Goal: Information Seeking & Learning: Learn about a topic

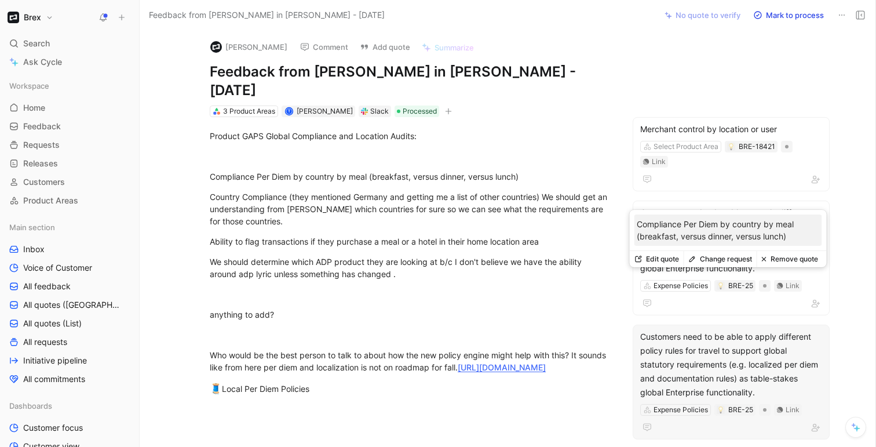
scroll to position [33, 0]
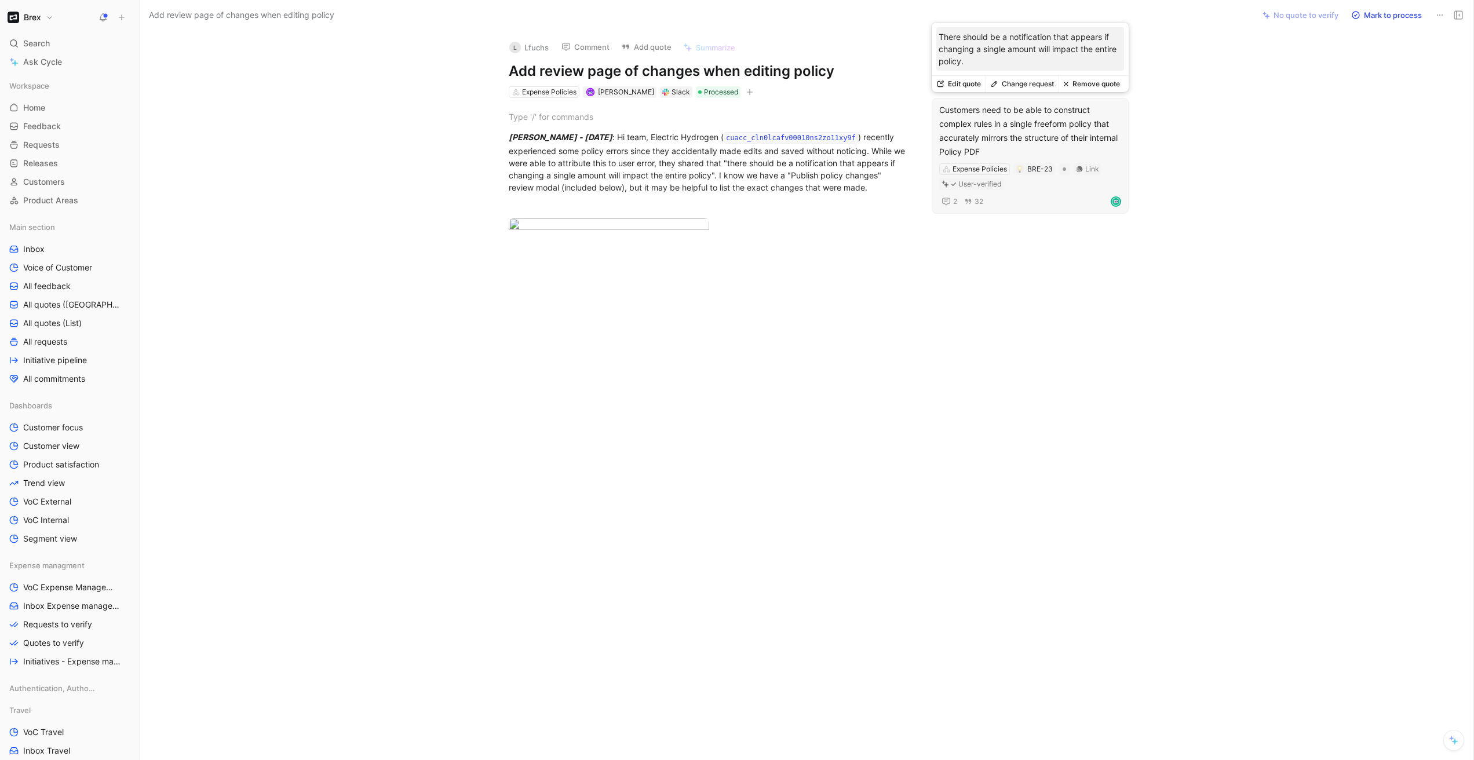
click at [969, 84] on button "Edit quote" at bounding box center [958, 84] width 54 height 16
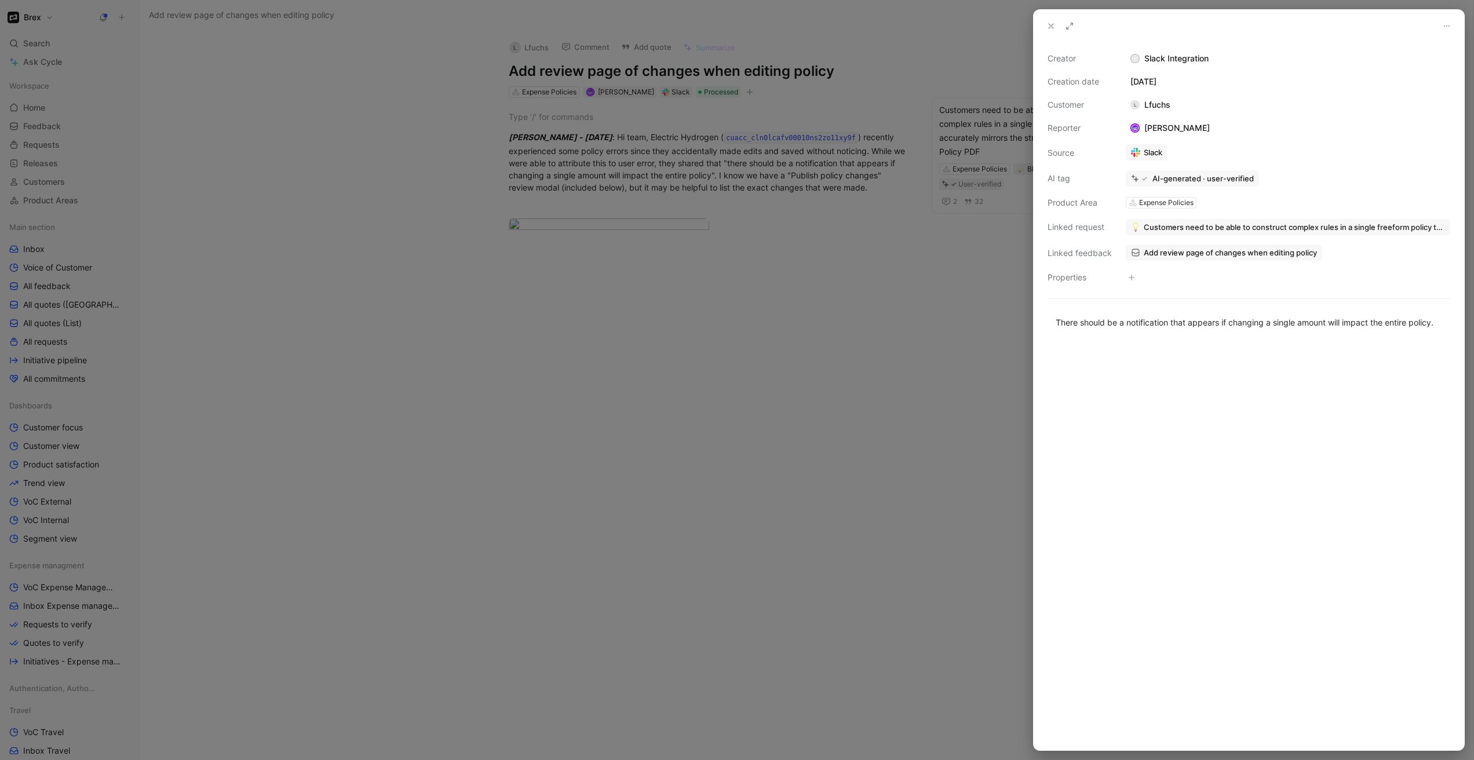
click at [814, 173] on div at bounding box center [737, 380] width 1474 height 760
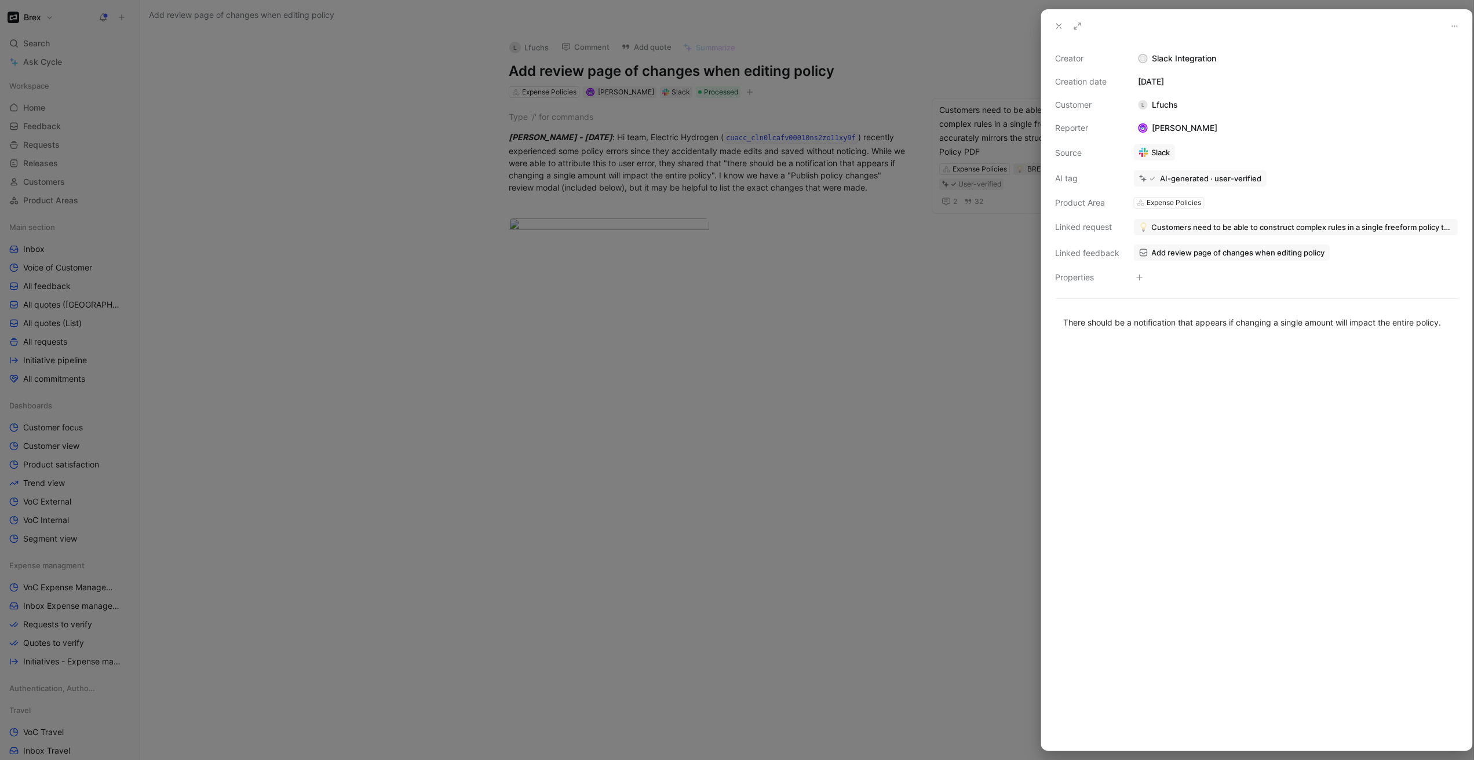
click at [793, 170] on div at bounding box center [737, 380] width 1474 height 760
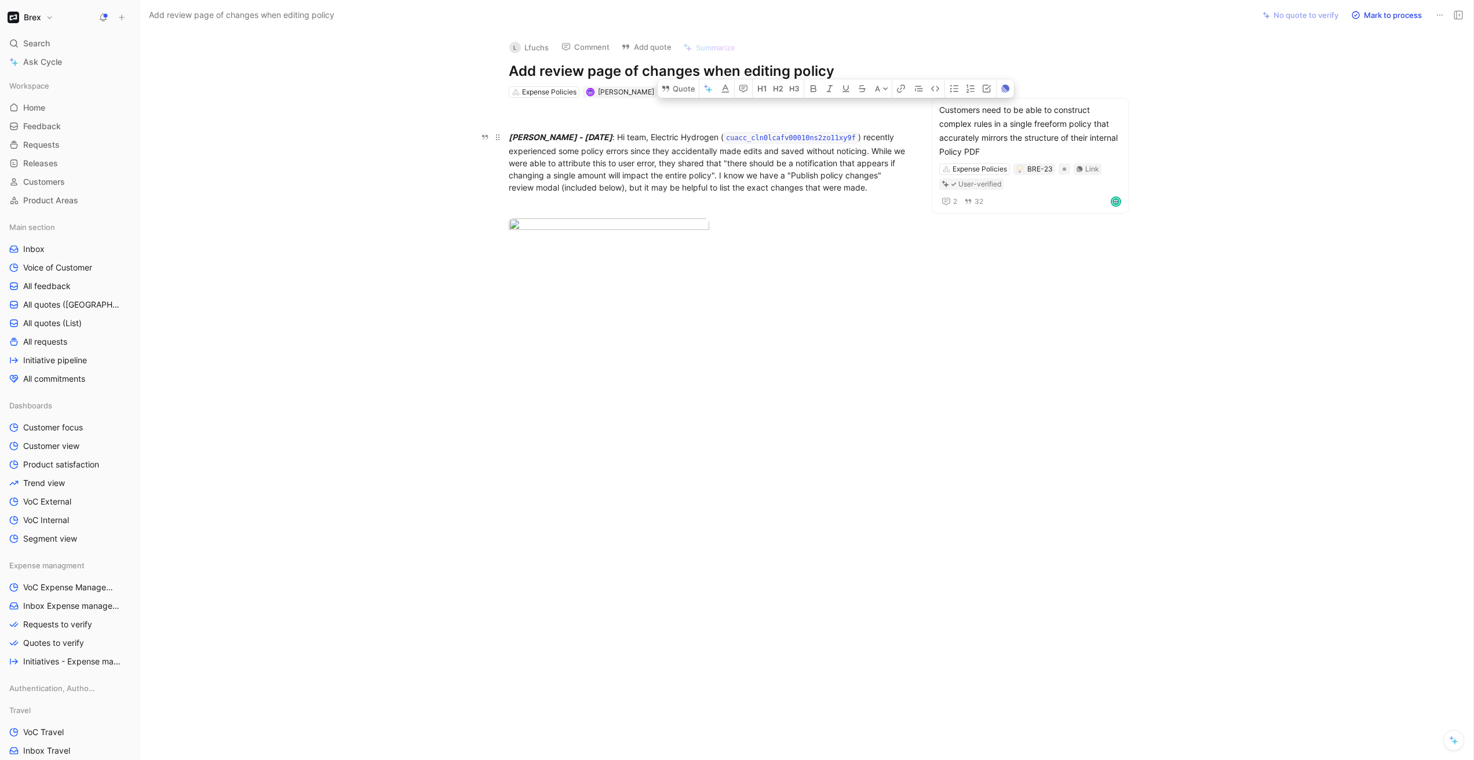
drag, startPoint x: 763, startPoint y: 163, endPoint x: 912, endPoint y: 187, distance: 150.2
click at [1079, 131] on div "Customers need to be able to construct complex rules in a single freeform polic…" at bounding box center [1030, 131] width 182 height 56
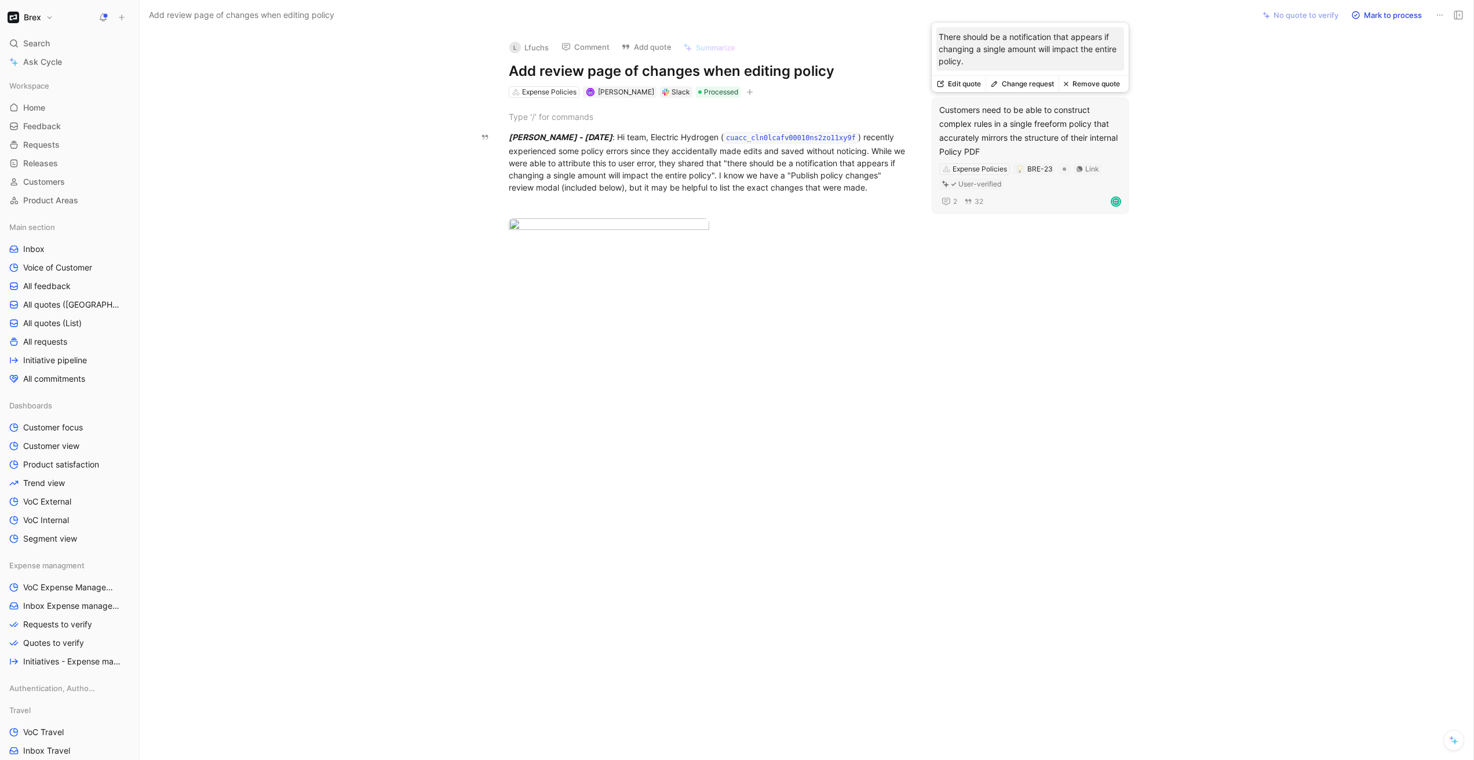
click at [964, 82] on button "Edit quote" at bounding box center [958, 84] width 54 height 16
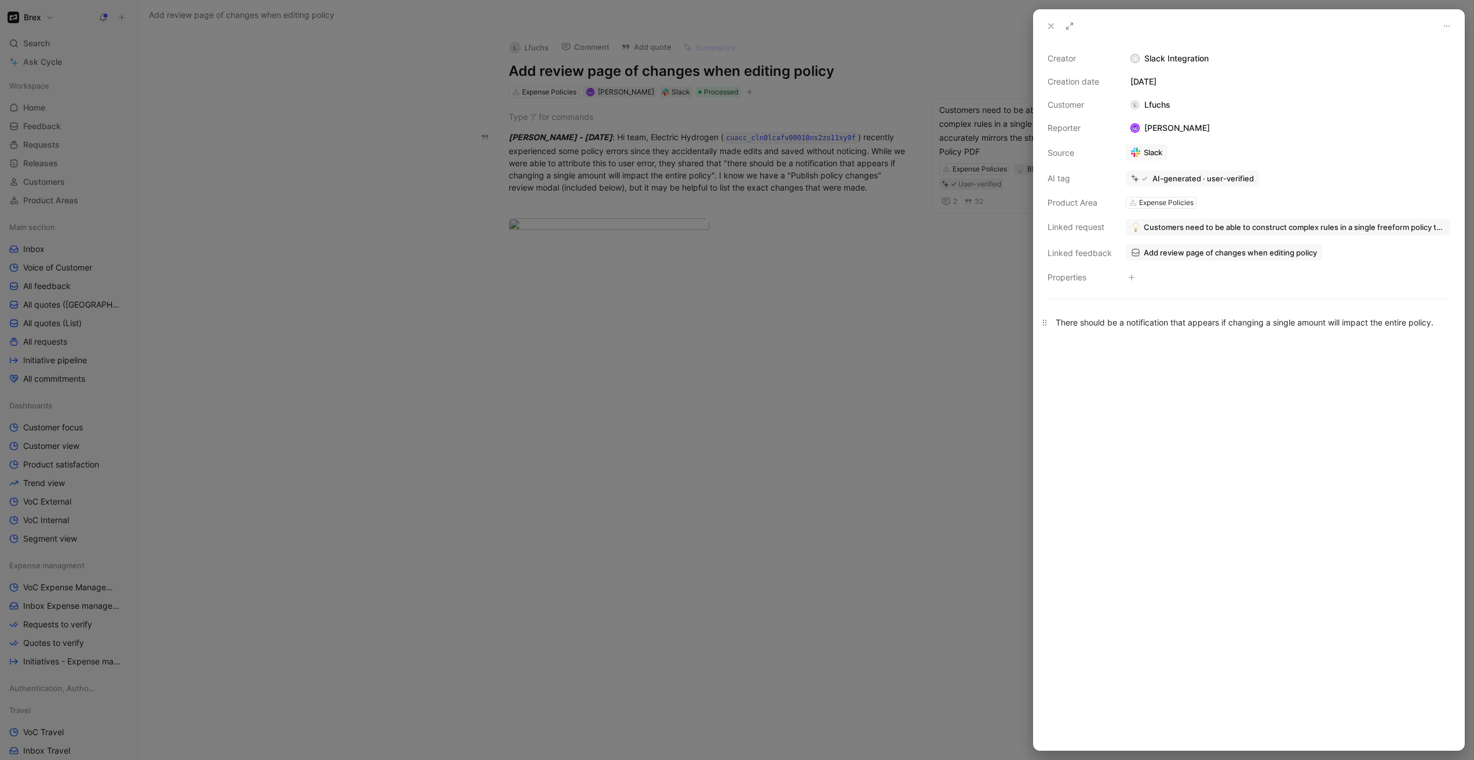
click at [1121, 326] on div "There should be a notification that appears if changing a single amount will im…" at bounding box center [1248, 322] width 386 height 12
click at [943, 377] on div at bounding box center [737, 380] width 1474 height 760
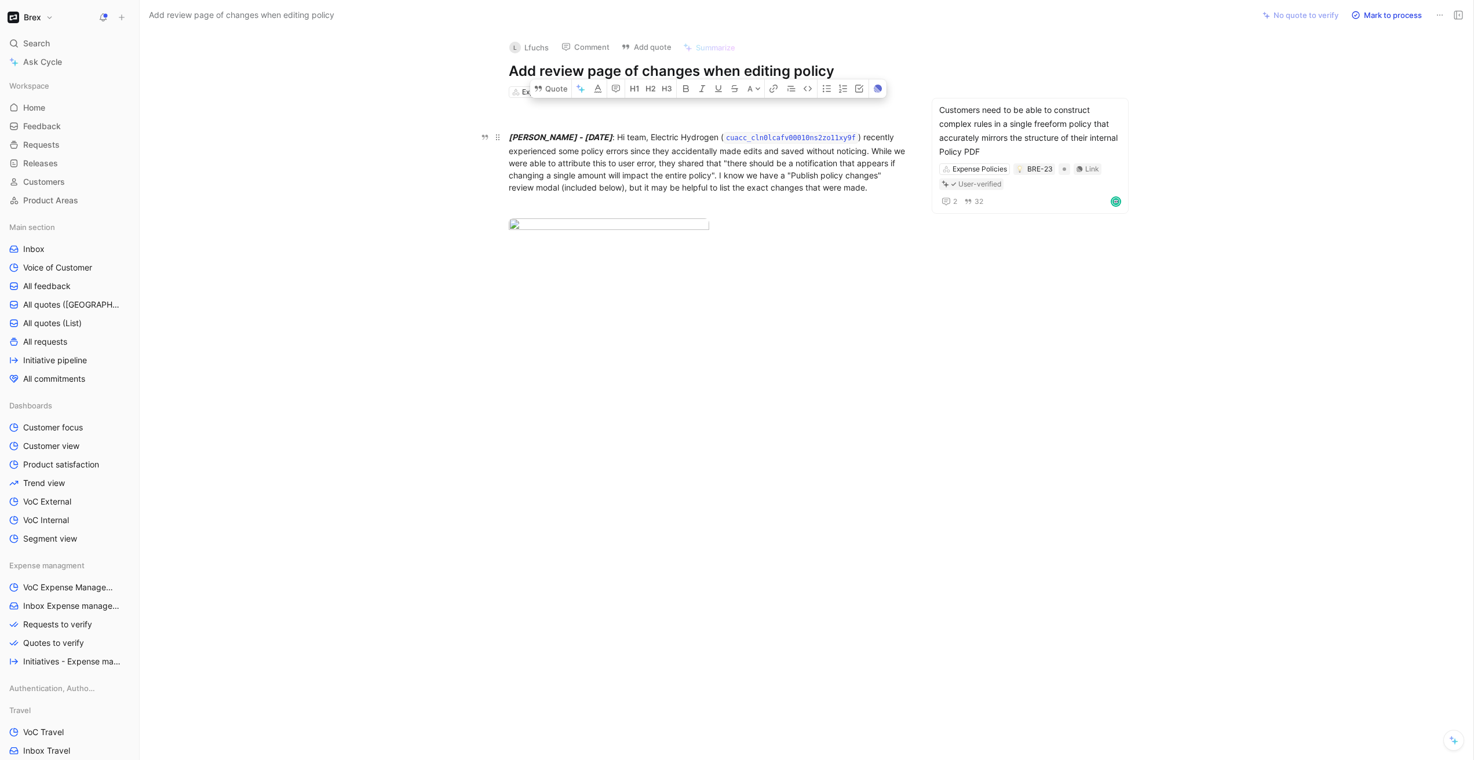
drag, startPoint x: 508, startPoint y: 160, endPoint x: 926, endPoint y: 183, distance: 418.8
click at [871, 234] on div at bounding box center [709, 226] width 401 height 16
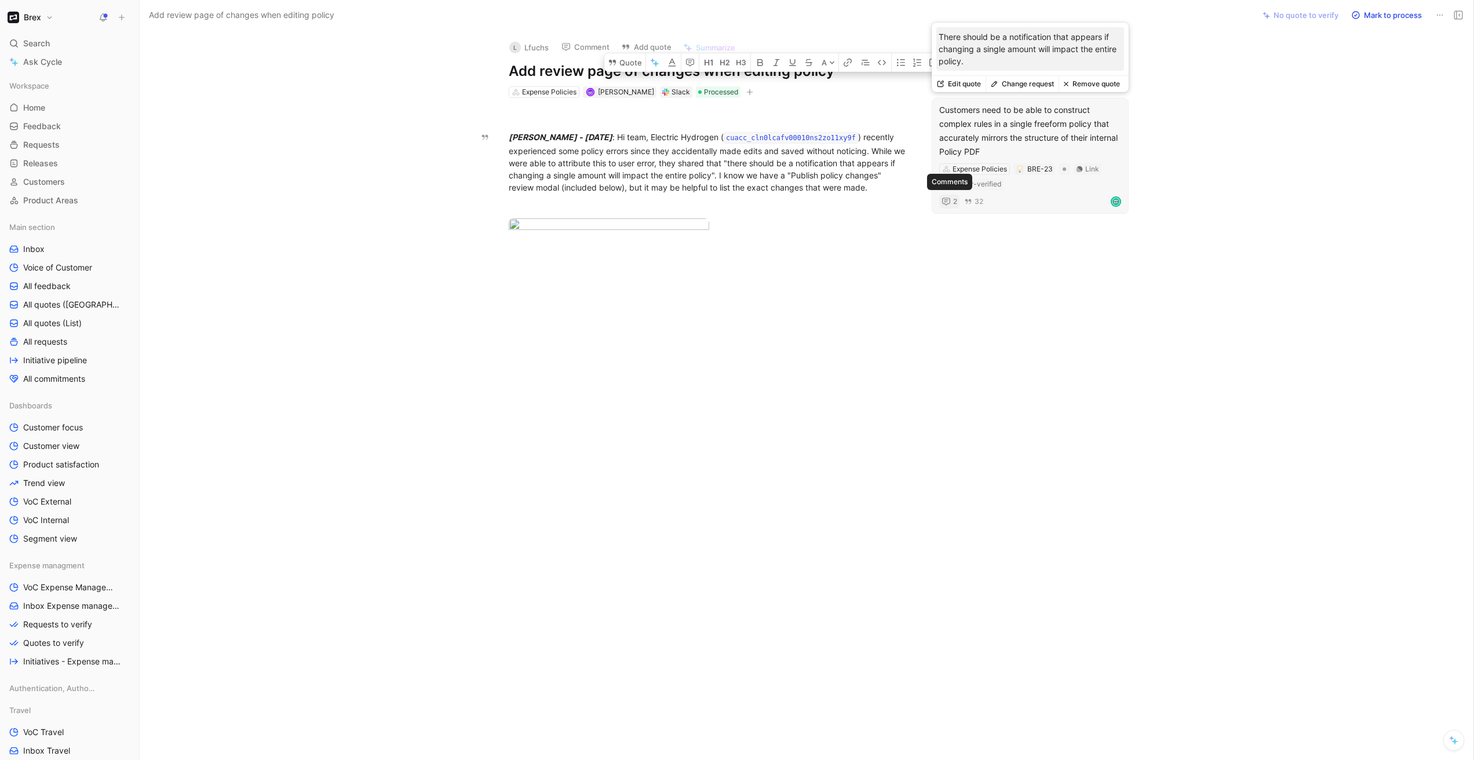
drag, startPoint x: 657, startPoint y: 139, endPoint x: 942, endPoint y: 196, distance: 291.2
click at [942, 196] on div "Customers need to be able to construct complex rules in a single freeform polic…" at bounding box center [709, 295] width 1090 height 394
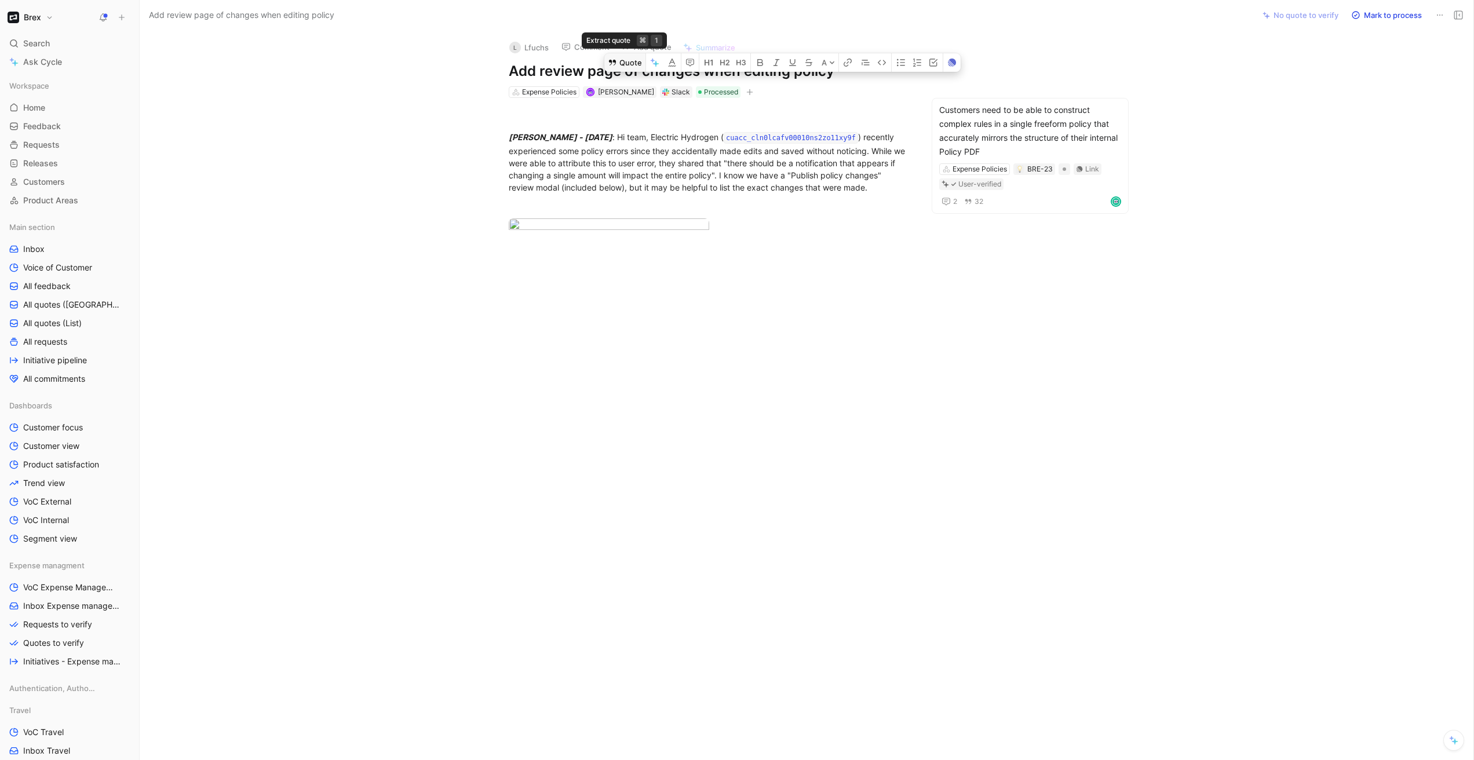
click at [616, 65] on icon at bounding box center [612, 63] width 7 height 6
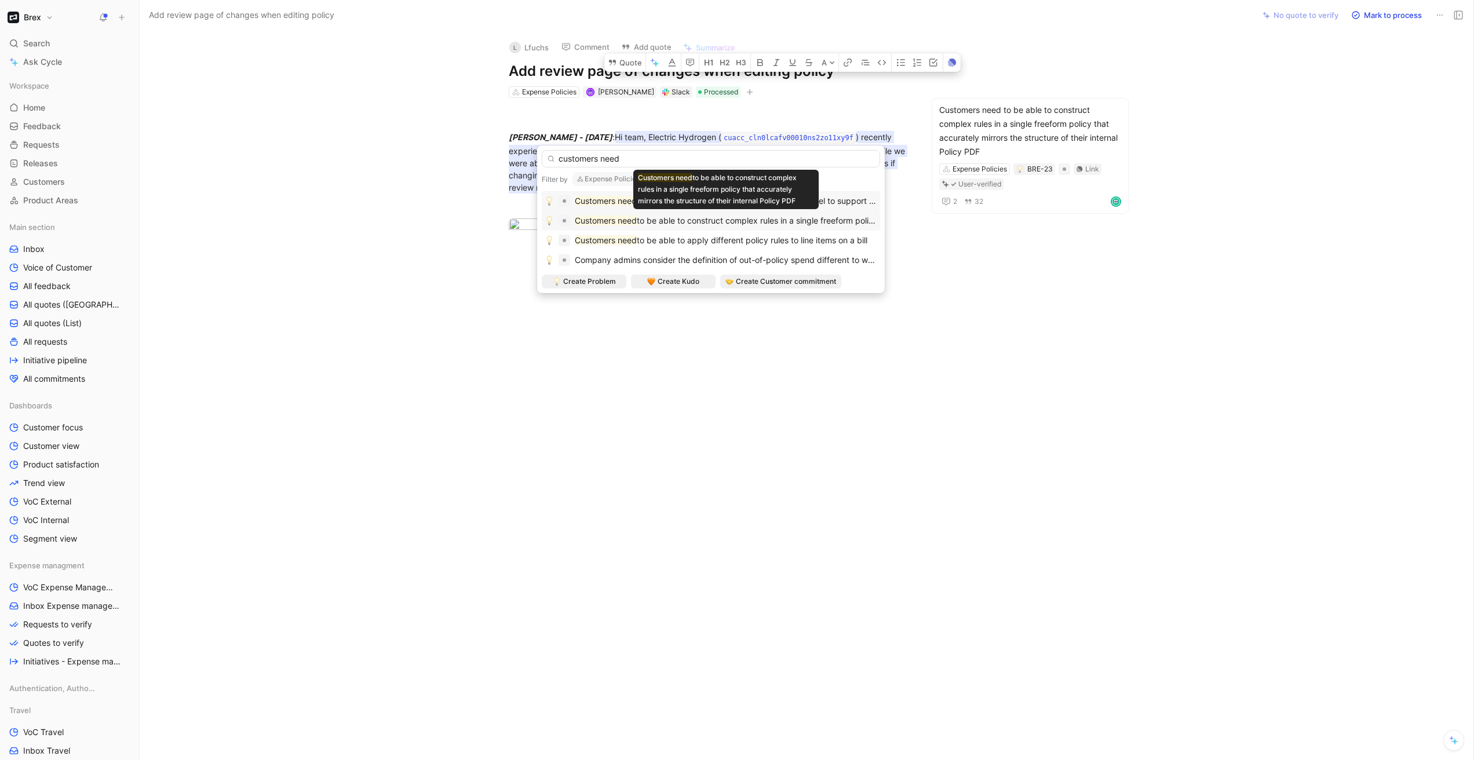
type input "customers need"
click at [739, 217] on span "to be able to construct complex rules in a single freeform policy that accurate…" at bounding box center [878, 220] width 482 height 10
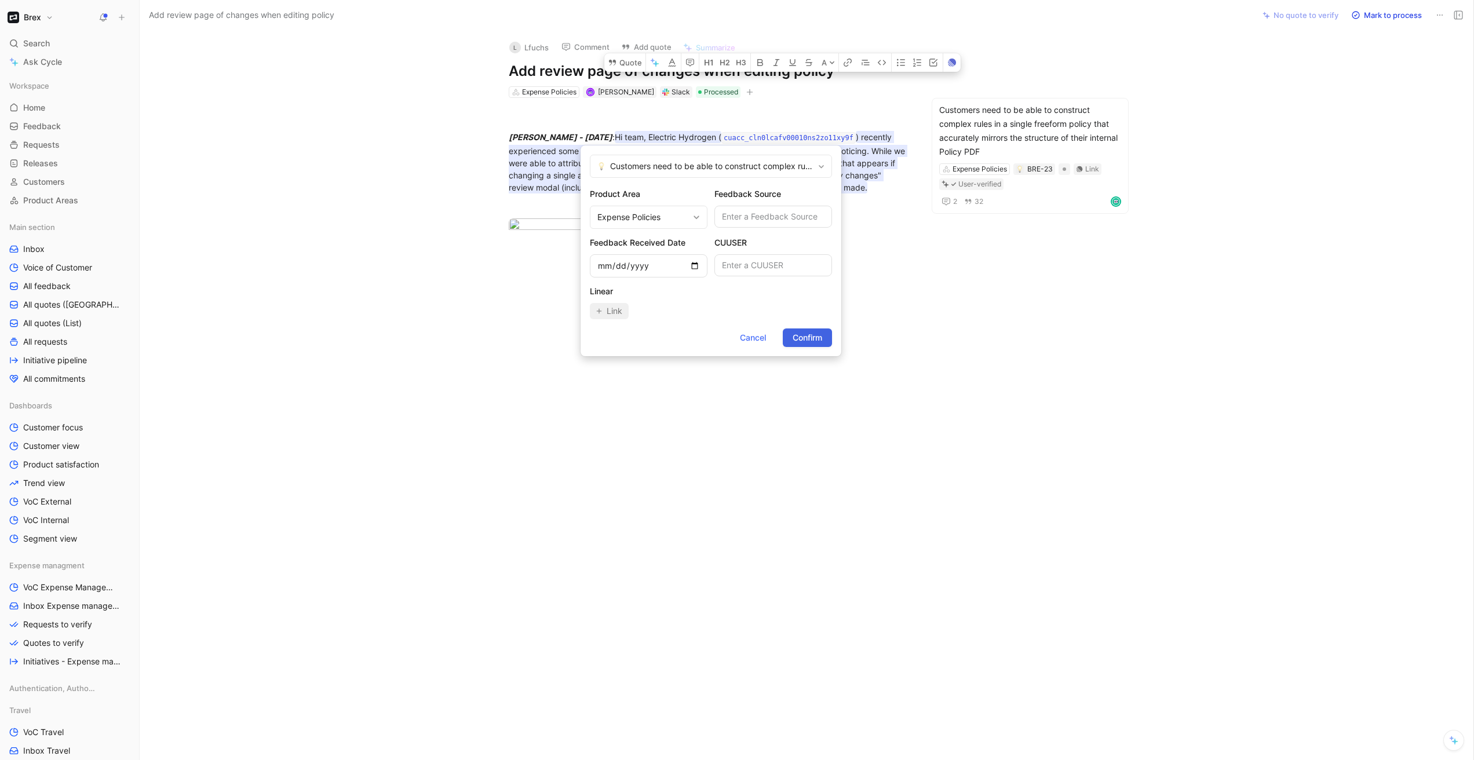
click at [813, 340] on span "Confirm" at bounding box center [807, 338] width 30 height 14
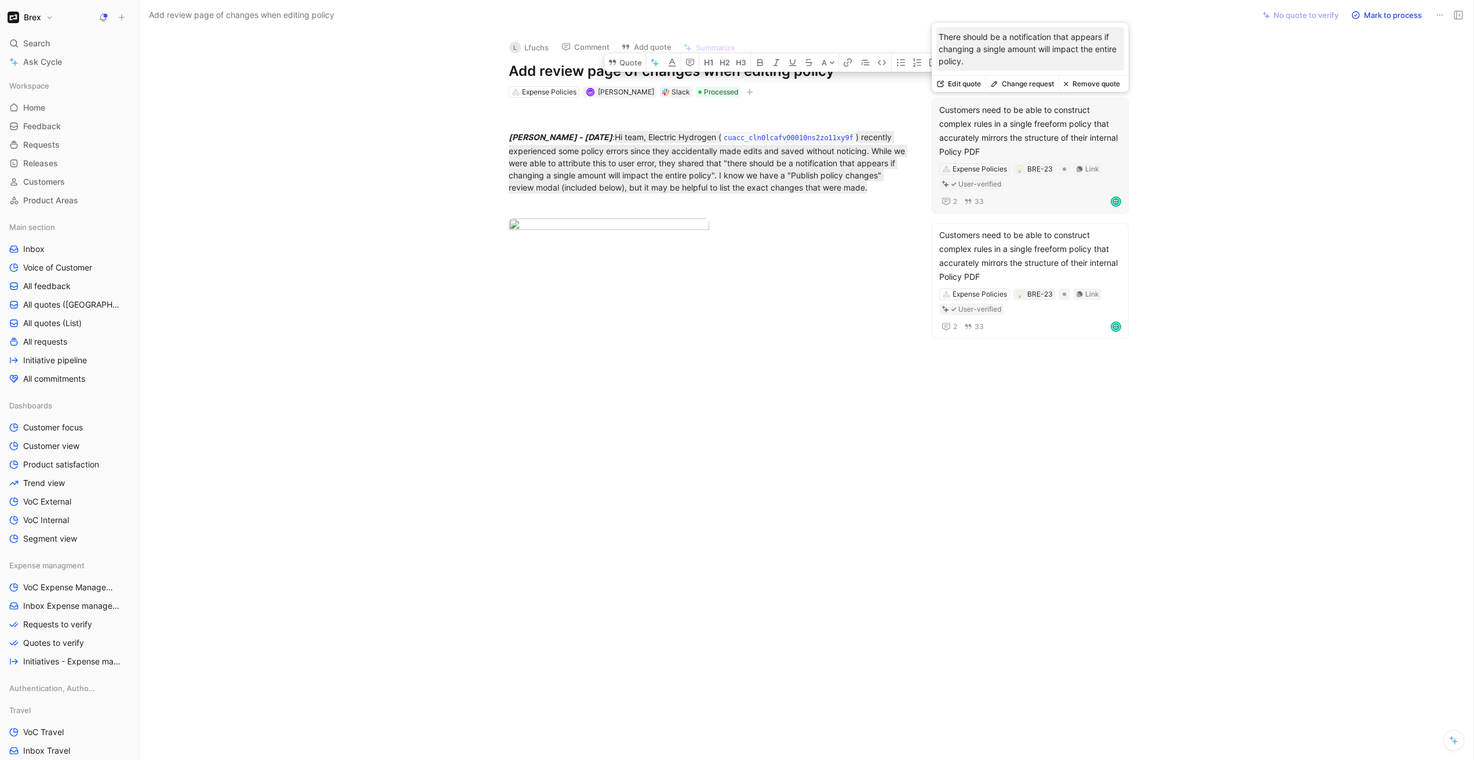
click at [1089, 85] on button "Remove quote" at bounding box center [1091, 84] width 66 height 16
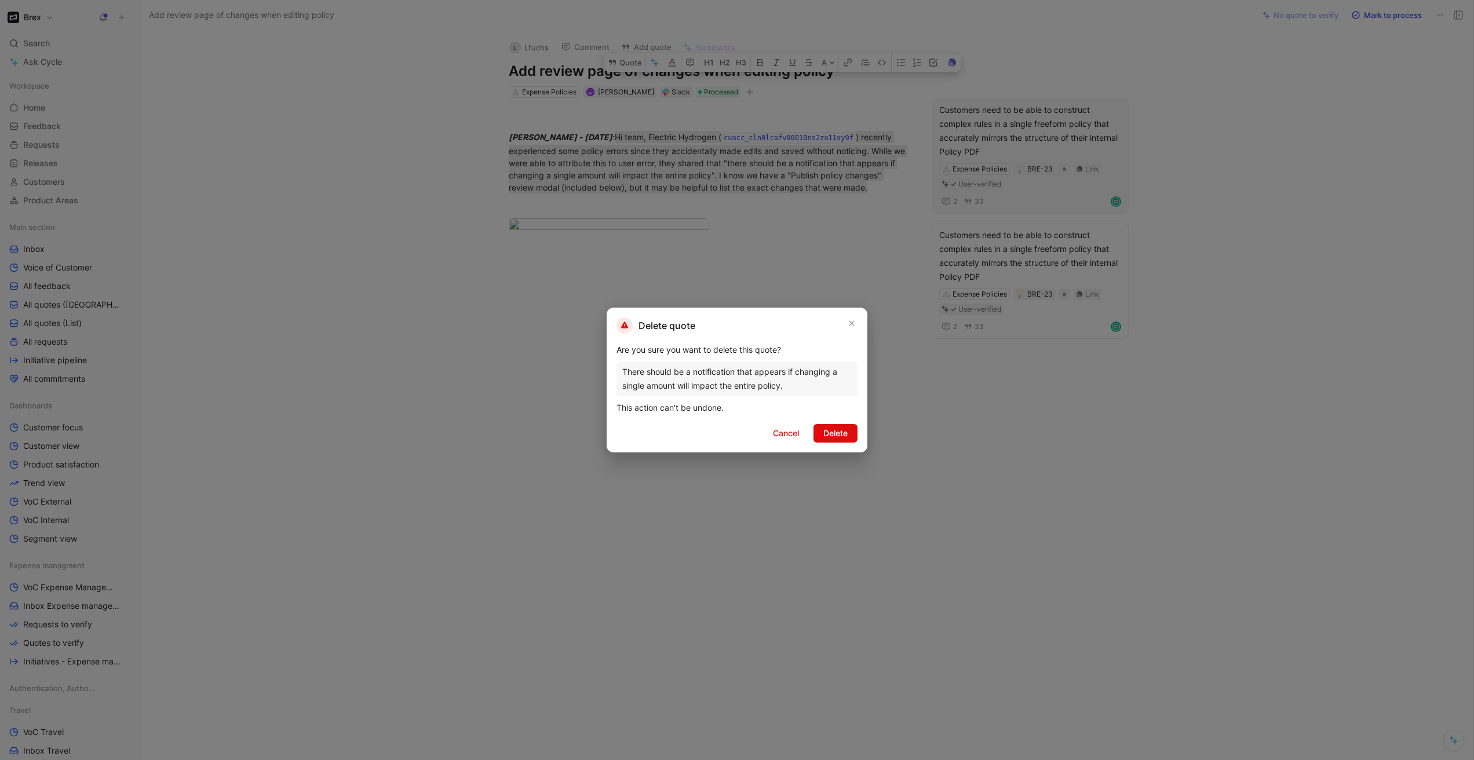
click at [828, 436] on span "Delete" at bounding box center [835, 433] width 24 height 14
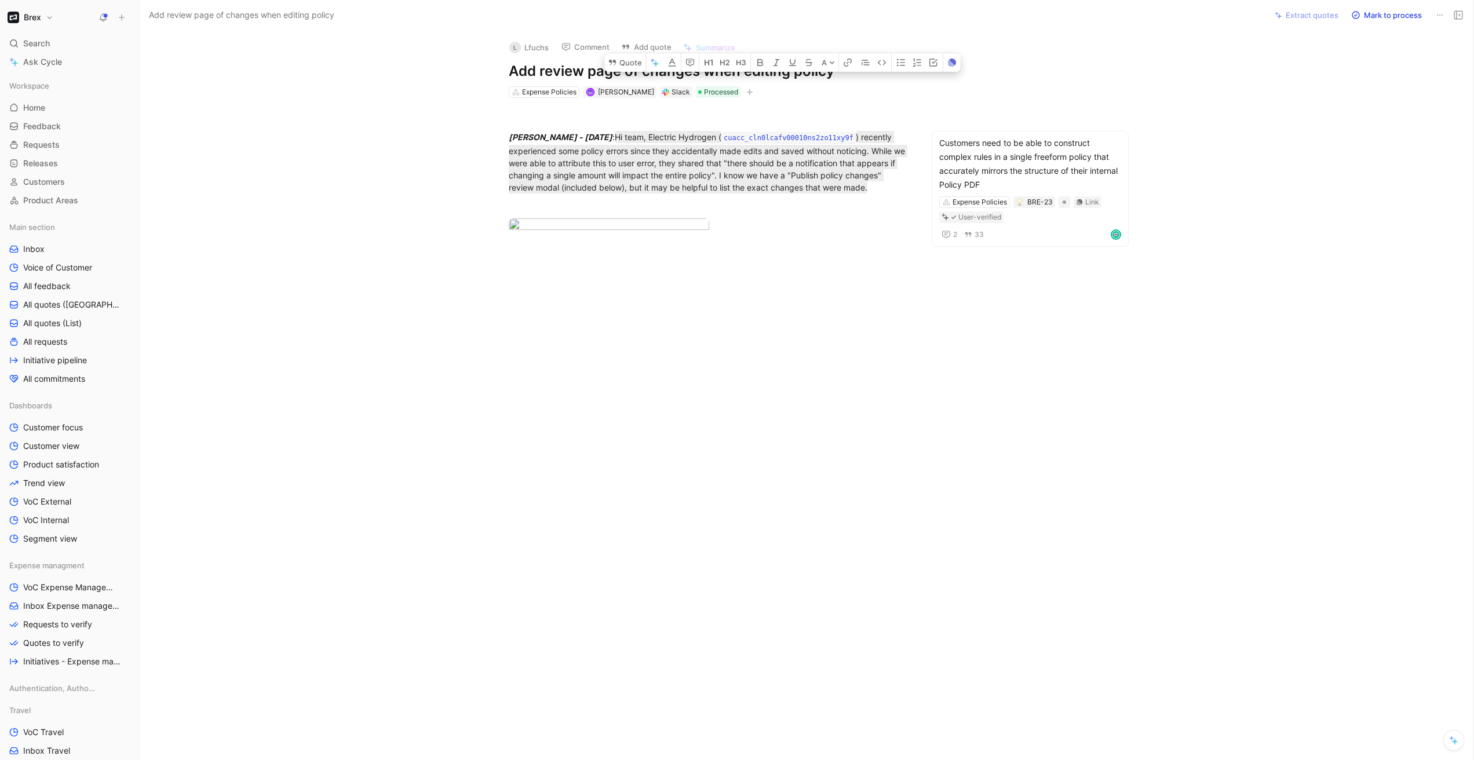
click at [1401, 15] on button "Mark to process" at bounding box center [1386, 15] width 81 height 16
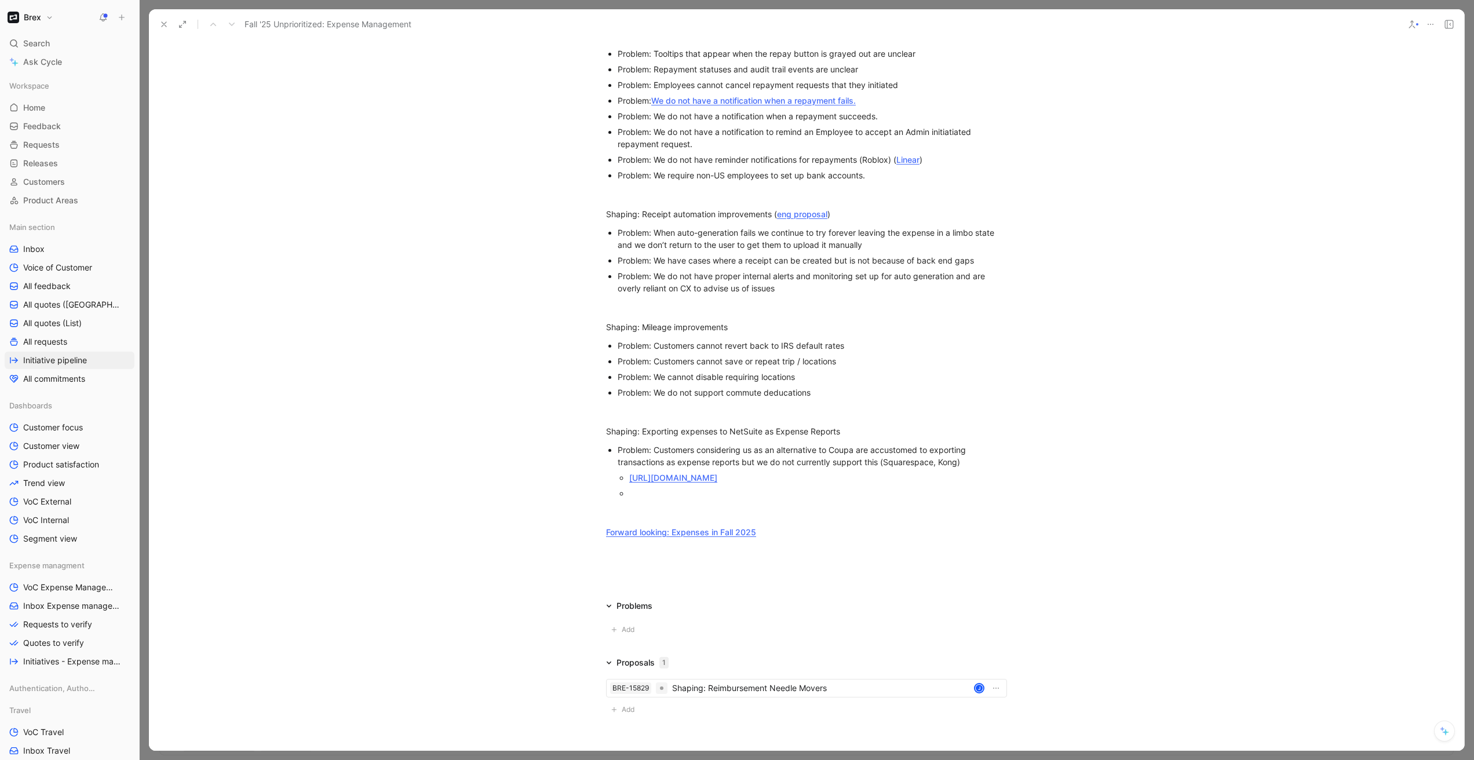
scroll to position [1165, 0]
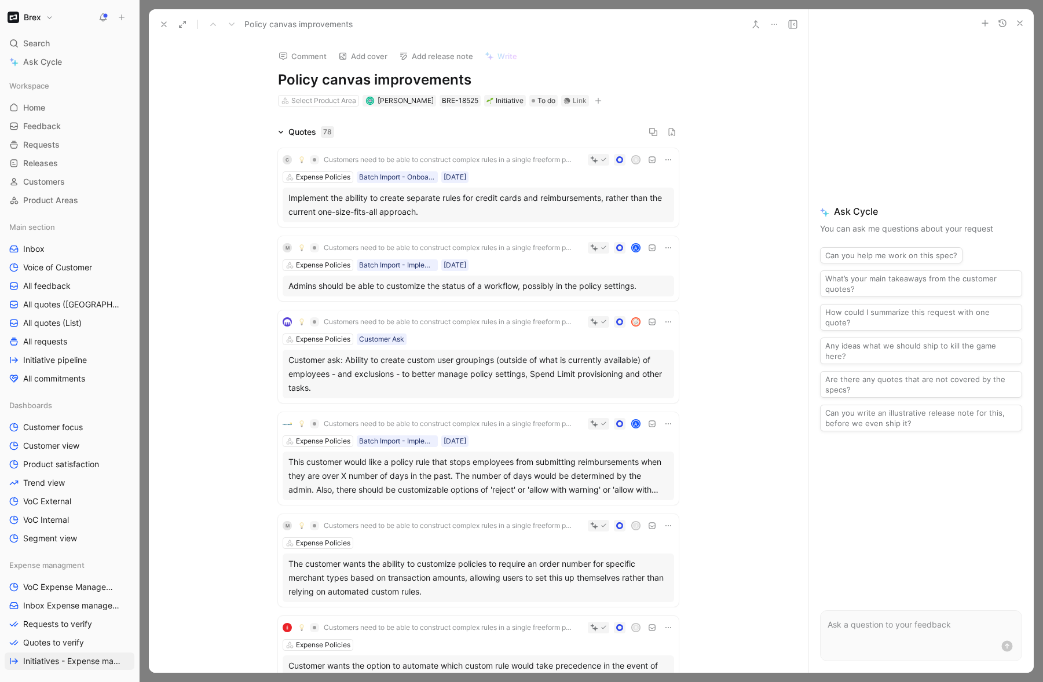
click at [278, 132] on icon at bounding box center [281, 132] width 6 height 6
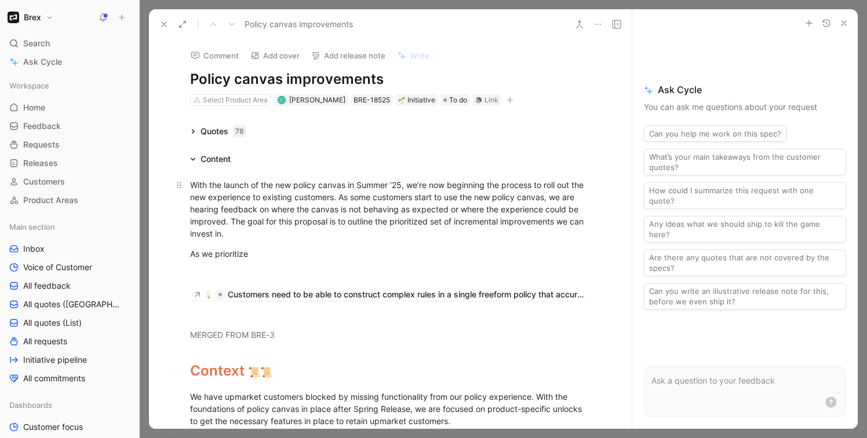
click at [434, 208] on div "With the launch of the new policy canvas in Summer ‘25, we’re now beginning the…" at bounding box center [390, 209] width 401 height 61
click at [368, 251] on div "As we prioritize" at bounding box center [390, 254] width 401 height 12
click at [231, 253] on div "As we prioritize" at bounding box center [390, 254] width 401 height 12
click at [267, 255] on div "As we prioritize" at bounding box center [390, 254] width 401 height 12
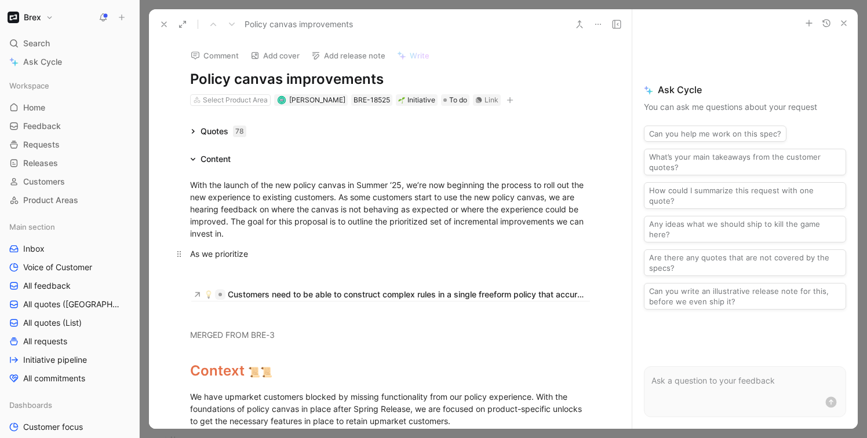
click at [267, 255] on div "As we prioritize" at bounding box center [390, 254] width 401 height 12
click at [222, 253] on div "As we prioritize" at bounding box center [390, 254] width 401 height 12
click at [597, 298] on p "Customers need to be able to construct complex rules in a single freeform polic…" at bounding box center [390, 295] width 445 height 20
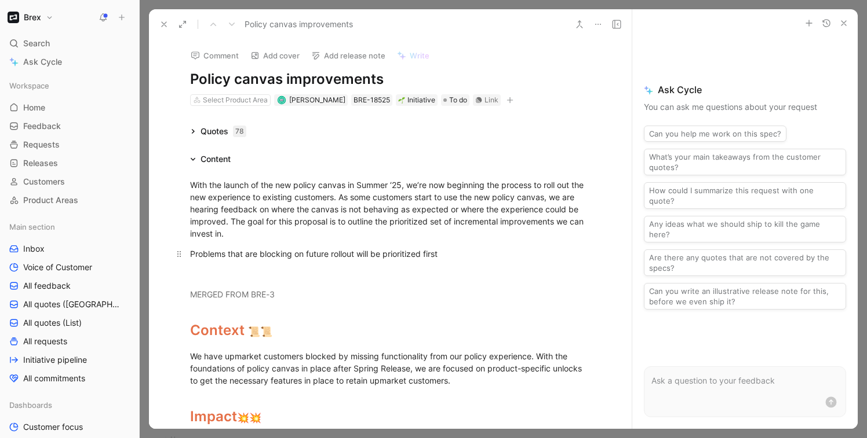
click at [465, 255] on div "Problems that are blocking on future rollout will be prioritized first" at bounding box center [390, 254] width 401 height 12
click at [381, 79] on h1 "Policy canvas improvements" at bounding box center [390, 79] width 401 height 19
click at [464, 237] on div "With the launch of the new policy canvas in Summer ‘25, we’re now beginning the…" at bounding box center [390, 209] width 401 height 61
click at [464, 253] on div "Problems that are blocking on future rollout will be prioritized first" at bounding box center [390, 254] width 401 height 12
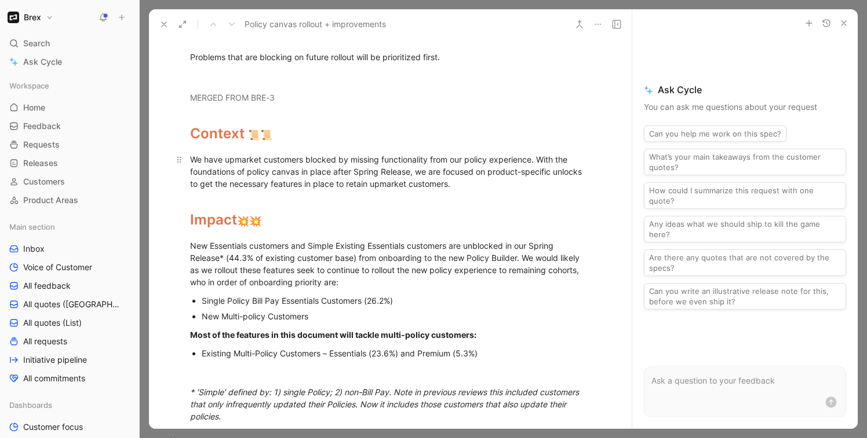
scroll to position [215, 0]
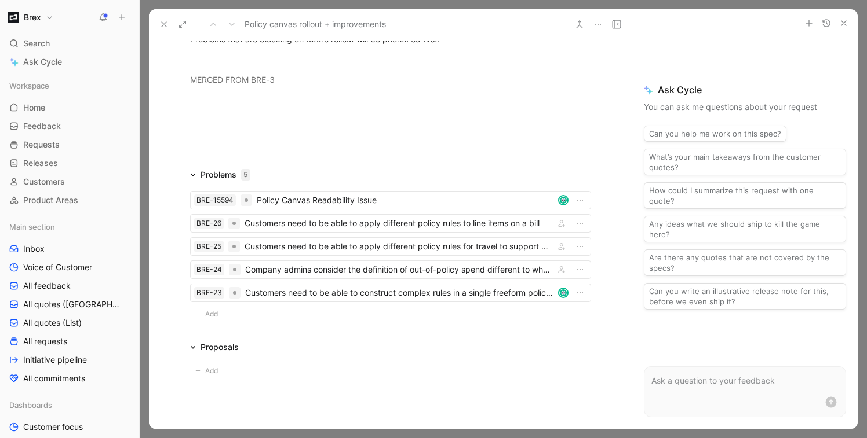
drag, startPoint x: 188, startPoint y: 114, endPoint x: 283, endPoint y: 397, distance: 298.2
click at [283, 397] on div "Comment Add cover Add release note Write Policy canvas rollout + improvements S…" at bounding box center [390, 234] width 483 height 390
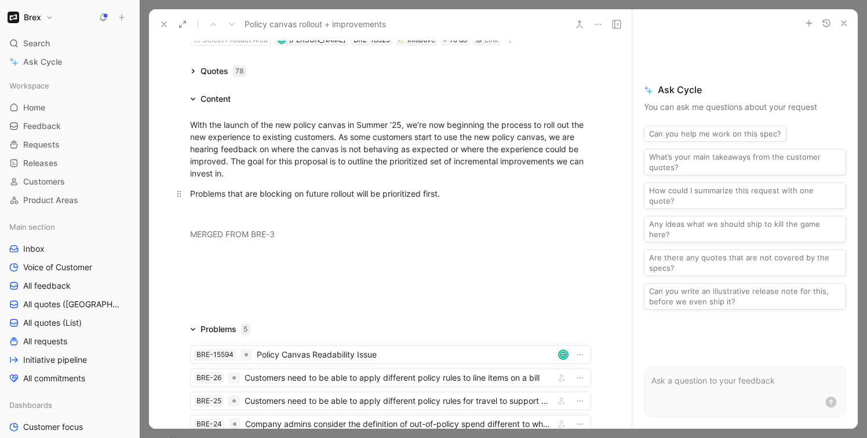
scroll to position [56, 0]
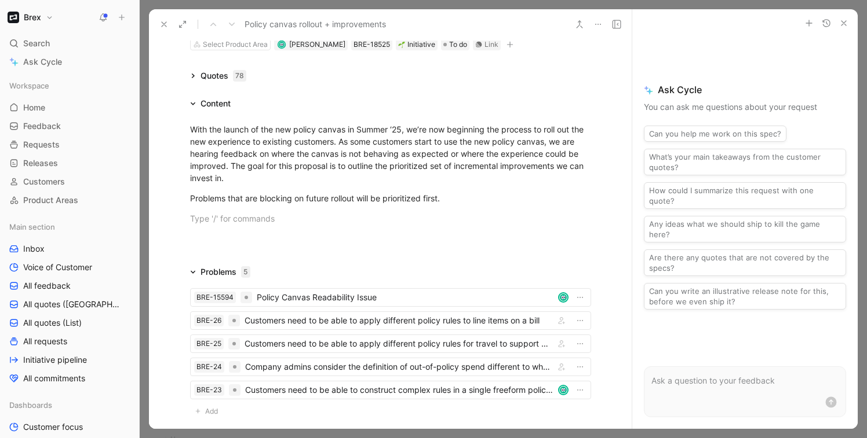
drag, startPoint x: 196, startPoint y: 221, endPoint x: 222, endPoint y: 261, distance: 47.6
click at [222, 261] on div "Quotes 78 Content With the launch of the new policy canvas in Summer ‘25, we’re…" at bounding box center [390, 275] width 483 height 412
click at [461, 199] on div "Problems that are blocking on future rollout will be prioritized first." at bounding box center [390, 198] width 401 height 12
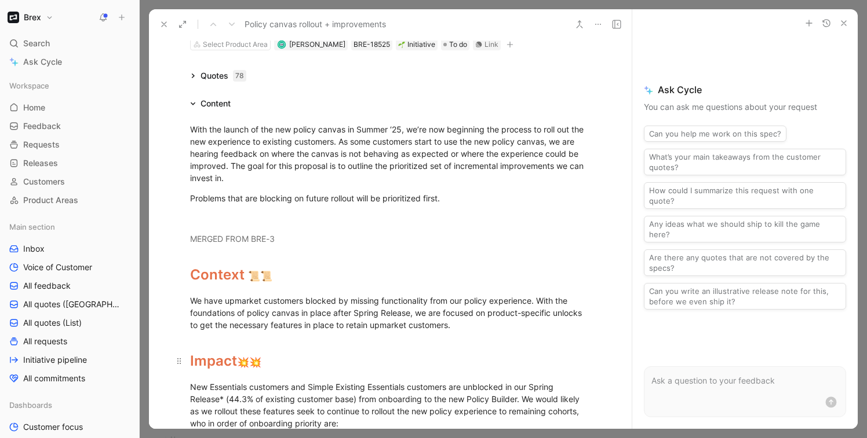
click at [221, 364] on span "Impact" at bounding box center [213, 361] width 47 height 17
click at [329, 363] on div "Success Metrics 💥 💥" at bounding box center [390, 361] width 401 height 21
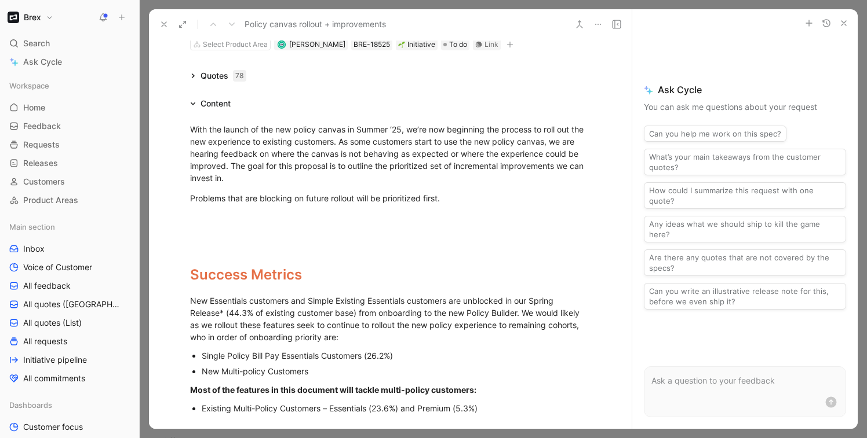
drag, startPoint x: 189, startPoint y: 230, endPoint x: 481, endPoint y: 322, distance: 306.7
click at [481, 322] on div "With the launch of the new policy canvas in Summer ‘25, we’re now beginning the…" at bounding box center [390, 301] width 483 height 380
click at [191, 131] on div "With the launch of the new policy canvas in Summer ‘25, we’re now beginning the…" at bounding box center [390, 153] width 401 height 61
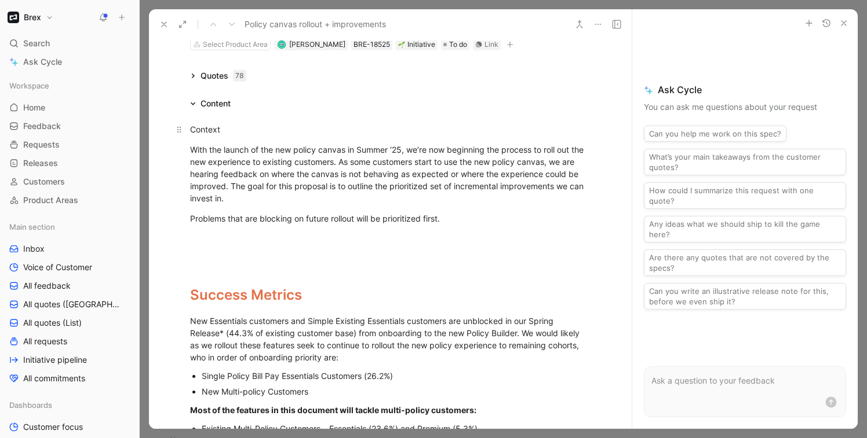
click at [211, 133] on div "Context" at bounding box center [390, 129] width 401 height 12
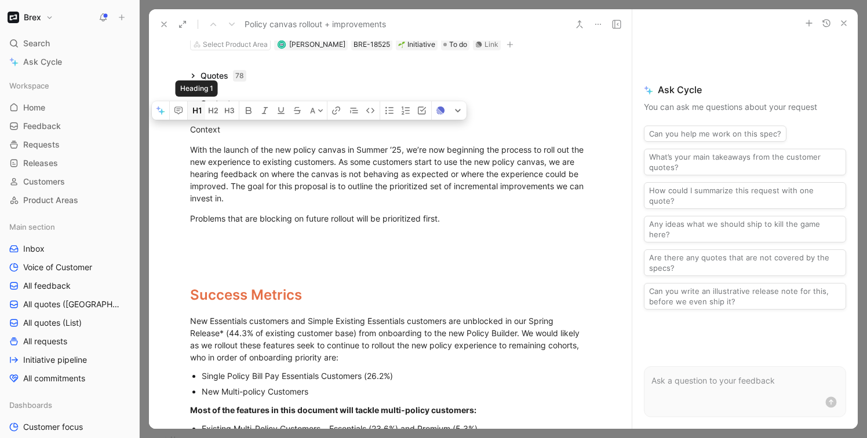
click at [196, 109] on icon "button" at bounding box center [196, 110] width 9 height 9
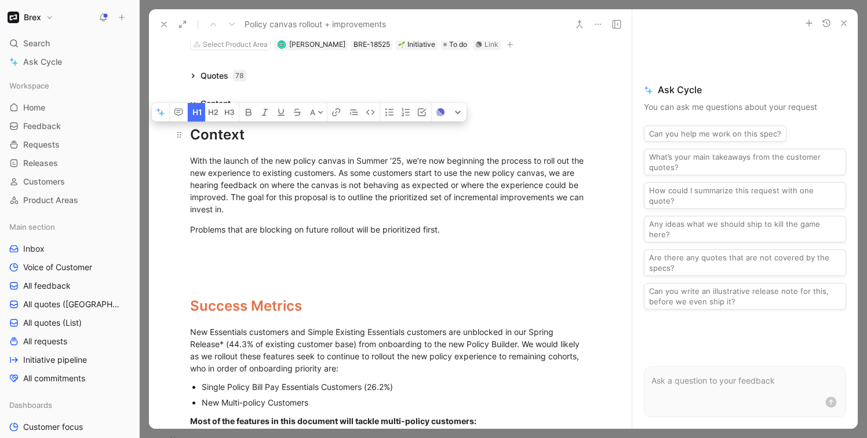
click at [268, 143] on div "Context" at bounding box center [390, 135] width 401 height 21
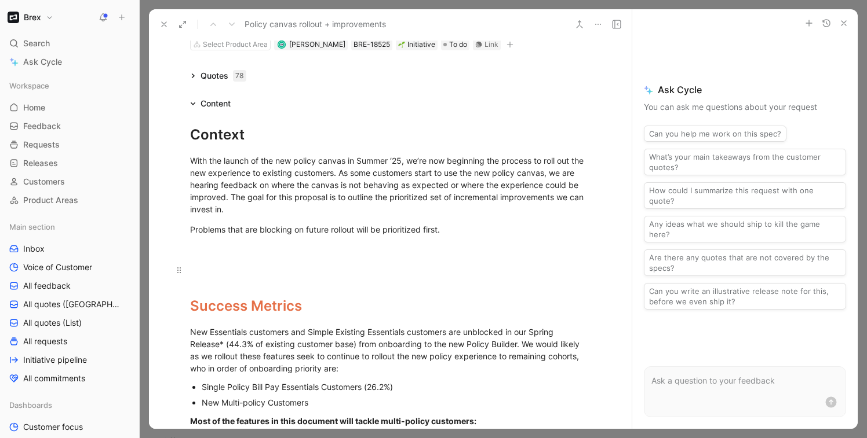
click at [217, 277] on p at bounding box center [390, 270] width 445 height 19
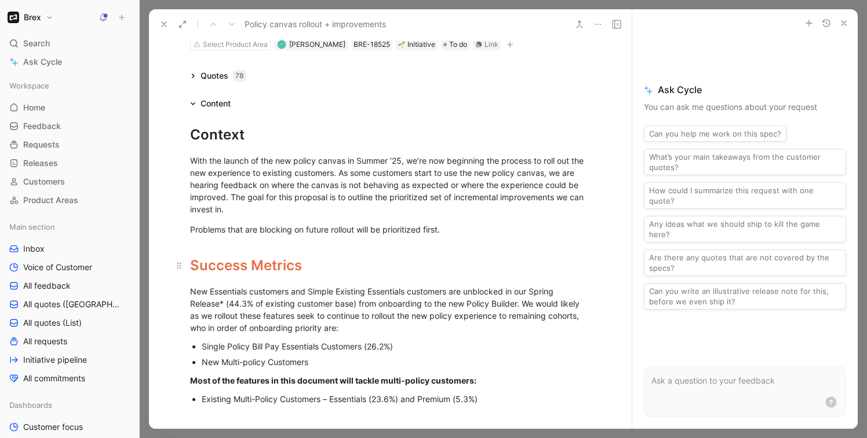
click at [220, 271] on span "Success Metrics" at bounding box center [246, 265] width 112 height 17
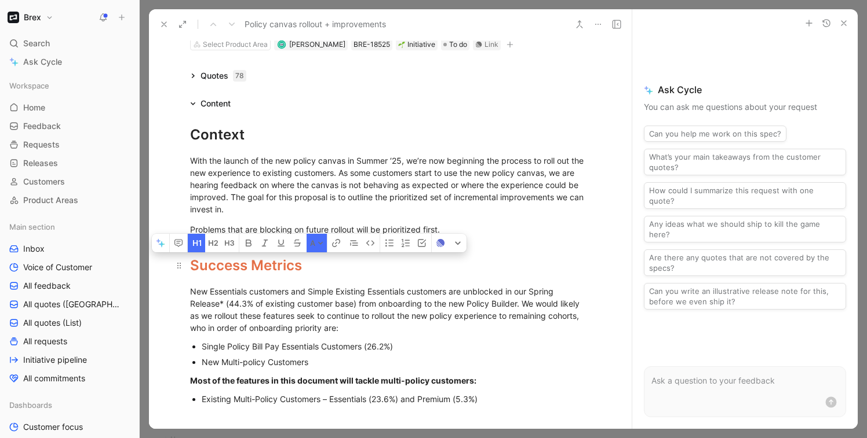
click at [220, 271] on span "Success Metrics" at bounding box center [246, 265] width 112 height 17
click at [204, 134] on div "Context" at bounding box center [390, 135] width 401 height 21
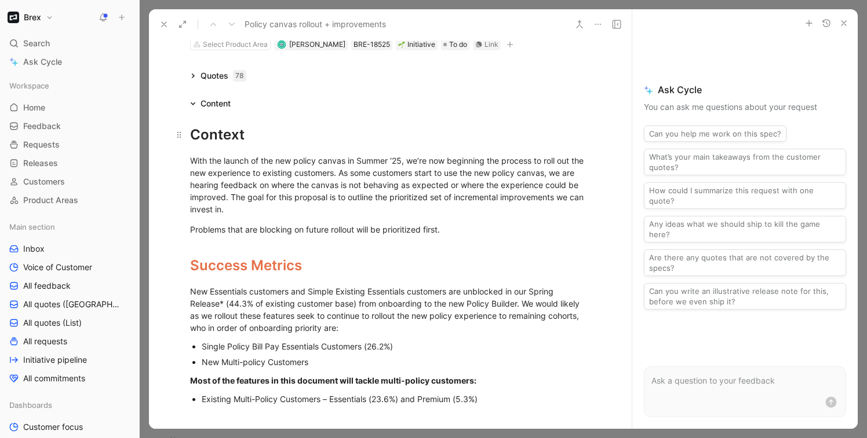
click at [204, 134] on div "Context" at bounding box center [390, 135] width 401 height 21
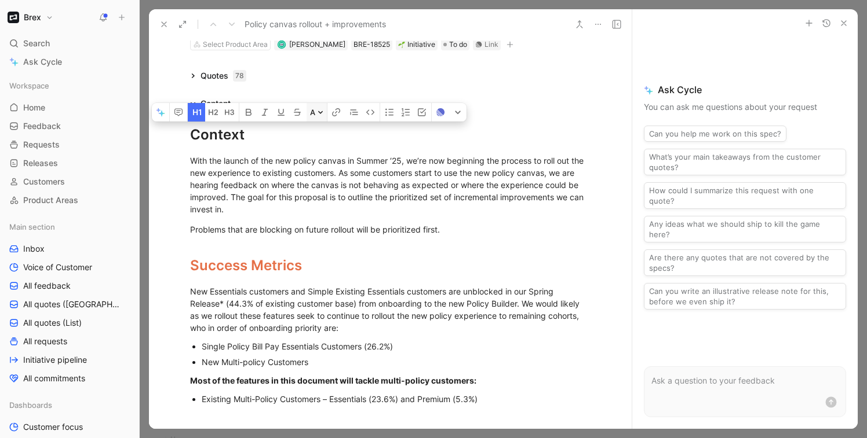
click at [315, 116] on button "A" at bounding box center [316, 112] width 20 height 19
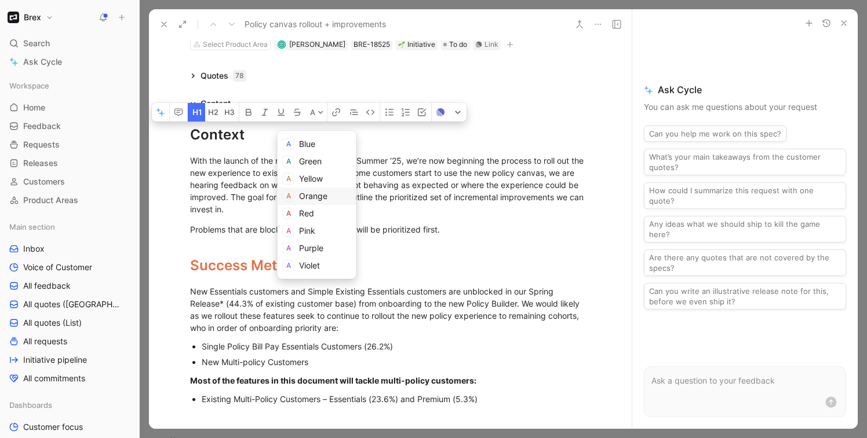
click at [326, 195] on span "Orange" at bounding box center [313, 196] width 28 height 10
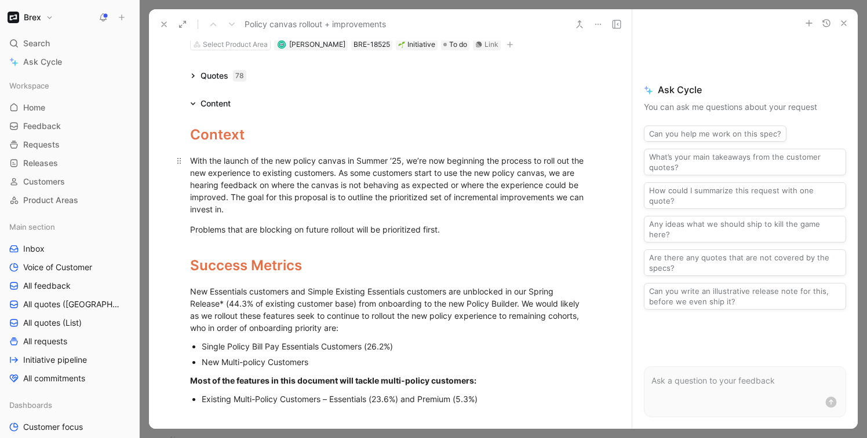
click at [341, 212] on div "With the launch of the new policy canvas in Summer ‘25, we’re now beginning the…" at bounding box center [390, 185] width 401 height 61
click at [331, 269] on div "Success Metrics" at bounding box center [390, 265] width 401 height 21
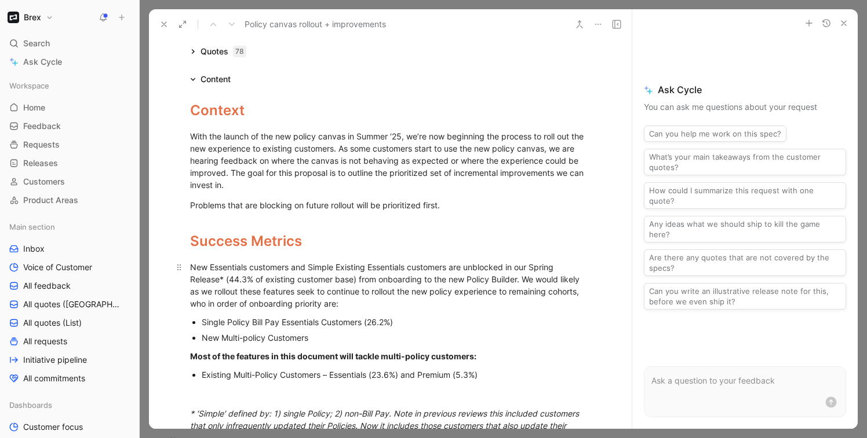
click at [356, 285] on div "New Essentials customers and Simple Existing Essentials customers are unblocked…" at bounding box center [390, 285] width 401 height 49
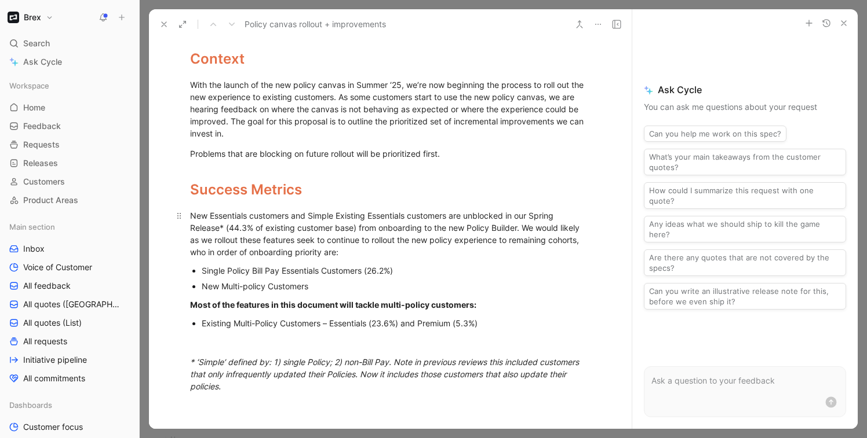
scroll to position [149, 0]
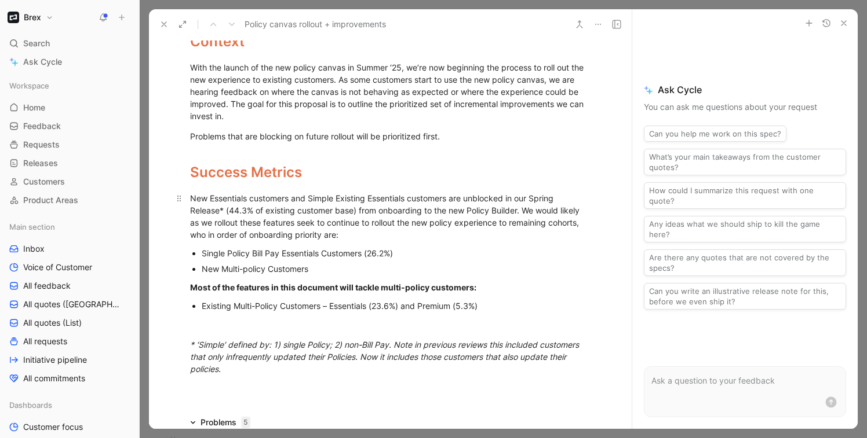
click at [190, 198] on div "New Essentials customers and Simple Existing Essentials customers are unblocked…" at bounding box center [390, 216] width 401 height 49
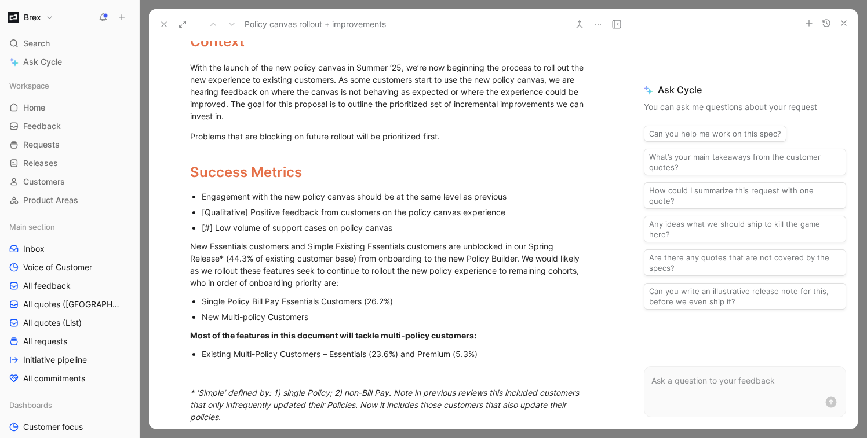
click at [517, 200] on div "Engagement with the new policy canvas should be at the same level as previous" at bounding box center [396, 197] width 389 height 12
click at [202, 198] on div "Engagement with the new policy canvas should be at the same level as previous" at bounding box center [396, 197] width 389 height 12
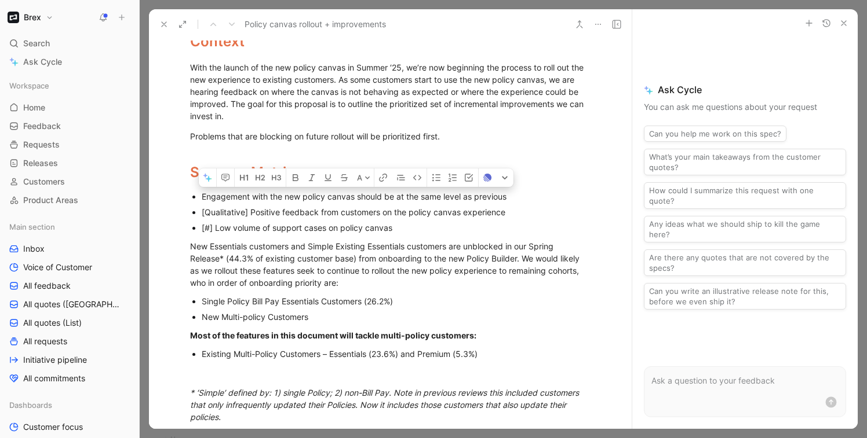
drag, startPoint x: 513, startPoint y: 199, endPoint x: 201, endPoint y: 199, distance: 312.2
click at [202, 199] on div "Engagement with the new policy canvas should be at the same level as previous" at bounding box center [396, 197] width 389 height 12
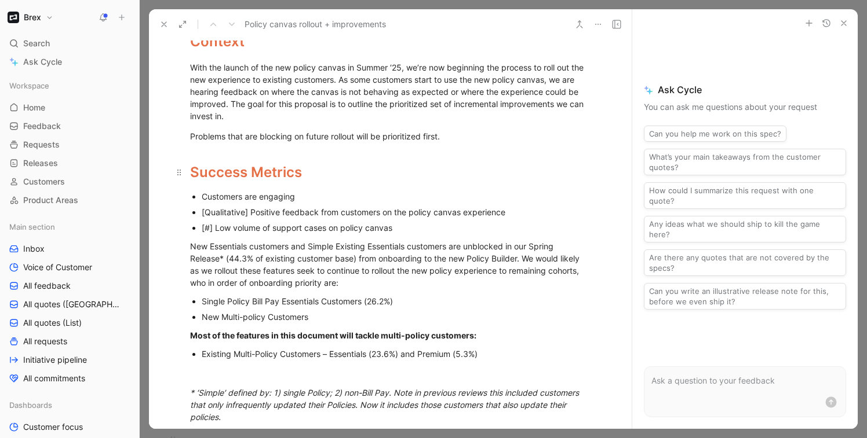
click at [278, 171] on span "Success Metrics" at bounding box center [246, 172] width 112 height 17
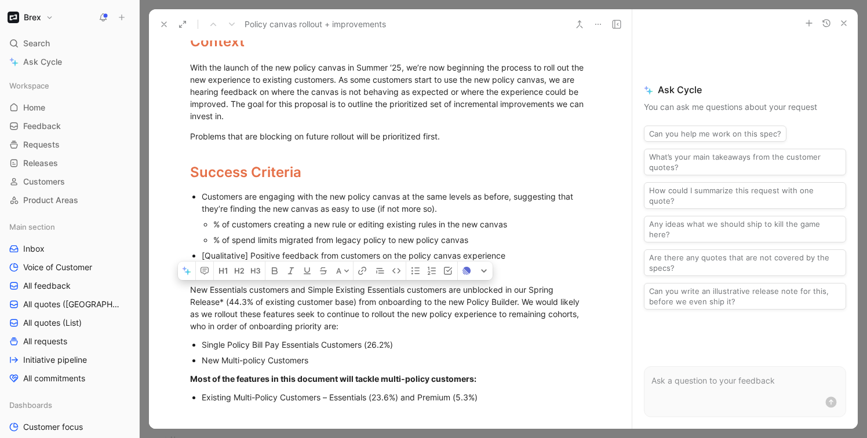
drag, startPoint x: 189, startPoint y: 295, endPoint x: 492, endPoint y: 392, distance: 318.0
click at [492, 392] on div "Context With the launch of the new policy canvas in Summer ‘25, we’re now begin…" at bounding box center [390, 248] width 483 height 462
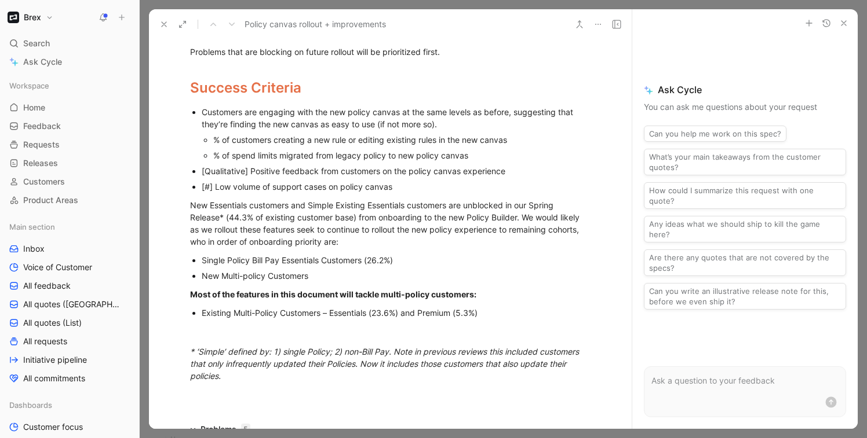
scroll to position [243, 0]
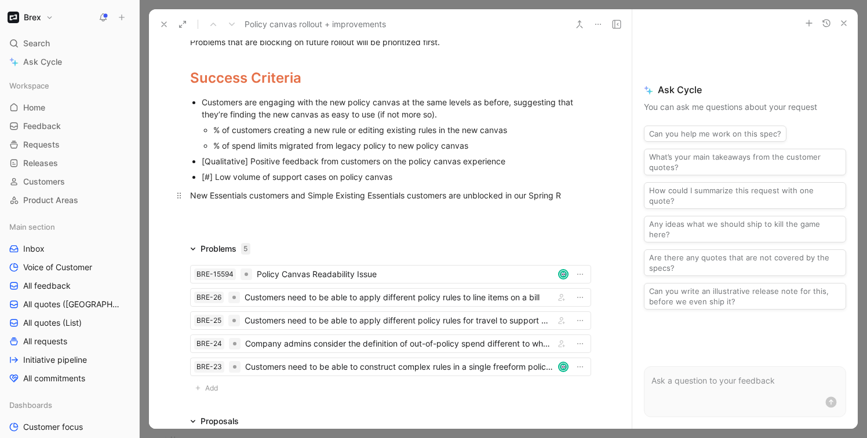
drag, startPoint x: 290, startPoint y: 372, endPoint x: 194, endPoint y: 210, distance: 188.6
click at [234, 196] on div "New Essentials customers and Simple Existing Essentials customers are unblocked…" at bounding box center [390, 195] width 401 height 12
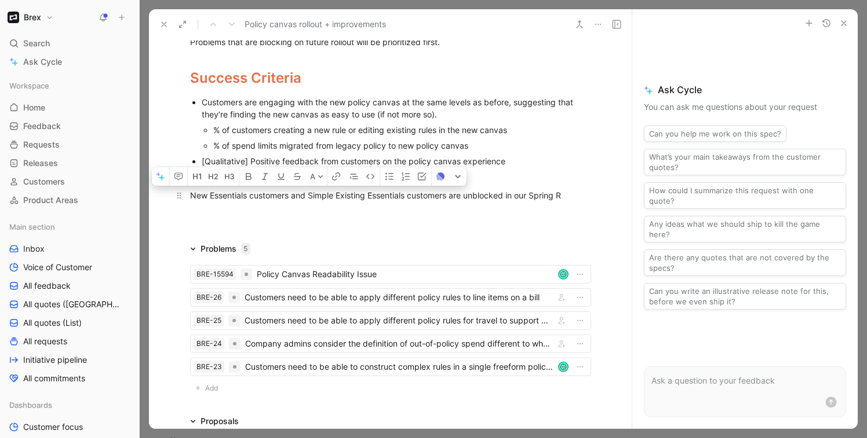
click at [234, 196] on div "New Essentials customers and Simple Existing Essentials customers are unblocked…" at bounding box center [390, 195] width 401 height 12
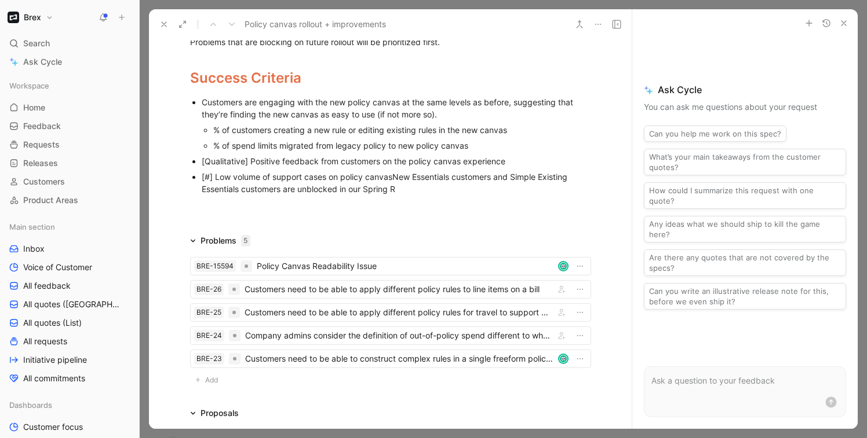
click at [328, 220] on div "Quotes 78 Content Context With the launch of the new policy canvas in Summer ‘2…" at bounding box center [390, 165] width 483 height 568
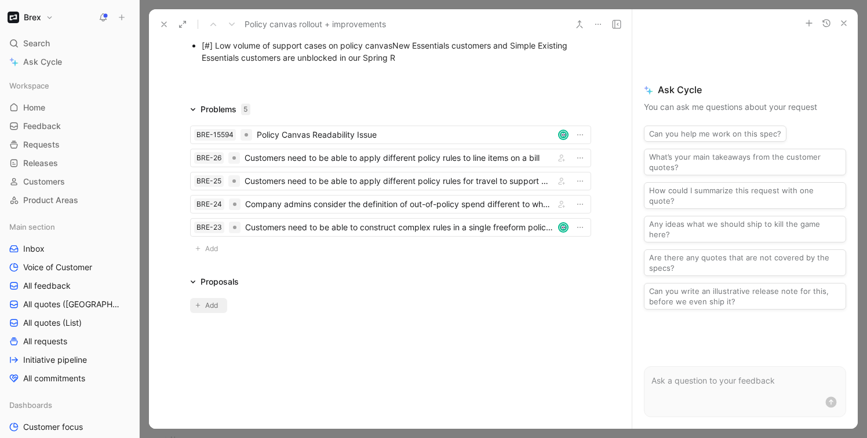
scroll to position [372, 0]
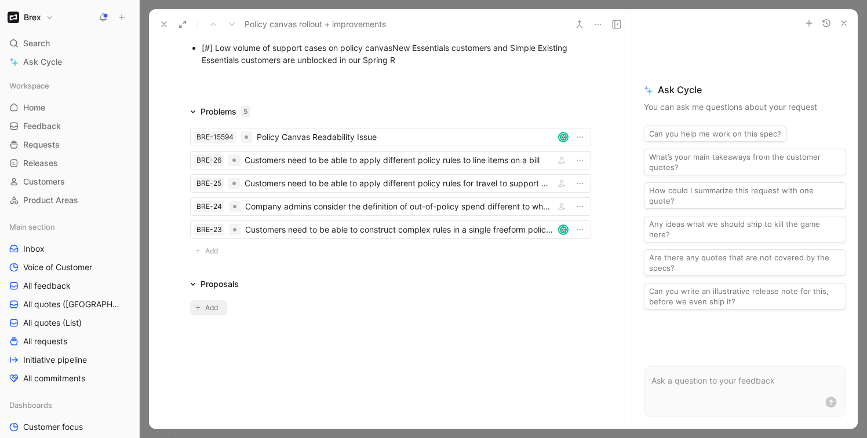
click at [207, 312] on span "Add" at bounding box center [213, 308] width 16 height 12
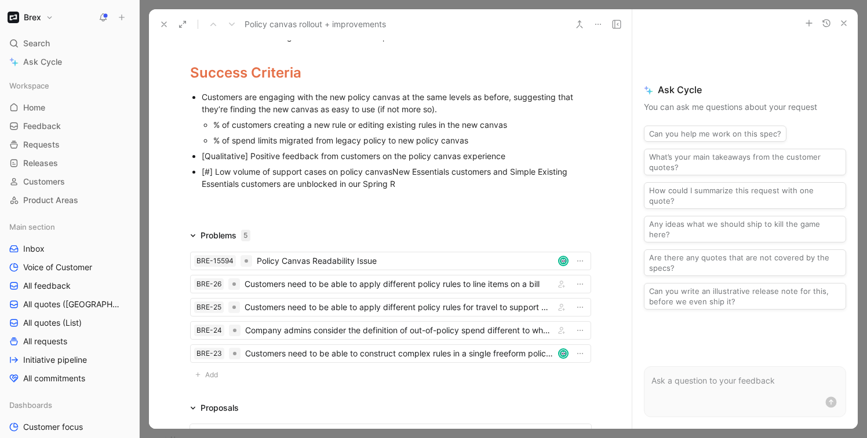
scroll to position [261, 0]
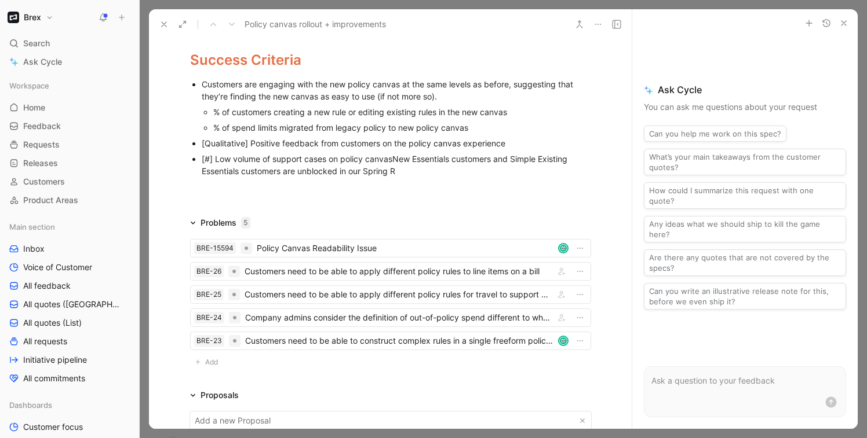
click at [428, 178] on p "[#] Low volume of support cases on policy canvasNew Essentials customers and Si…" at bounding box center [396, 165] width 389 height 28
drag, startPoint x: 412, startPoint y: 172, endPoint x: 270, endPoint y: 173, distance: 141.9
click at [270, 173] on div "[#] Low volume of support cases on policy canvasNew Essentials customers and Si…" at bounding box center [396, 165] width 389 height 24
click at [406, 187] on div "Context With the launch of the new policy canvas in Summer ‘25, we’re now begin…" at bounding box center [390, 46] width 483 height 283
click at [469, 172] on div "[#] Low volume of support cases on policy canvasNew Essentials customers and Si…" at bounding box center [396, 165] width 389 height 24
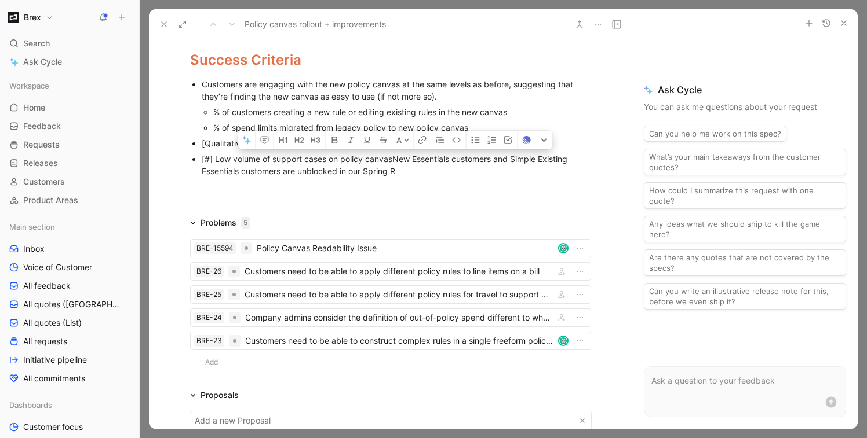
drag, startPoint x: 496, startPoint y: 174, endPoint x: 393, endPoint y: 162, distance: 104.4
click at [393, 162] on div "[#] Low volume of support cases on policy canvasNew Essentials customers and Si…" at bounding box center [396, 165] width 389 height 24
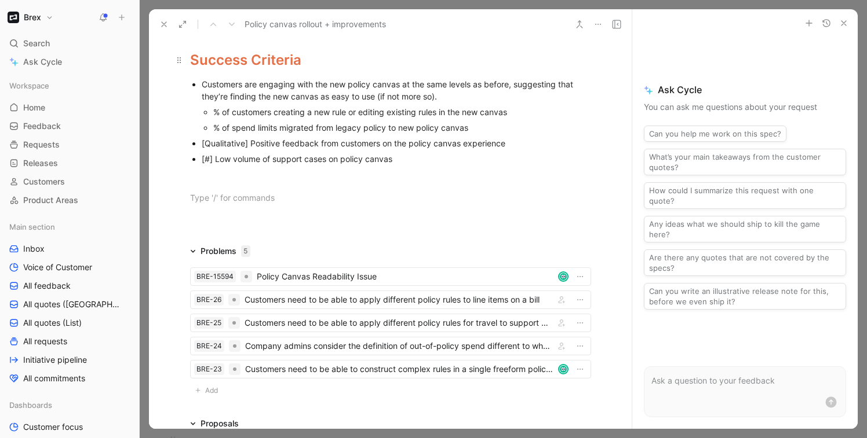
click at [231, 59] on span "Success Criteria" at bounding box center [245, 60] width 111 height 17
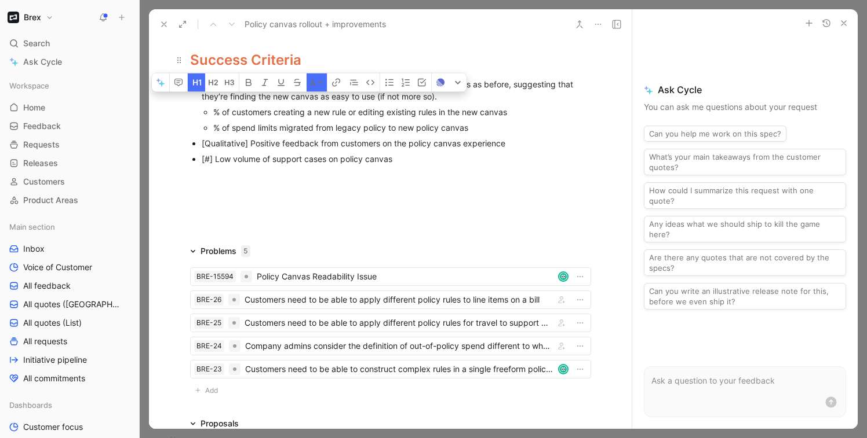
copy span "Success Criteria"
click at [226, 207] on p at bounding box center [390, 197] width 445 height 19
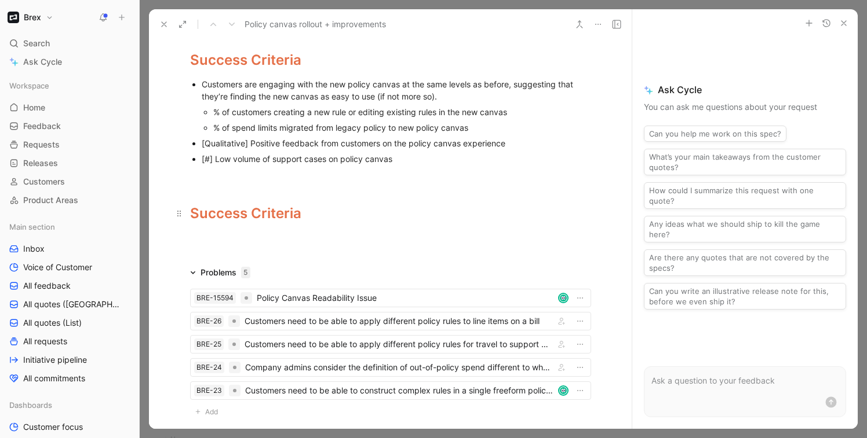
click at [235, 220] on span "Success Criteria" at bounding box center [245, 213] width 111 height 17
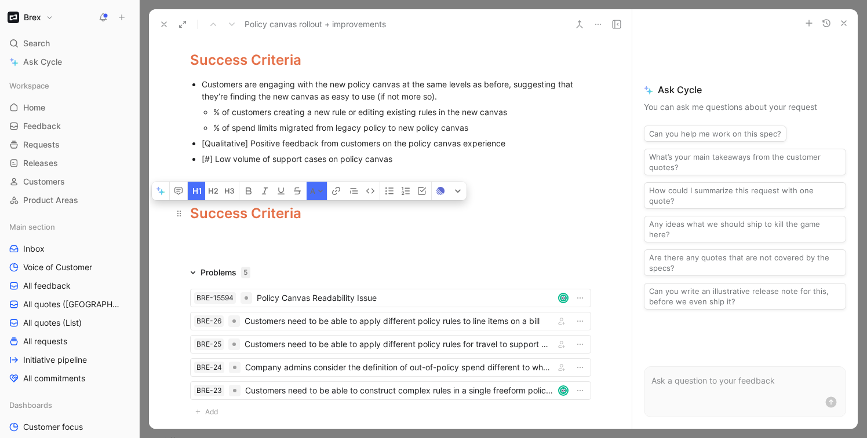
click at [235, 220] on span "Success Criteria" at bounding box center [245, 213] width 111 height 17
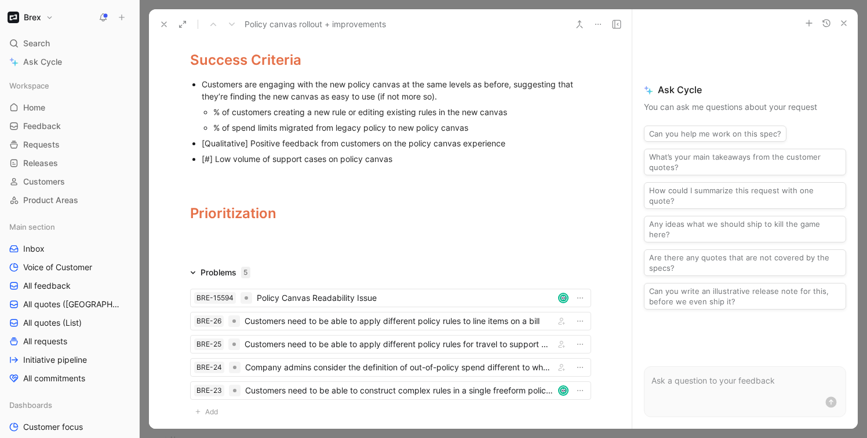
click at [359, 240] on div at bounding box center [390, 245] width 483 height 14
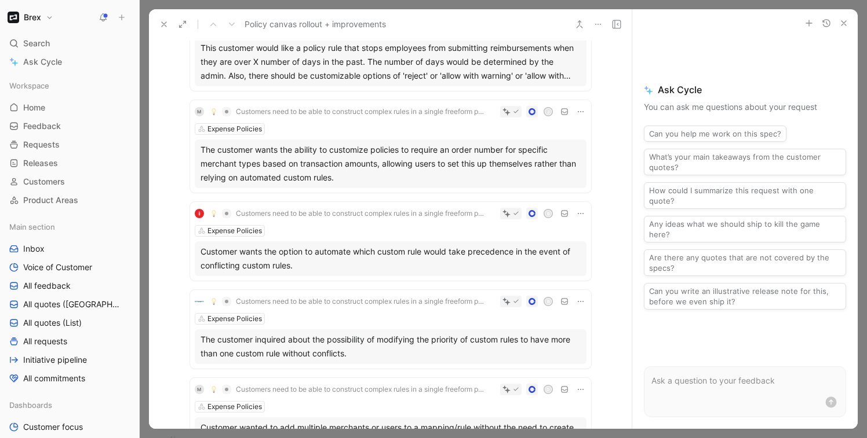
scroll to position [1271, 0]
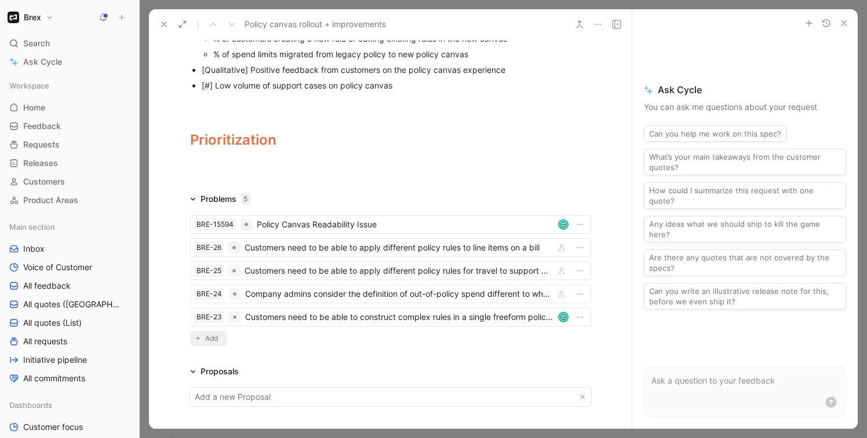
click at [217, 339] on span "Add" at bounding box center [213, 339] width 16 height 12
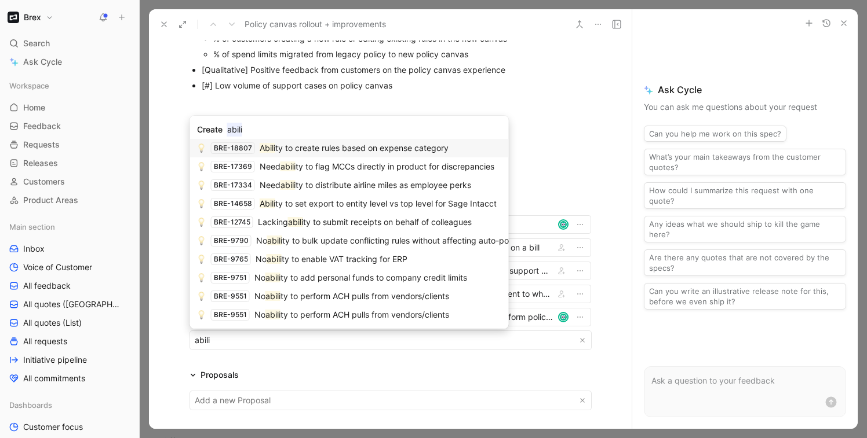
type input "abili"
click at [401, 147] on span "ty to create rules based on expense category" at bounding box center [361, 148] width 173 height 10
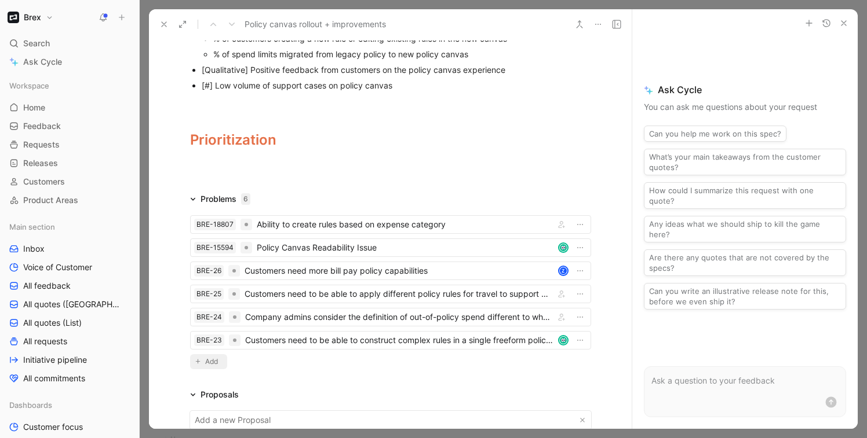
click at [217, 366] on span "Add" at bounding box center [213, 362] width 16 height 12
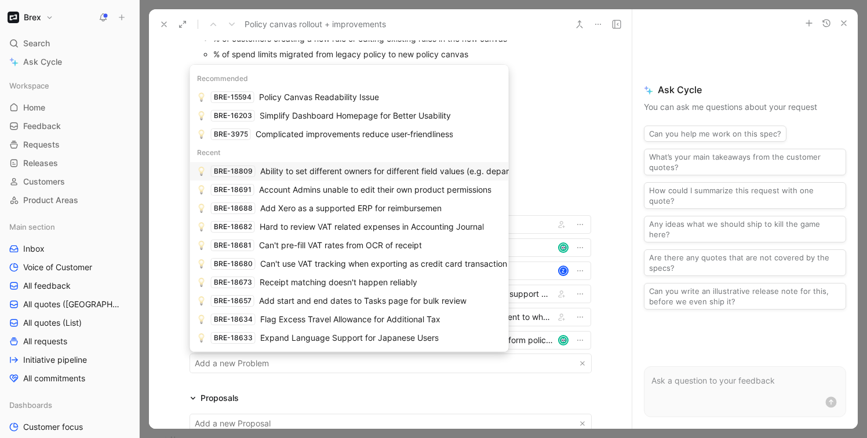
click at [328, 173] on span "Ability to set different owners for different field values (e.g. department hea…" at bounding box center [407, 171] width 295 height 10
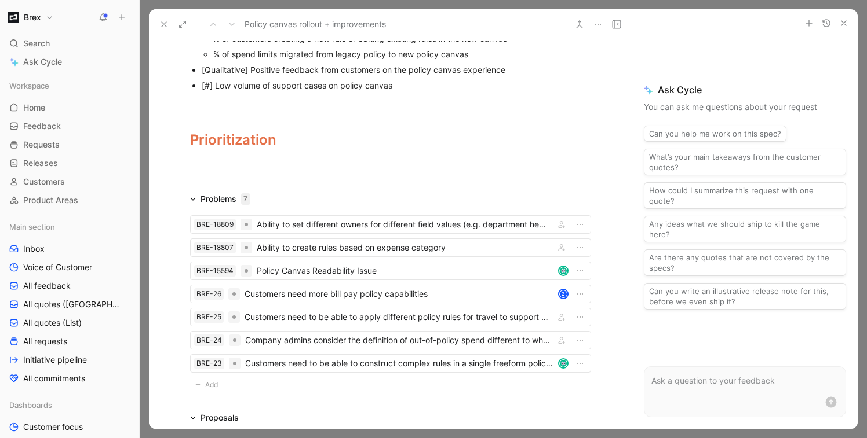
click at [160, 167] on div at bounding box center [390, 172] width 483 height 14
click at [364, 317] on div "Customers need to be able to apply different policy rules for travel to support…" at bounding box center [396, 317] width 305 height 14
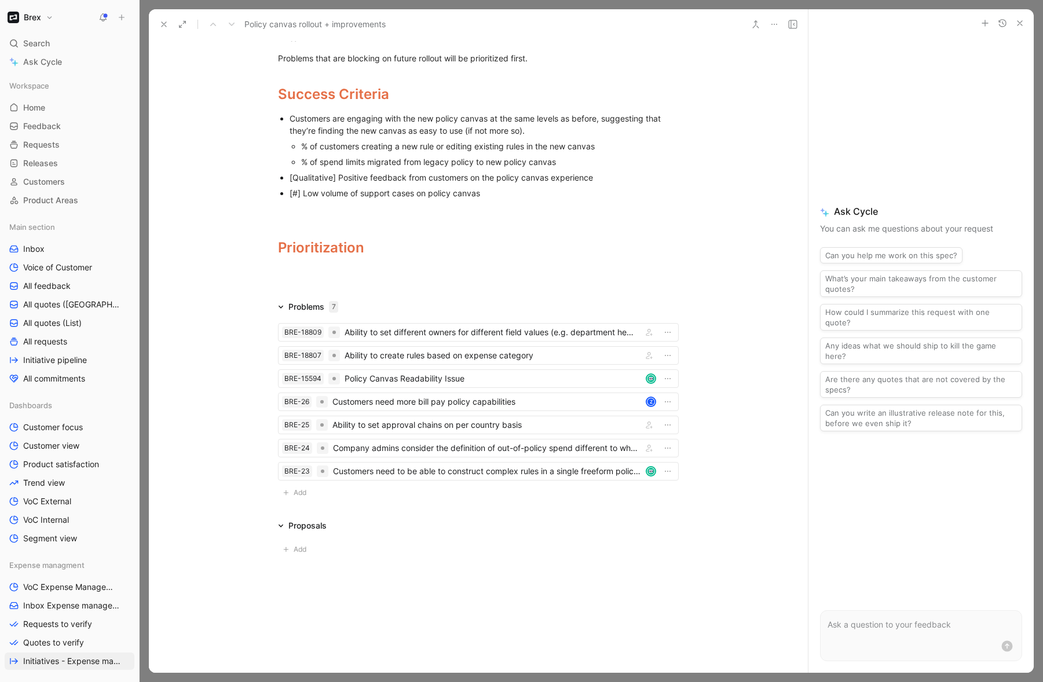
scroll to position [1164, 0]
click at [650, 426] on button "button" at bounding box center [649, 425] width 14 height 14
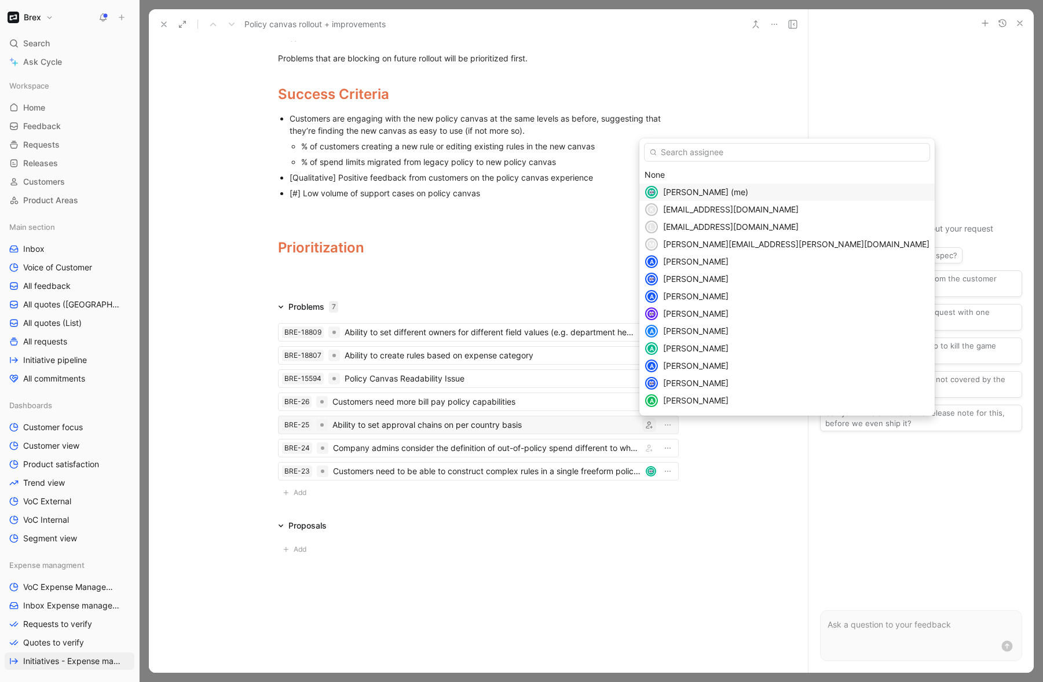
click at [728, 190] on div "[PERSON_NAME] (me)" at bounding box center [796, 192] width 266 height 14
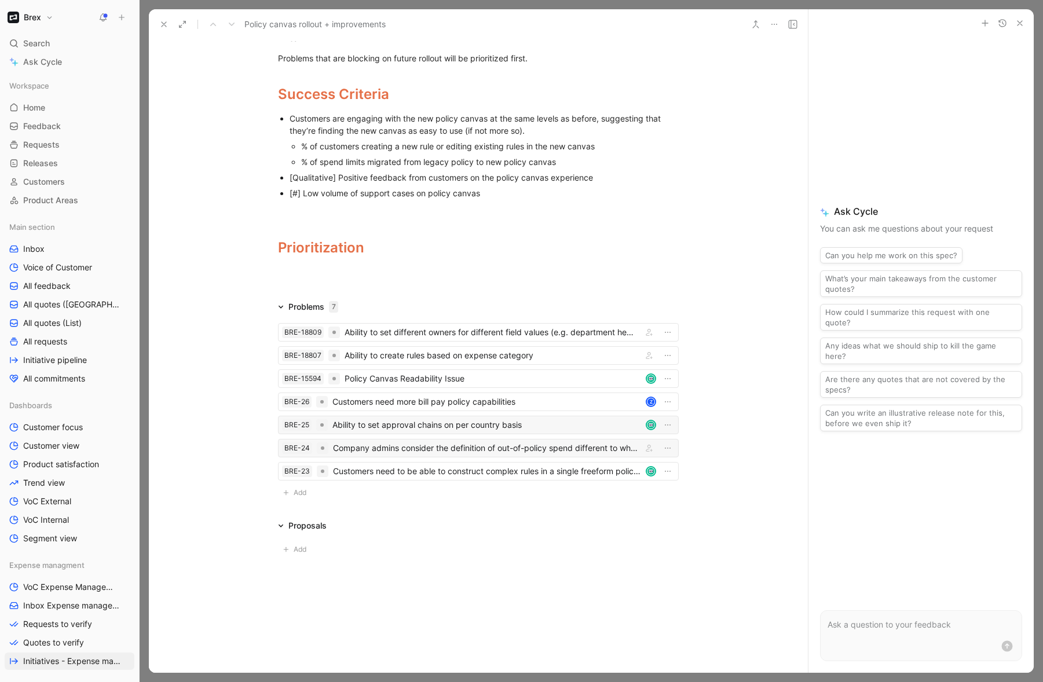
click at [415, 450] on div "Company admins consider the definition of out-of-policy spend different to what…" at bounding box center [485, 448] width 305 height 14
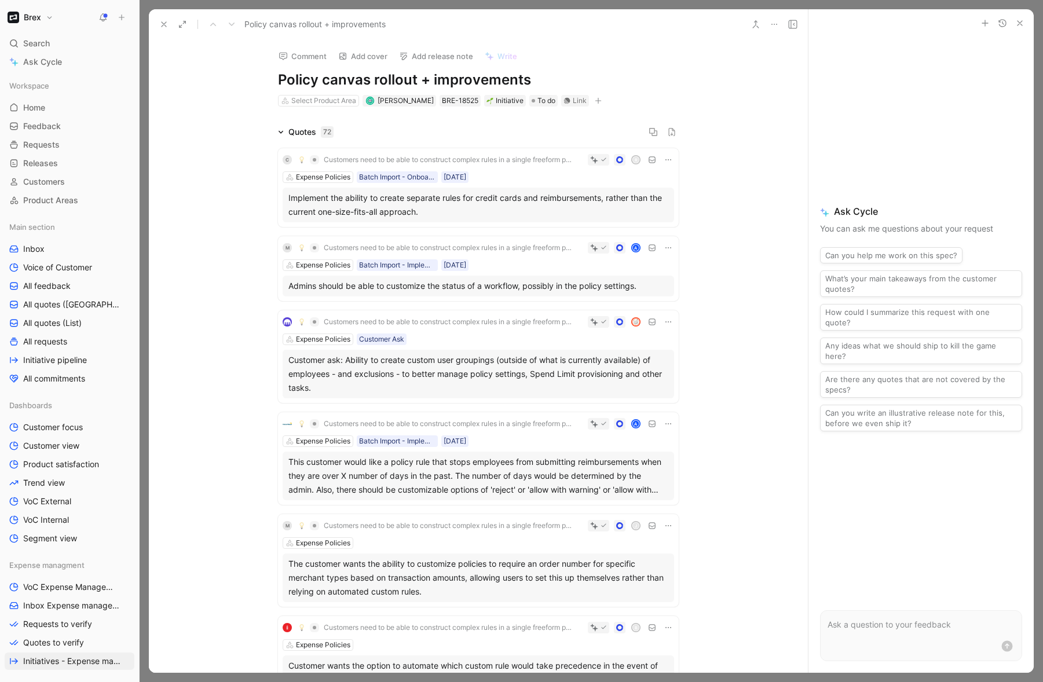
click at [278, 132] on icon at bounding box center [281, 132] width 6 height 6
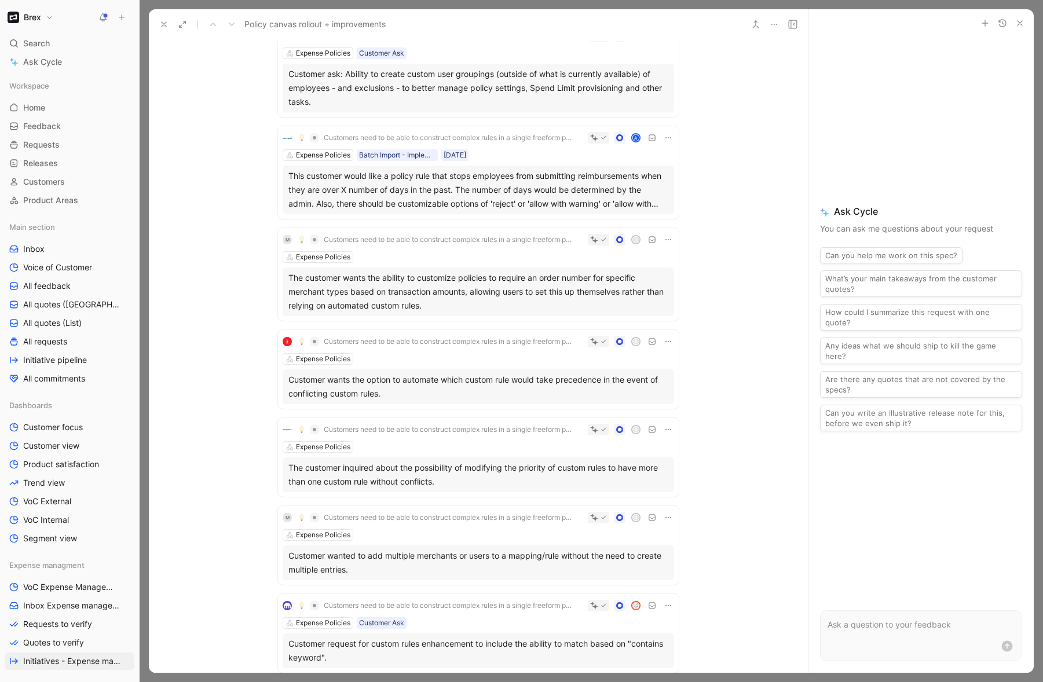
scroll to position [1143, 0]
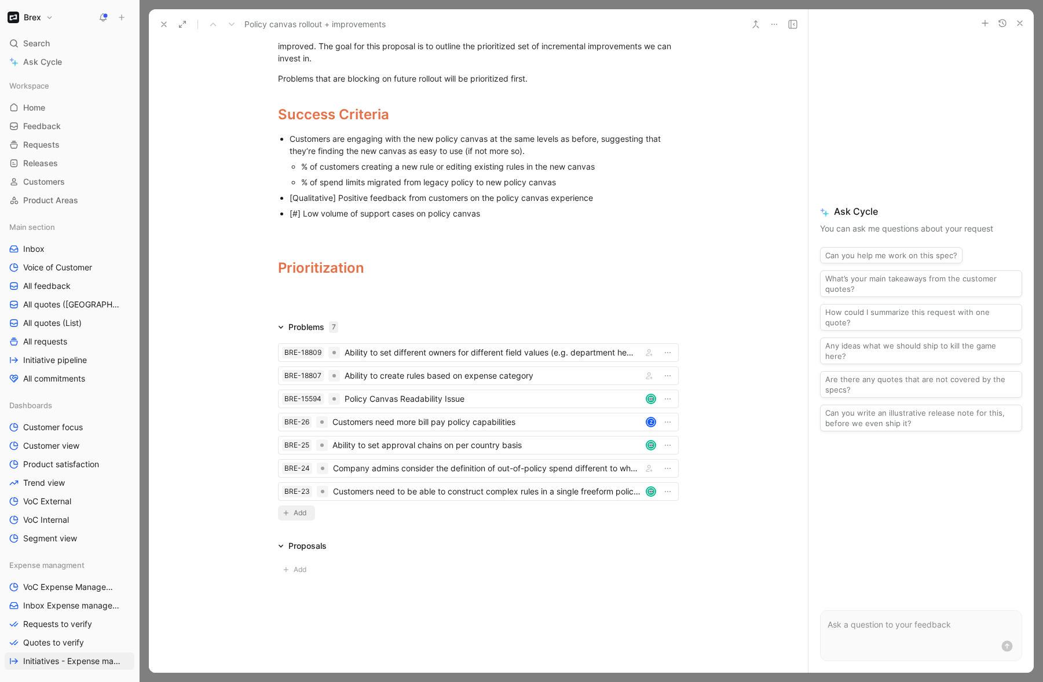
click at [298, 513] on span "Add" at bounding box center [302, 513] width 16 height 12
type input "ability to create rules based on e"
click at [330, 514] on body "Brex Search ⌘ K Ask Cycle Workspace Home G then H Feedback G then F Requests G …" at bounding box center [521, 341] width 1043 height 682
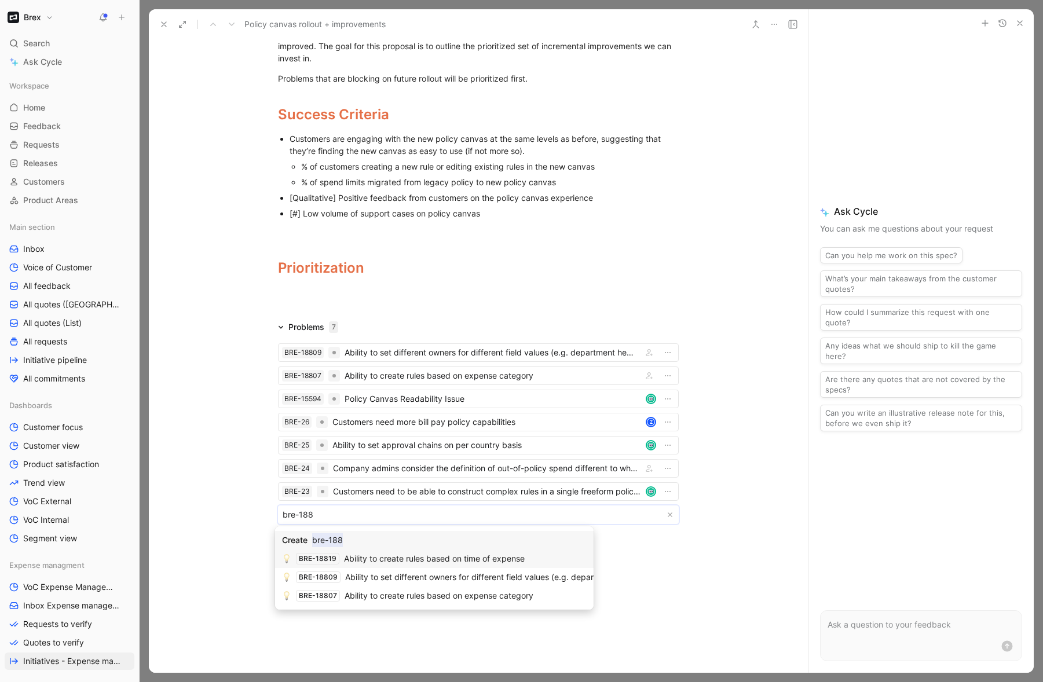
type input "bre-188"
click at [449, 561] on span "Ability to create rules based on time of expense" at bounding box center [434, 559] width 181 height 10
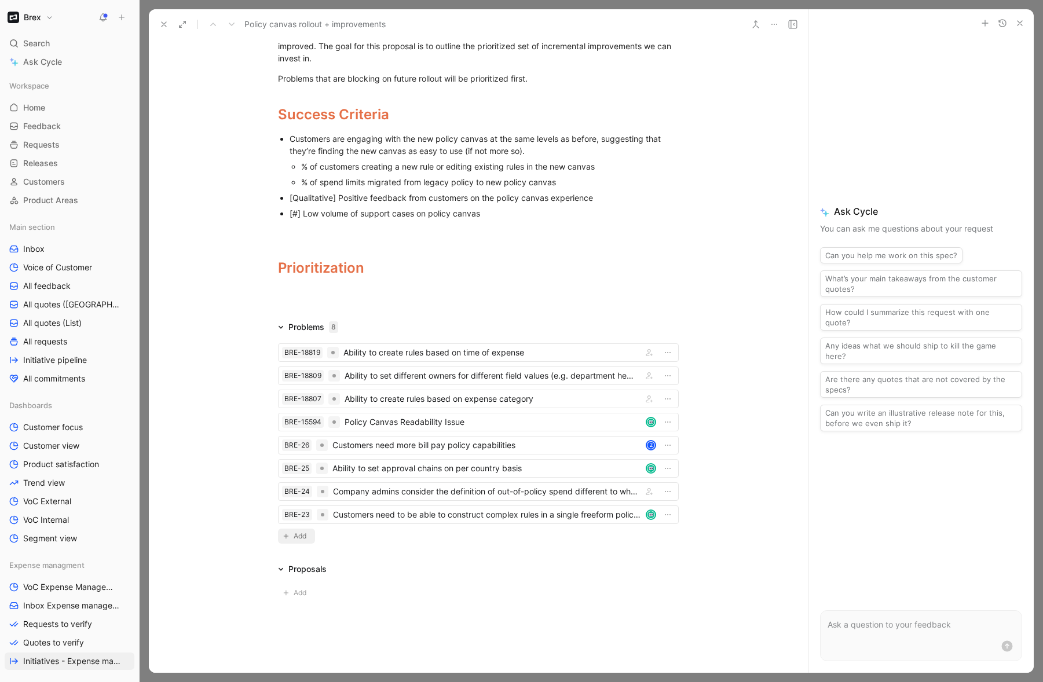
click at [296, 538] on span "Add" at bounding box center [302, 537] width 16 height 12
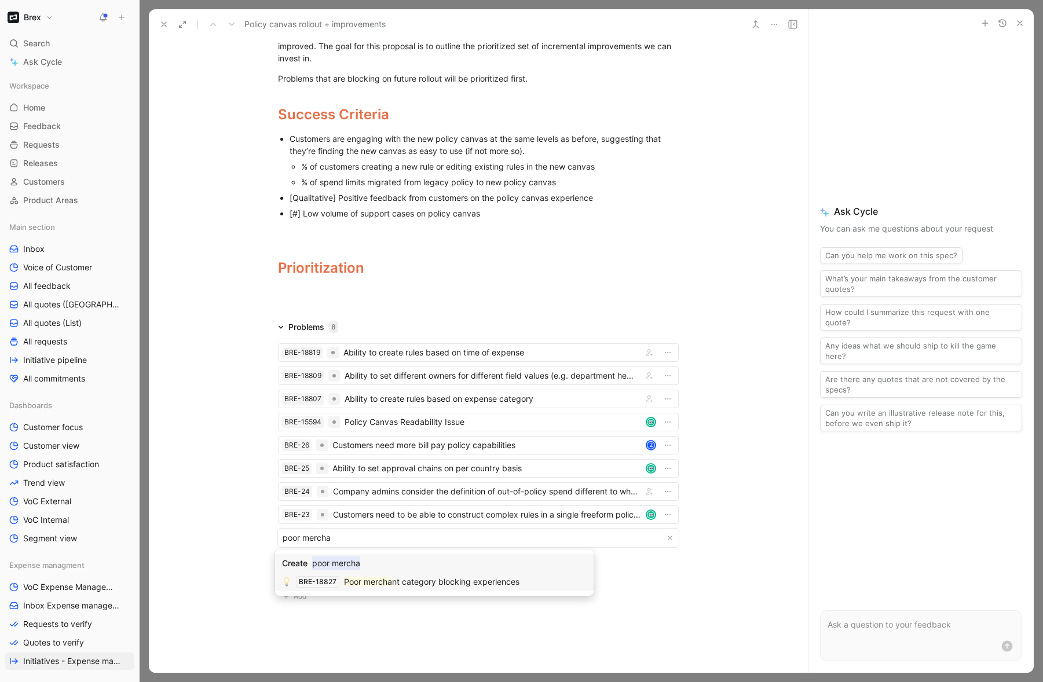
type input "poor mercha"
click at [389, 579] on mark "Poor mercha" at bounding box center [368, 582] width 48 height 10
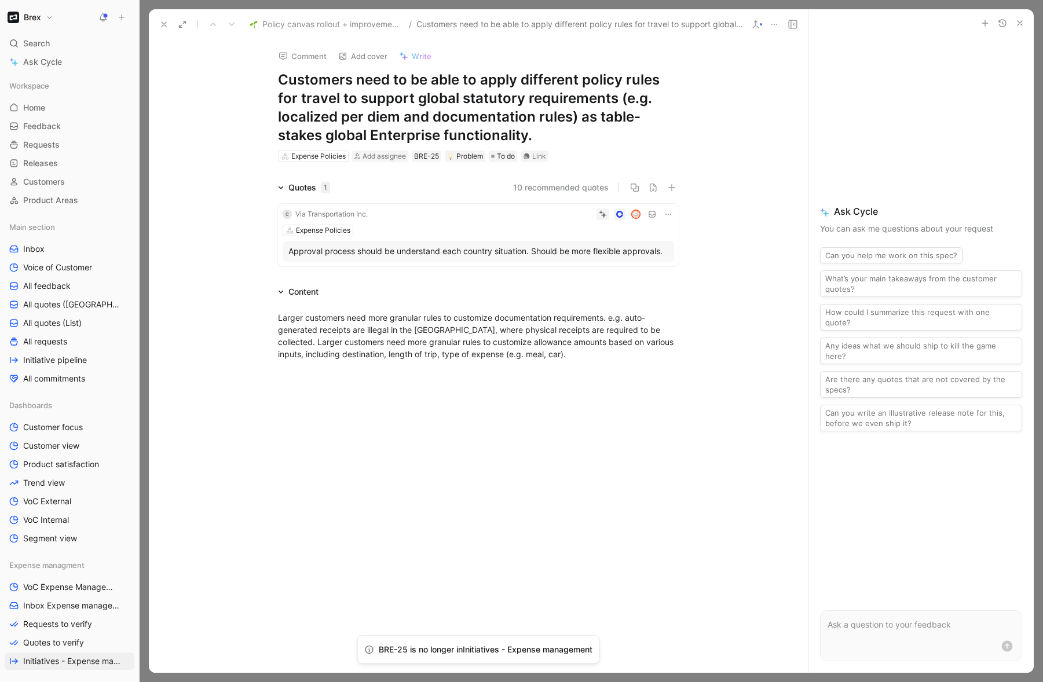
click at [476, 116] on h1 "Customers need to be able to apply different policy rules for travel to support…" at bounding box center [478, 108] width 401 height 74
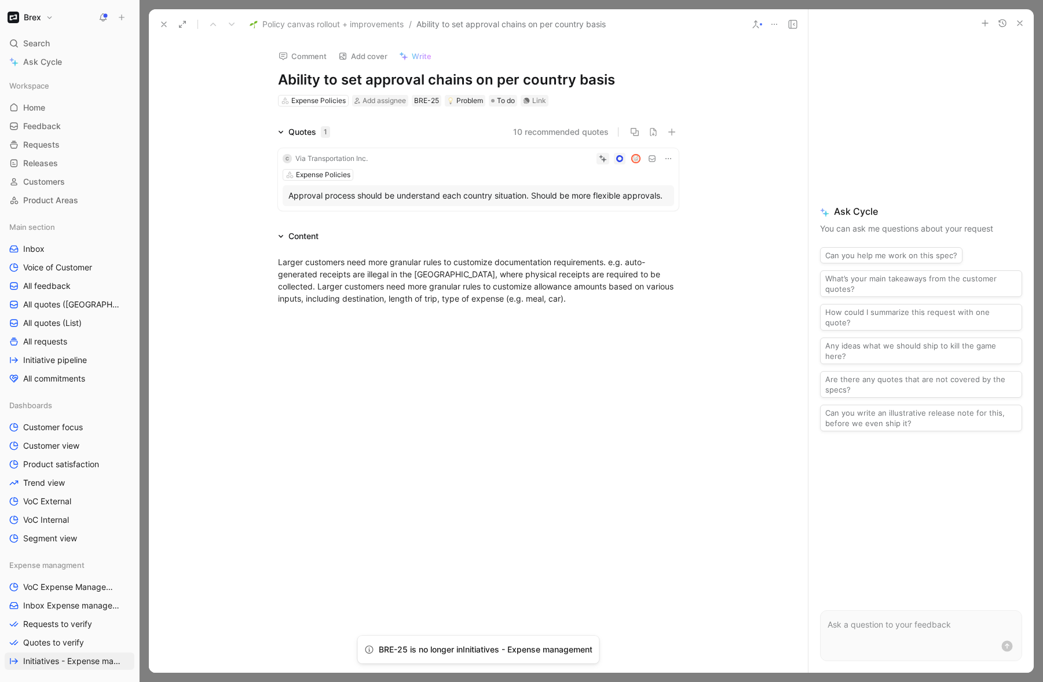
click at [704, 286] on div "Larger customers need more granular rules to customize documentation requiremen…" at bounding box center [478, 280] width 659 height 74
click at [538, 281] on div "Larger customers need more granular rules to customize documentation requiremen…" at bounding box center [478, 280] width 401 height 49
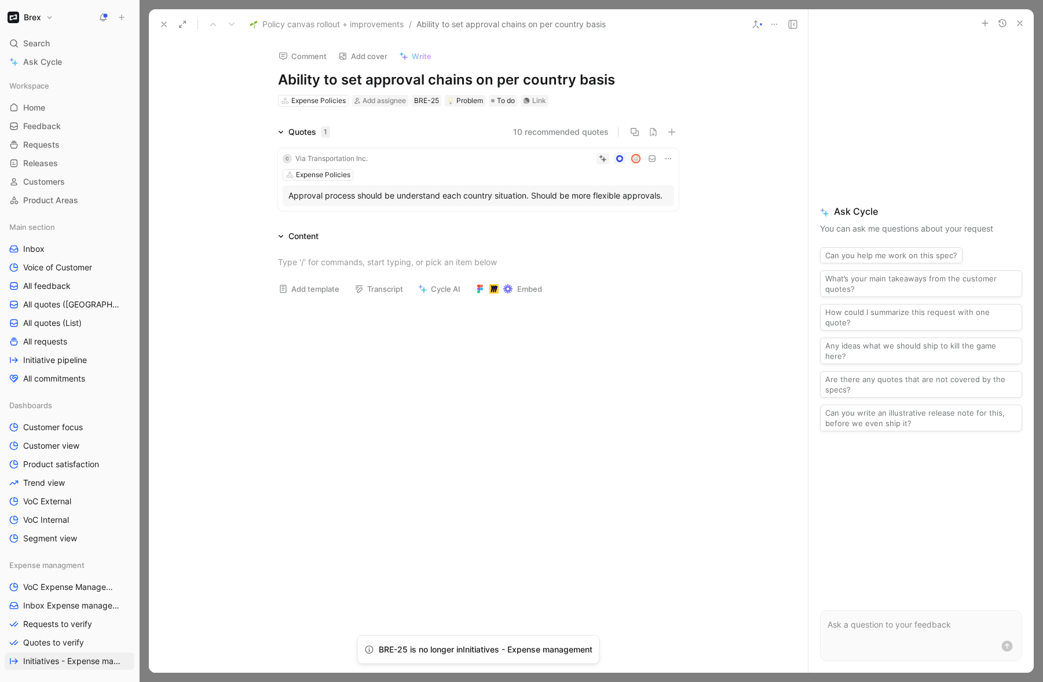
click at [611, 370] on div at bounding box center [478, 407] width 659 height 204
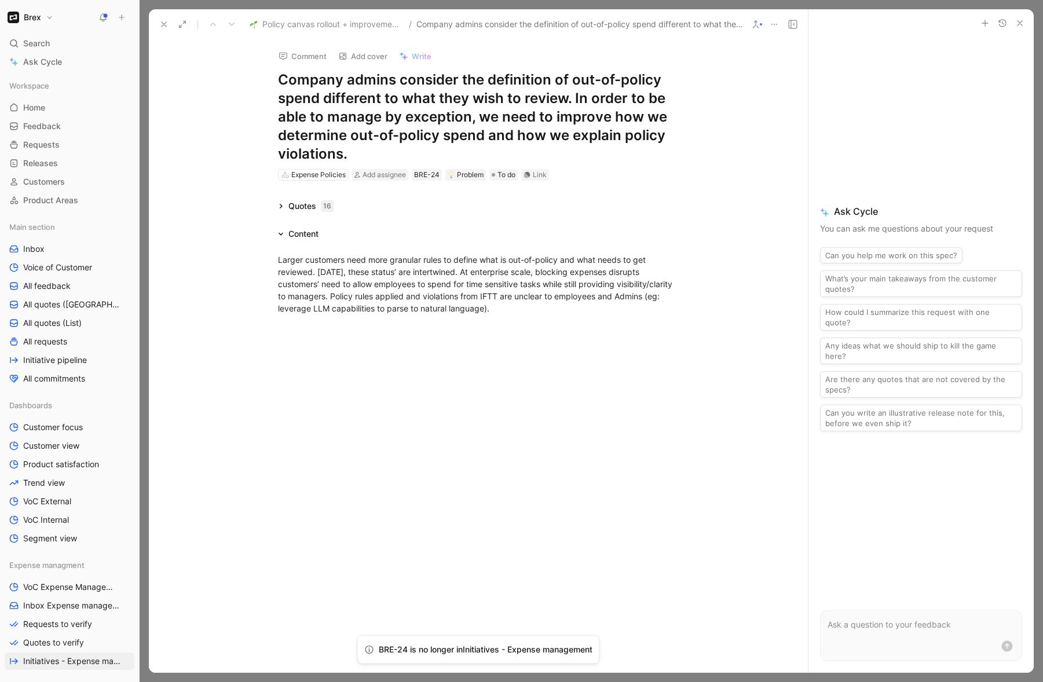
click at [292, 204] on div "Quotes 16" at bounding box center [310, 206] width 45 height 14
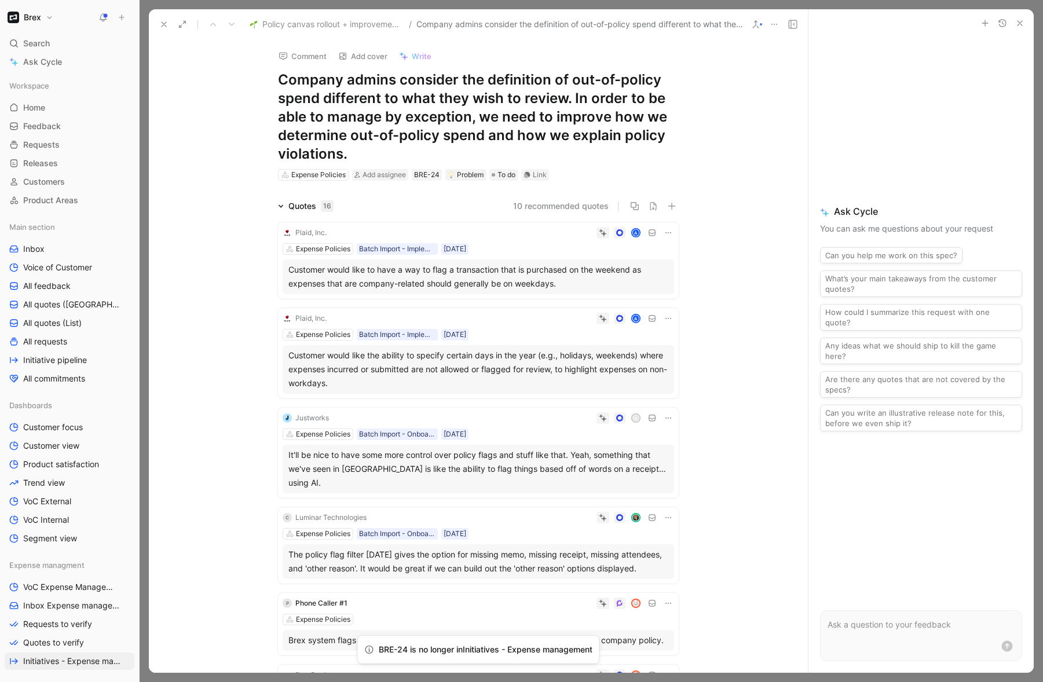
click at [664, 232] on icon at bounding box center [668, 232] width 9 height 9
click at [626, 273] on span "Change request" at bounding box center [635, 271] width 61 height 10
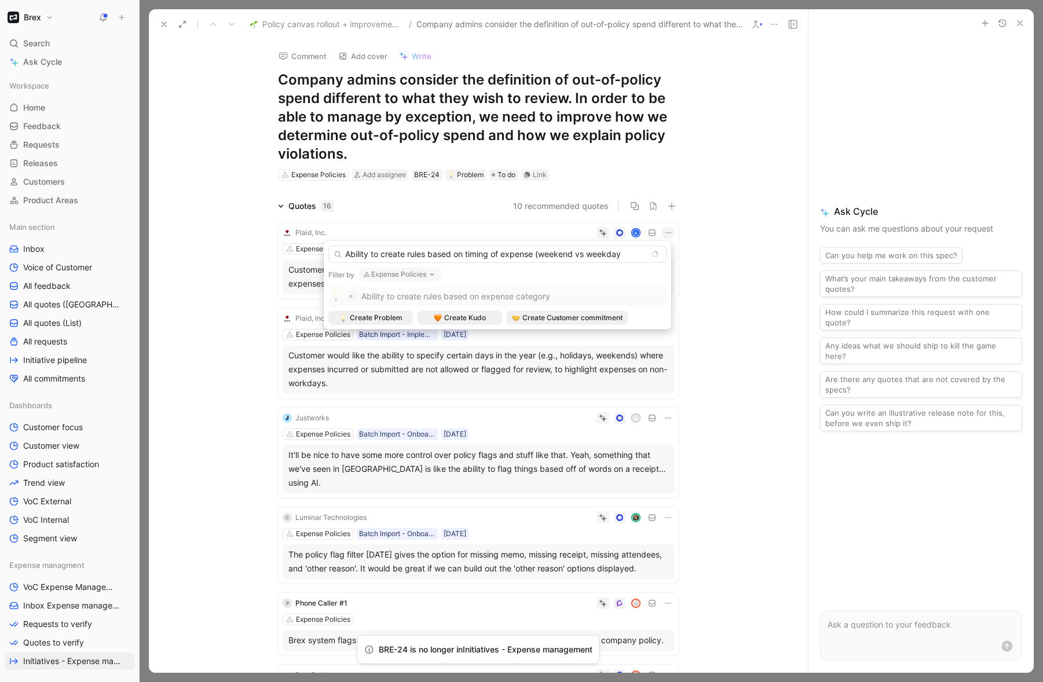
type input "Ability to create rules based on timing of expense (weekend vs weekday)"
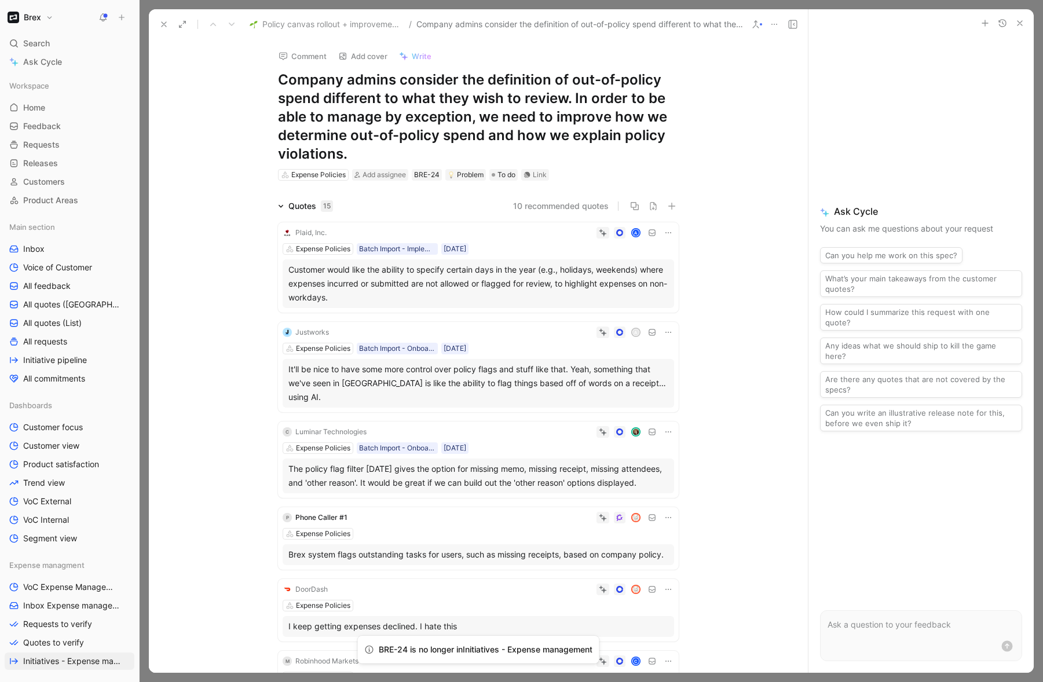
click at [535, 249] on div "Expense Policies Batch Import - Implementation [DATE]" at bounding box center [479, 249] width 392 height 12
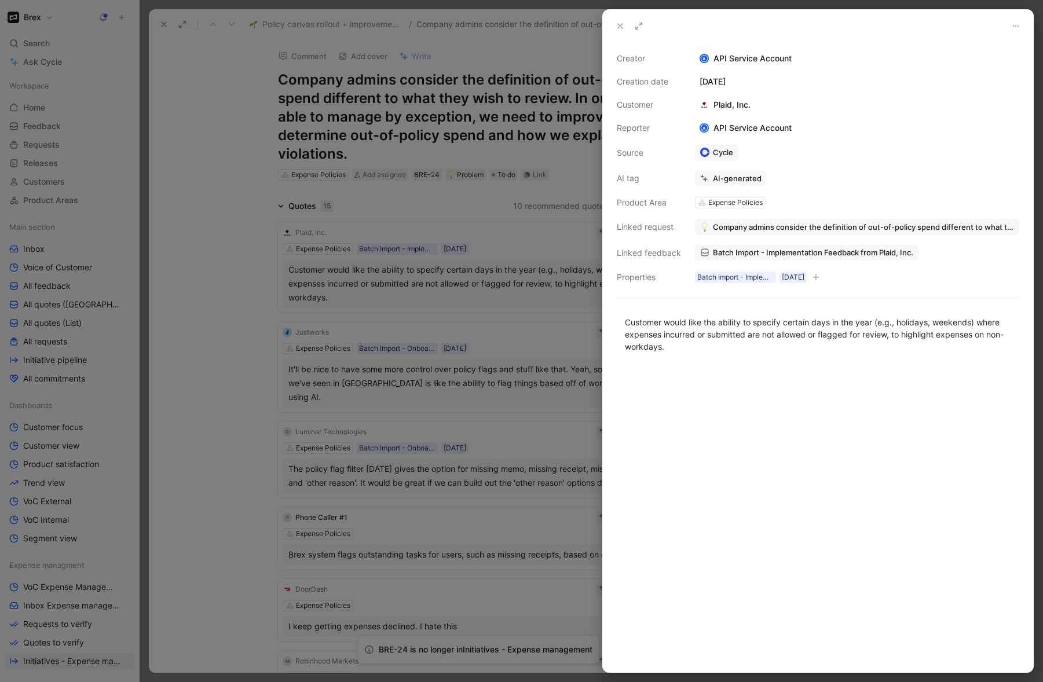
click at [792, 227] on span "Company admins consider the definition of out-of-policy spend different to what…" at bounding box center [863, 227] width 301 height 10
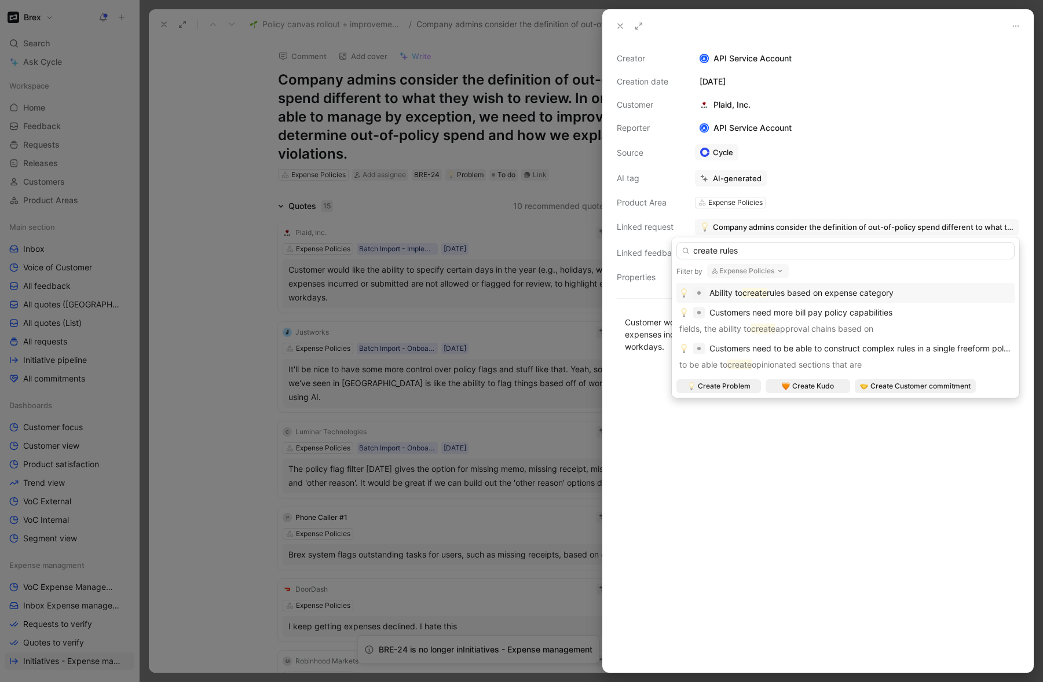
type input "create rules"
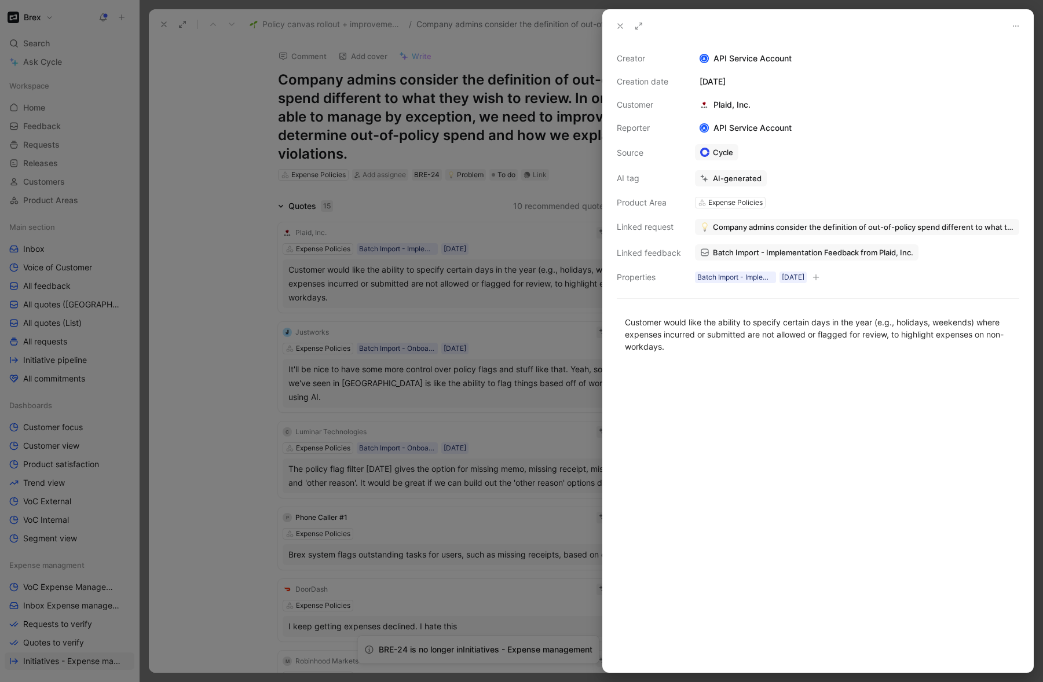
click at [223, 210] on div at bounding box center [521, 341] width 1043 height 682
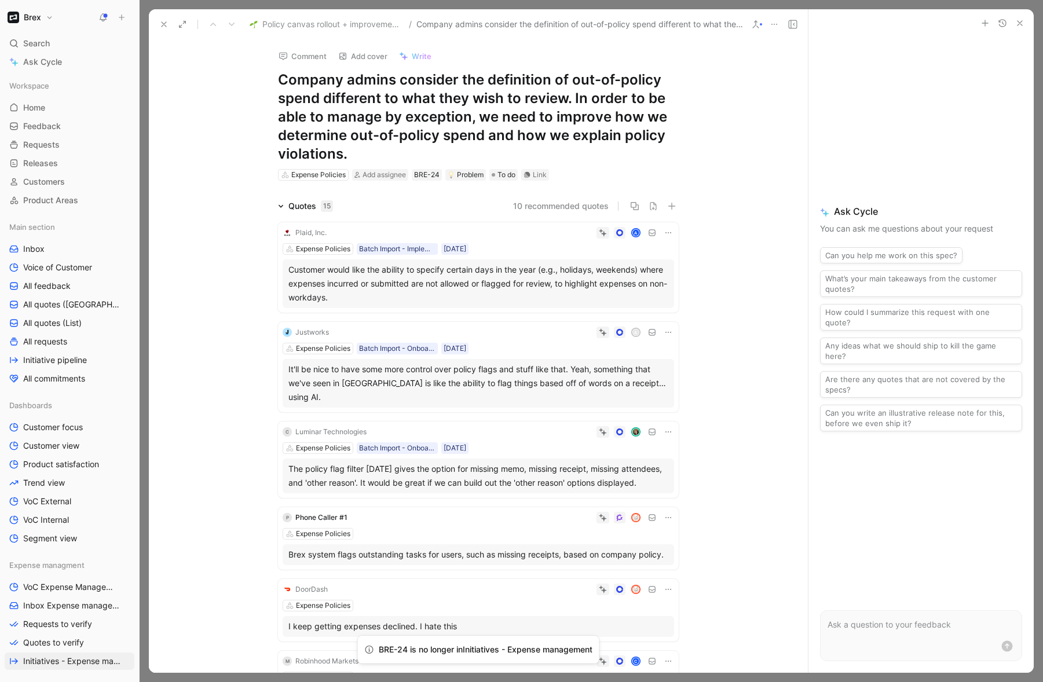
click at [757, 23] on icon at bounding box center [755, 24] width 9 height 9
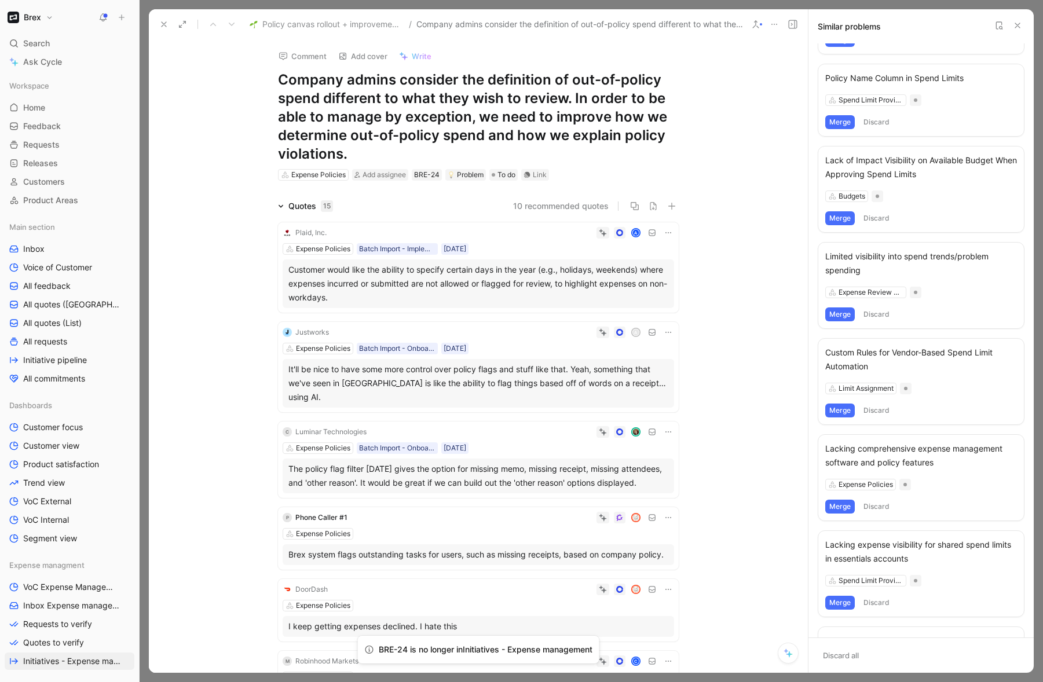
scroll to position [339, 0]
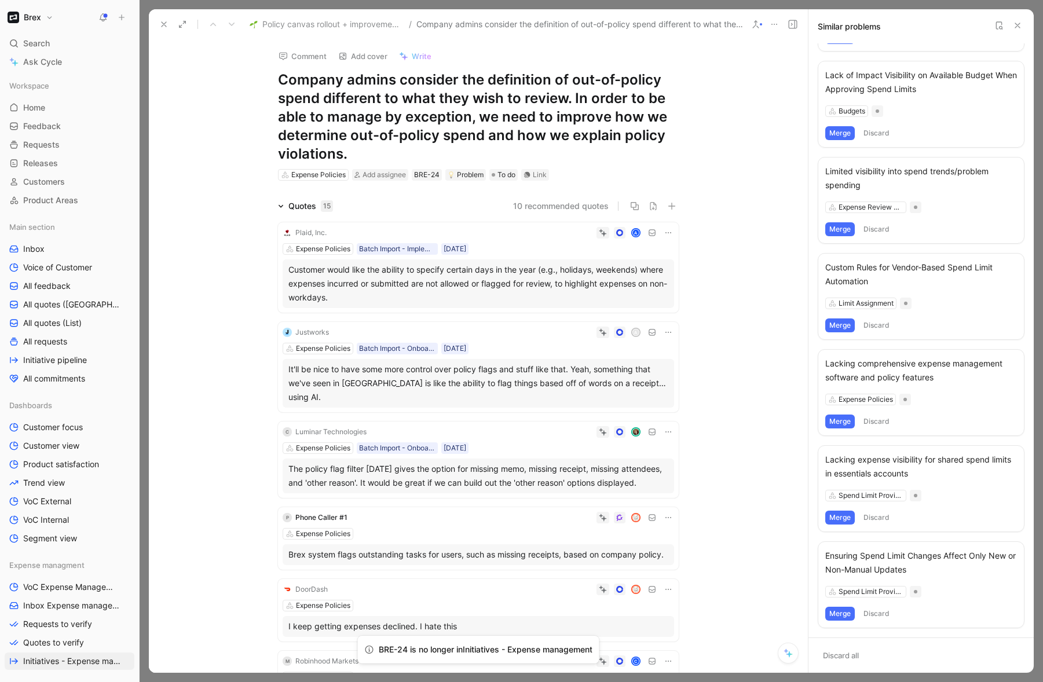
click at [758, 276] on div "Quotes 15 10 recommended quotes Plaid, Inc. A Expense Policies Batch Import - I…" at bounding box center [478, 612] width 659 height 827
click at [1018, 27] on icon at bounding box center [1017, 25] width 9 height 9
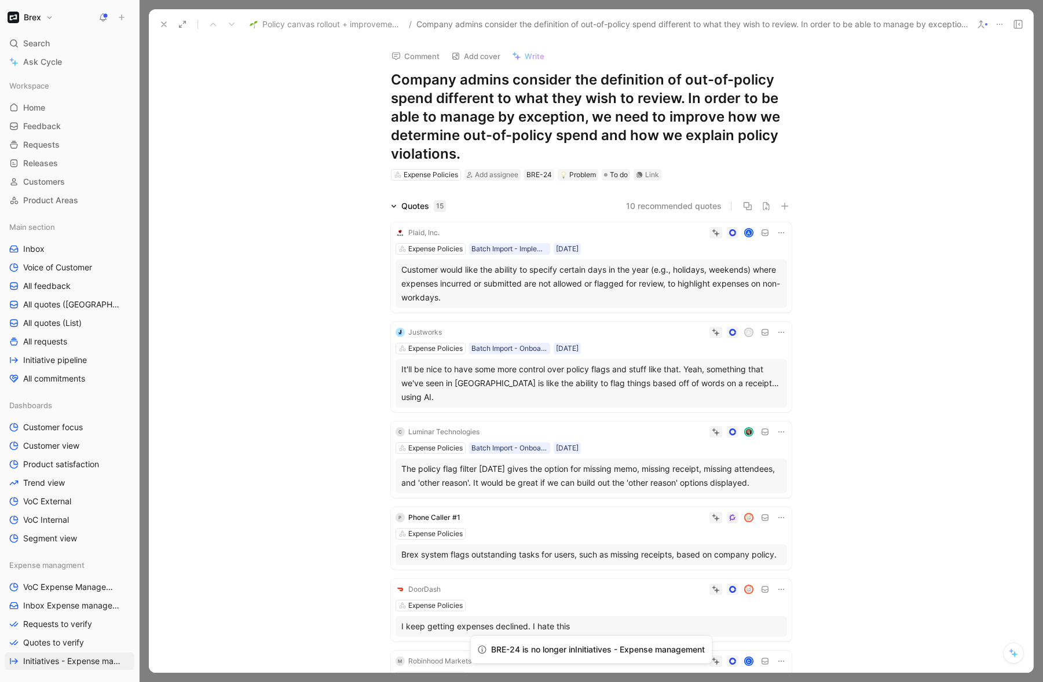
click at [573, 290] on div "Customer would like the ability to specify certain days in the year (e.g., holi…" at bounding box center [591, 284] width 380 height 42
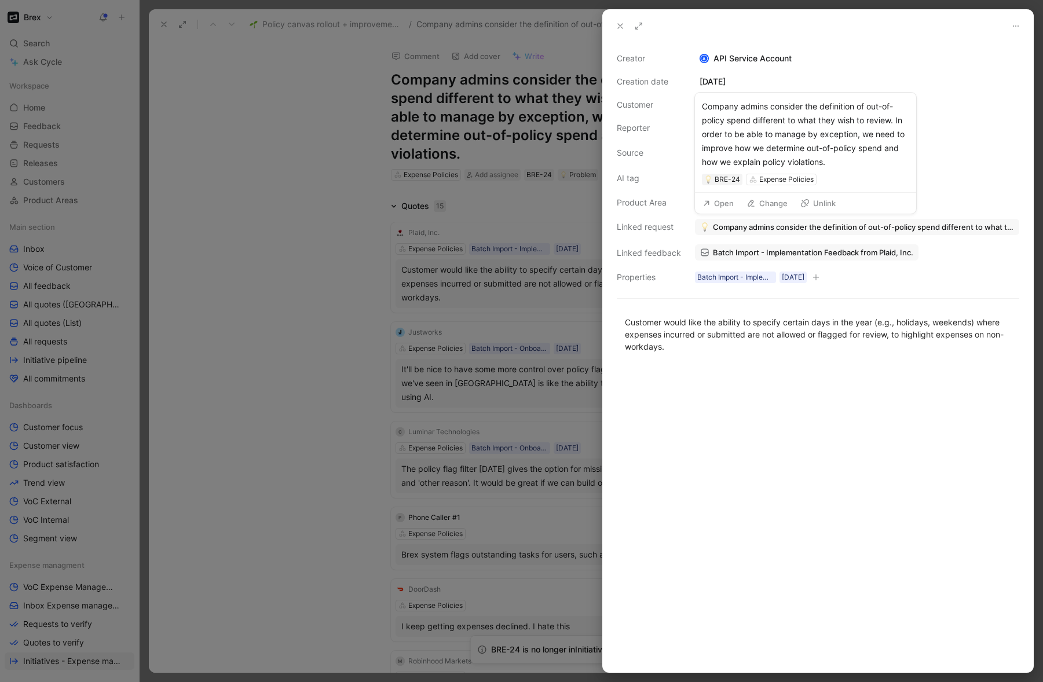
click at [777, 229] on span "Company admins consider the definition of out-of-policy spend different to what…" at bounding box center [863, 227] width 301 height 10
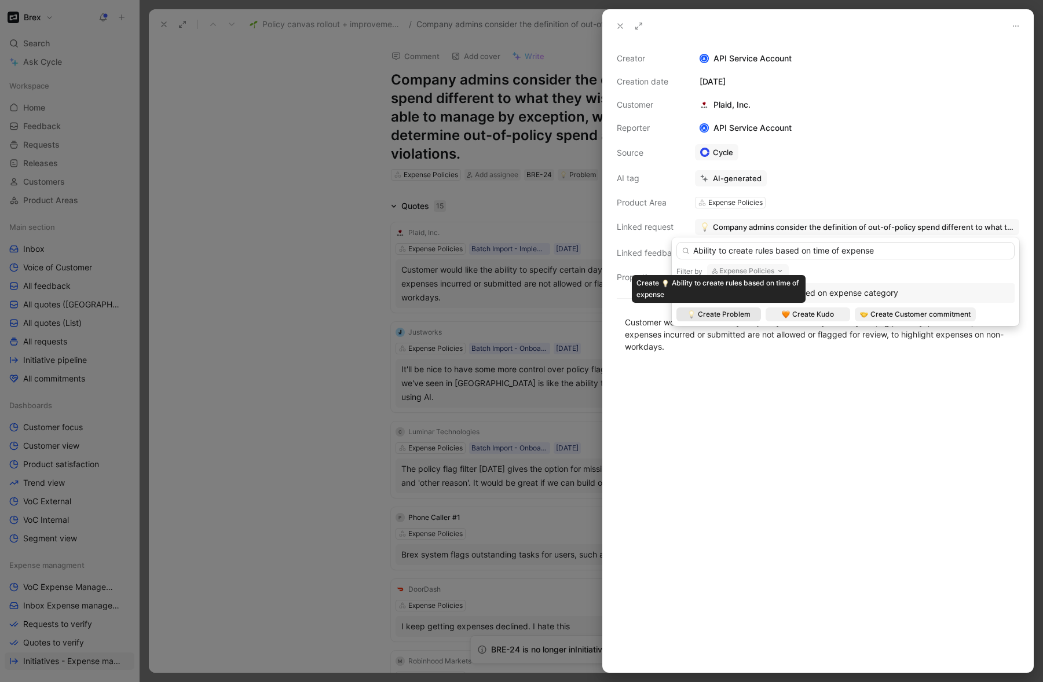
type input "Ability to create rules based on time of expense"
click at [734, 316] on span "Create Problem" at bounding box center [724, 315] width 53 height 12
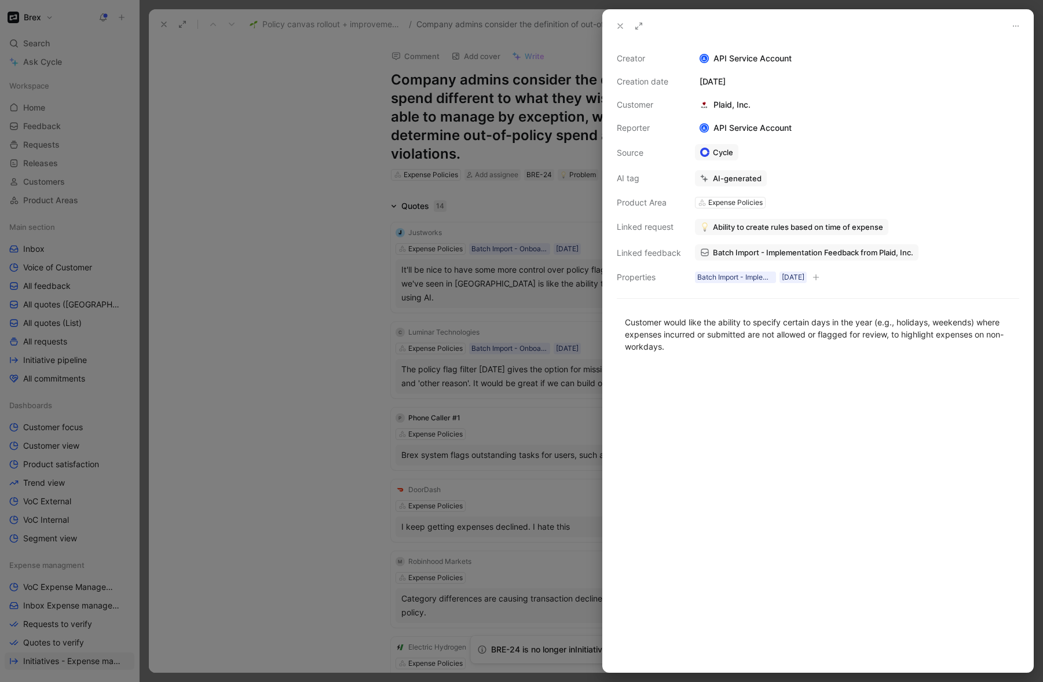
click at [335, 321] on div at bounding box center [521, 341] width 1043 height 682
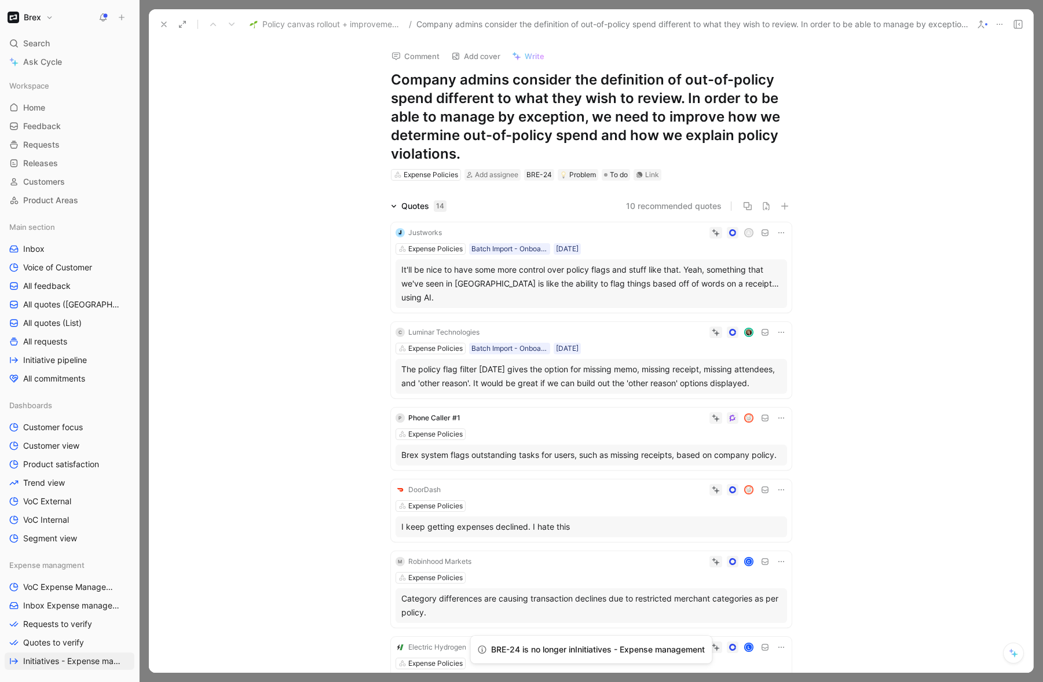
click at [1000, 25] on icon at bounding box center [999, 24] width 9 height 9
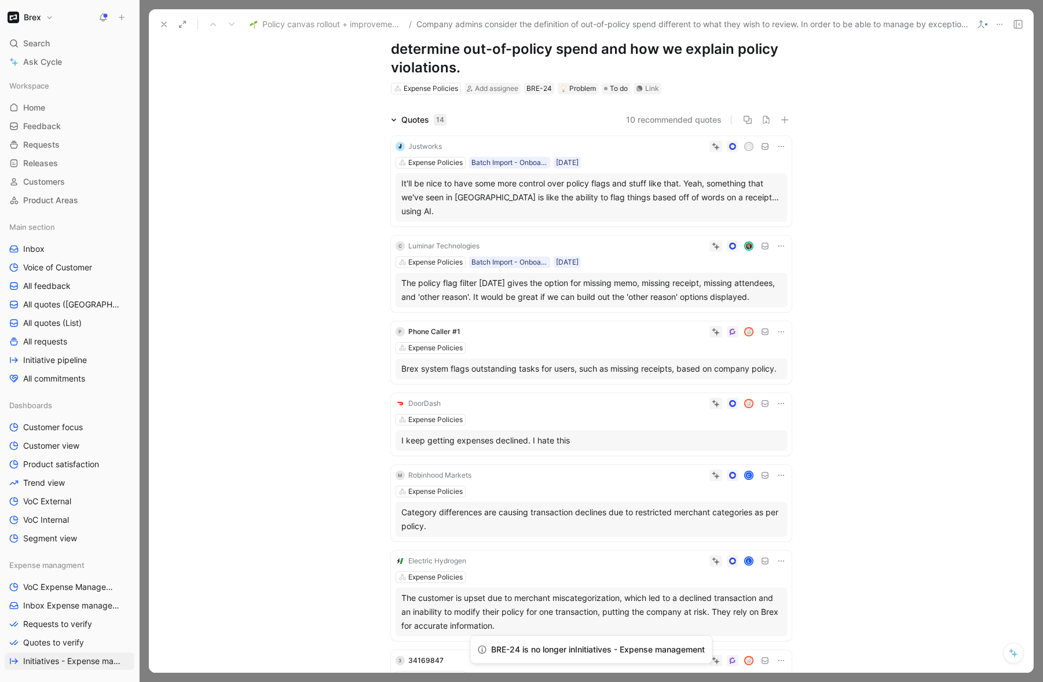
scroll to position [102, 0]
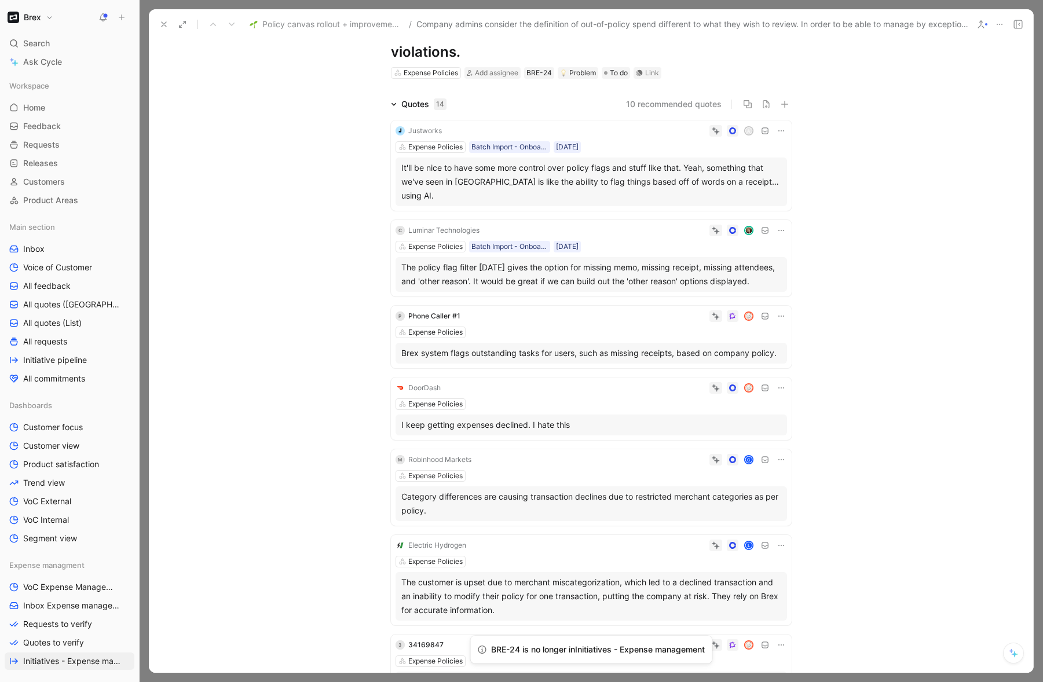
click at [645, 241] on div "C Luminar Technologies Expense Policies Batch Import - Onboarded Customer 31/10…" at bounding box center [591, 258] width 401 height 76
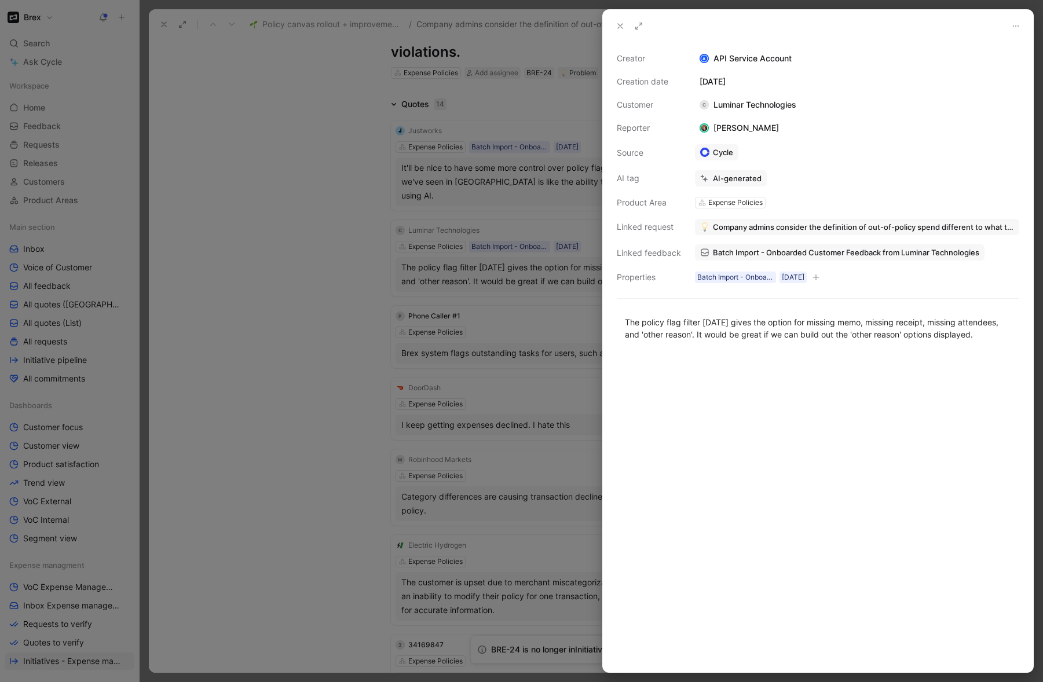
click at [382, 277] on div at bounding box center [521, 341] width 1043 height 682
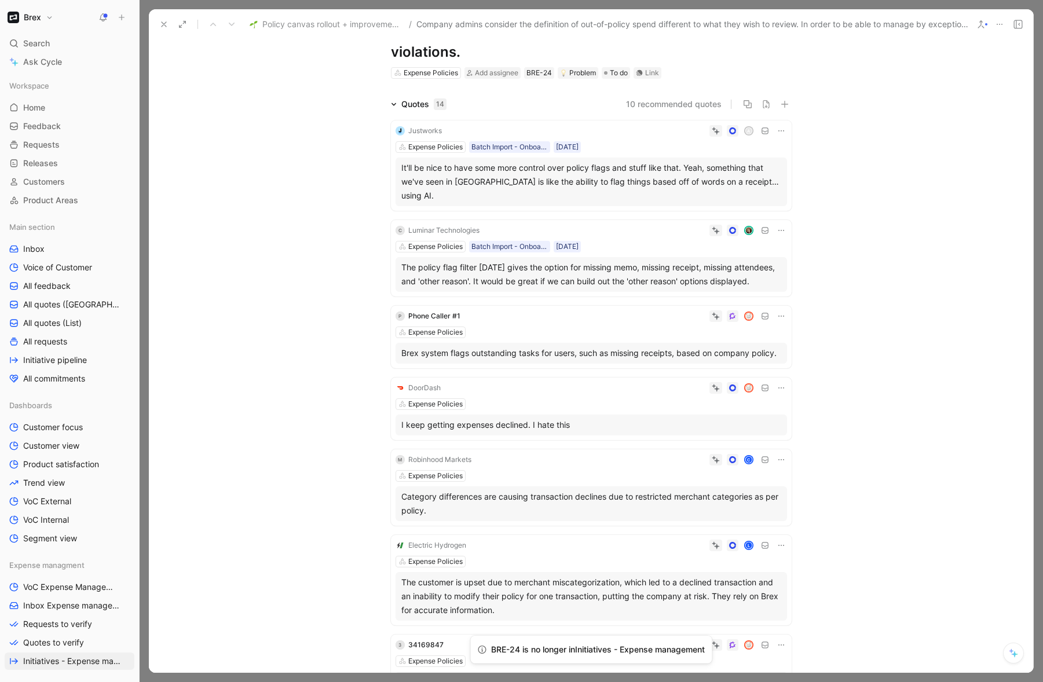
click at [583, 327] on div "Expense Policies" at bounding box center [592, 333] width 392 height 12
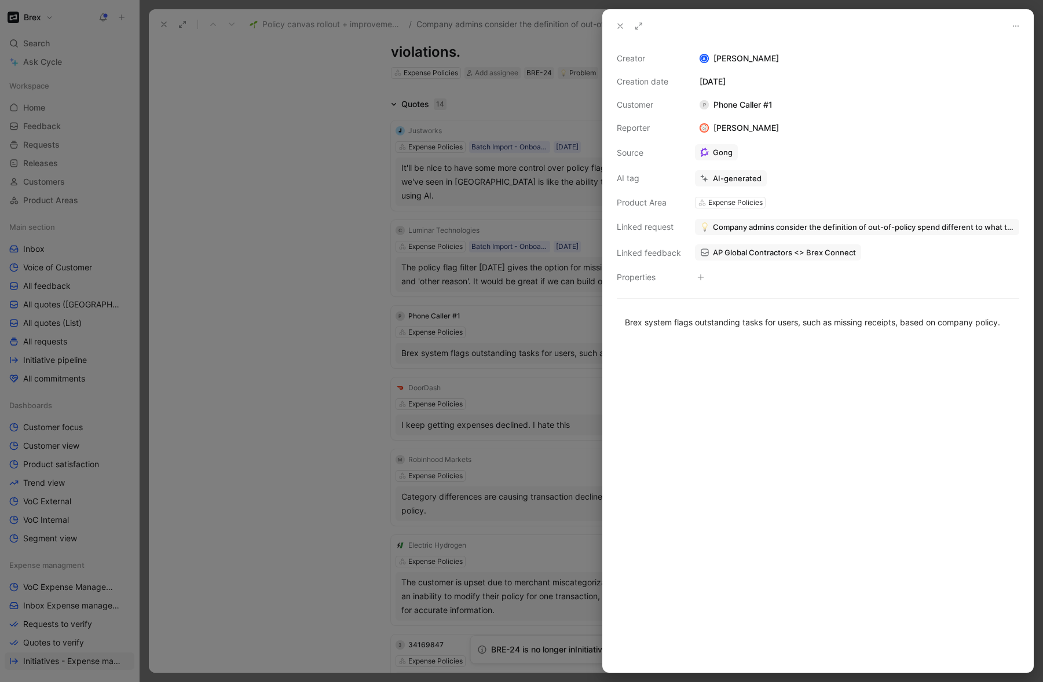
click at [326, 317] on div at bounding box center [521, 341] width 1043 height 682
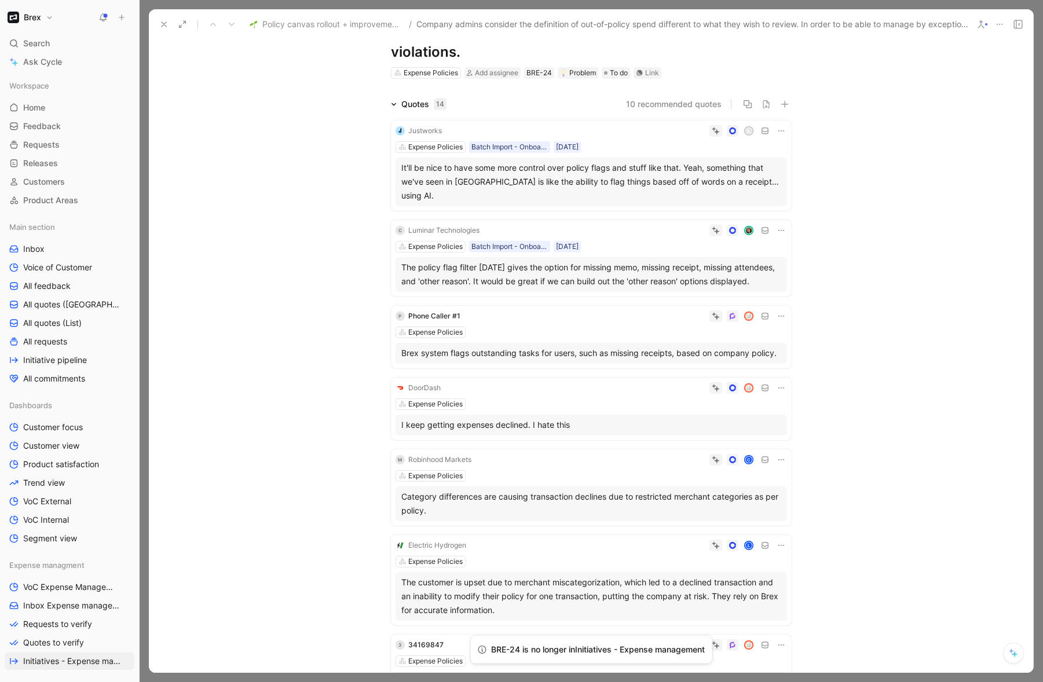
click at [780, 312] on icon at bounding box center [781, 316] width 9 height 9
click at [745, 377] on span "Delete quote" at bounding box center [742, 376] width 49 height 10
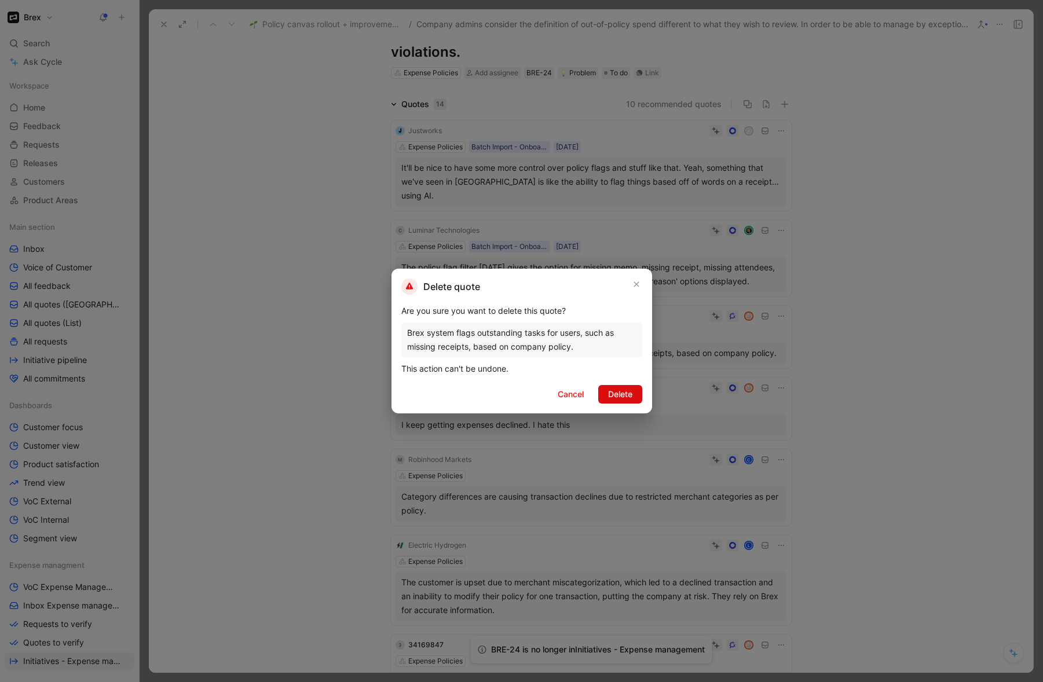
click at [631, 394] on span "Delete" at bounding box center [620, 395] width 24 height 14
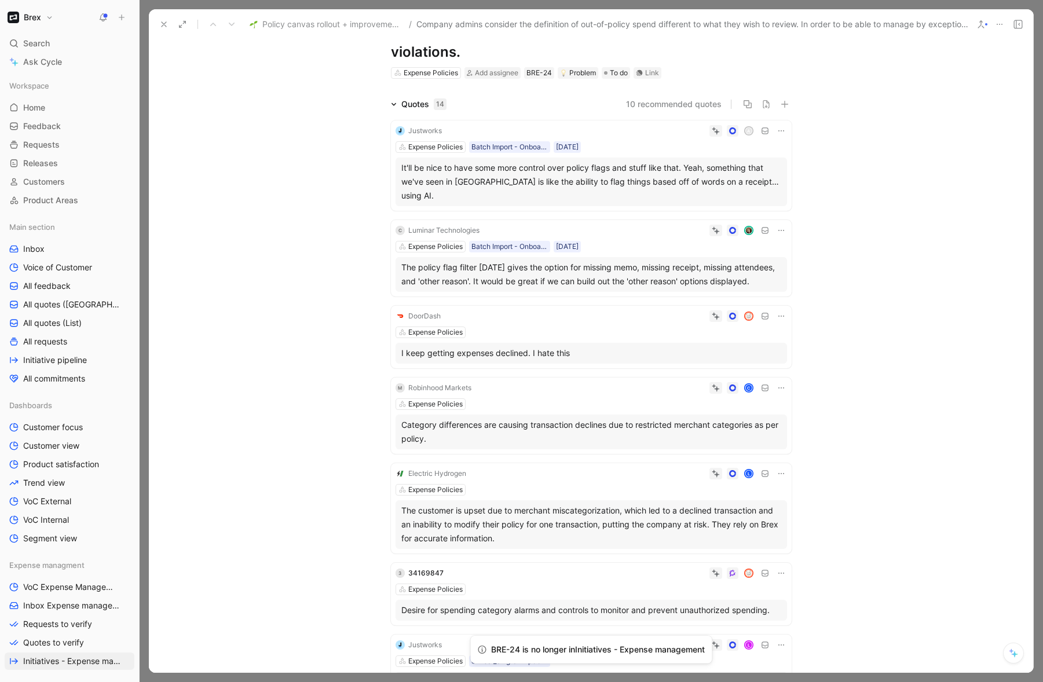
click at [779, 316] on icon at bounding box center [782, 316] width 6 height 1
click at [722, 345] on span "Change request" at bounding box center [748, 341] width 61 height 10
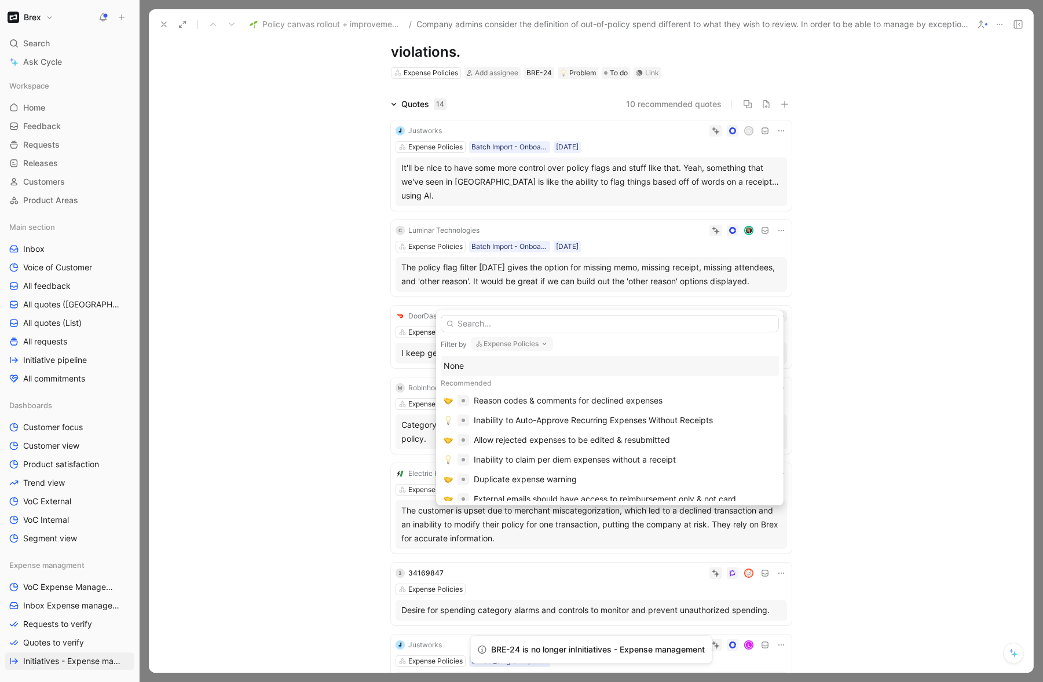
click at [574, 370] on div "None" at bounding box center [610, 366] width 332 height 14
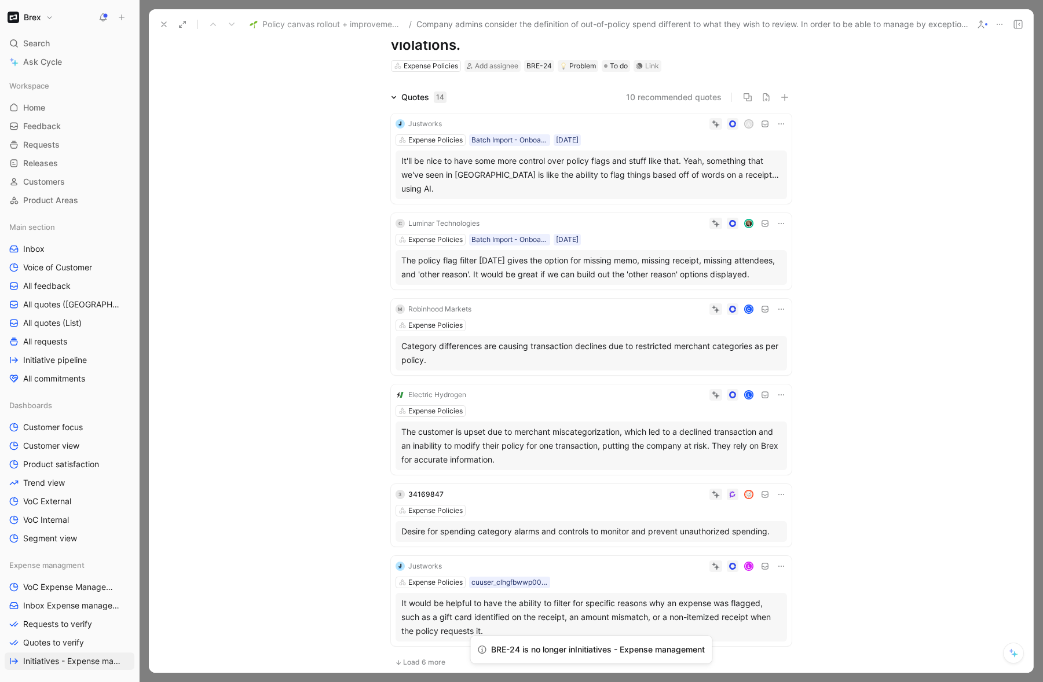
scroll to position [102, 0]
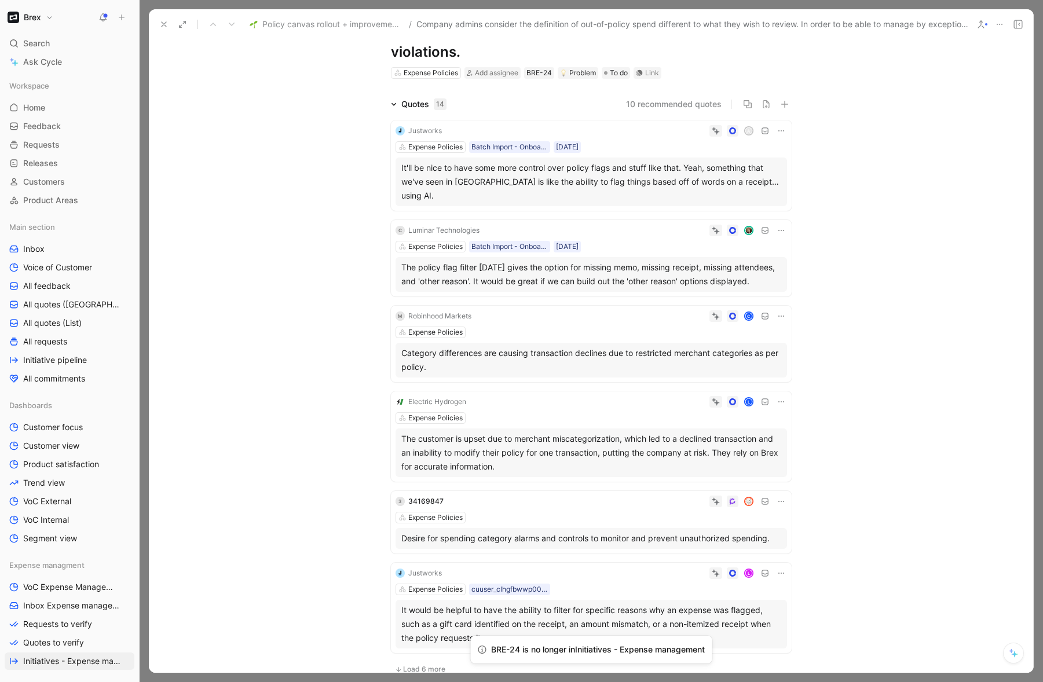
click at [779, 401] on icon at bounding box center [782, 401] width 6 height 1
click at [630, 412] on div "Expense Policies" at bounding box center [592, 418] width 392 height 12
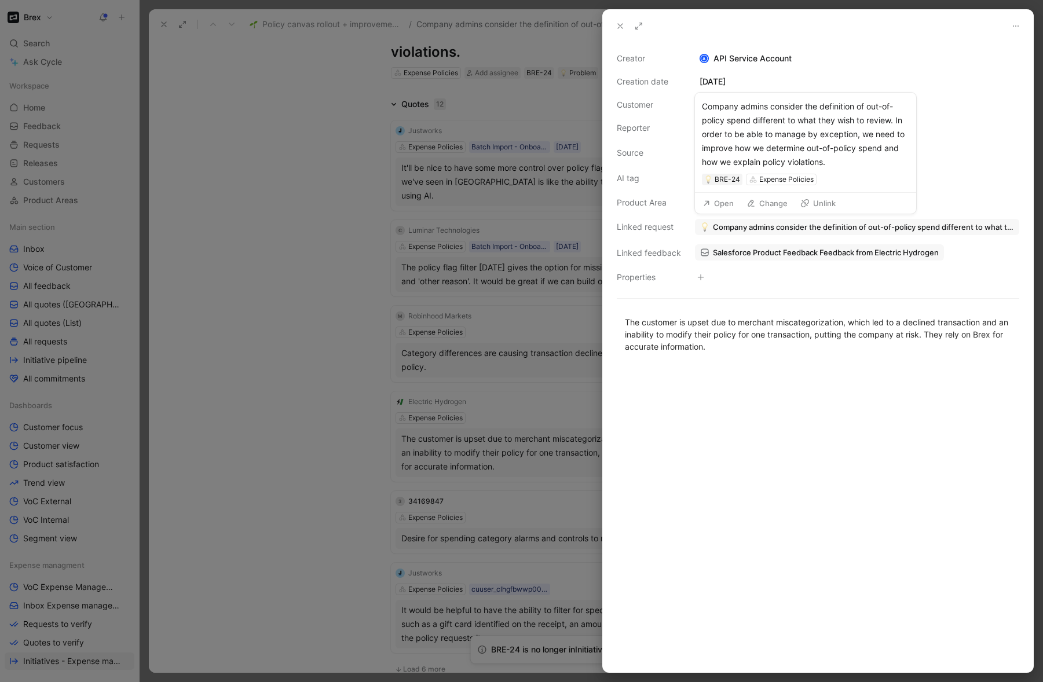
click at [786, 226] on span "Company admins consider the definition of out-of-policy spend different to what…" at bounding box center [863, 227] width 301 height 10
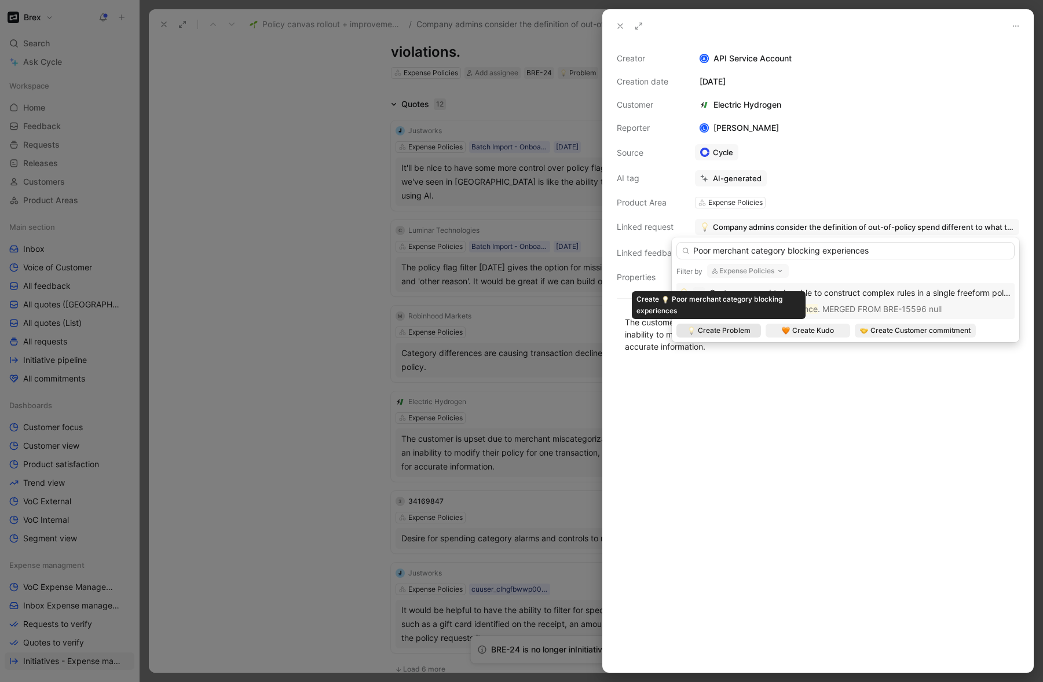
type input "Poor merchant category blocking experiences"
click at [729, 331] on span "Create Problem" at bounding box center [724, 331] width 53 height 12
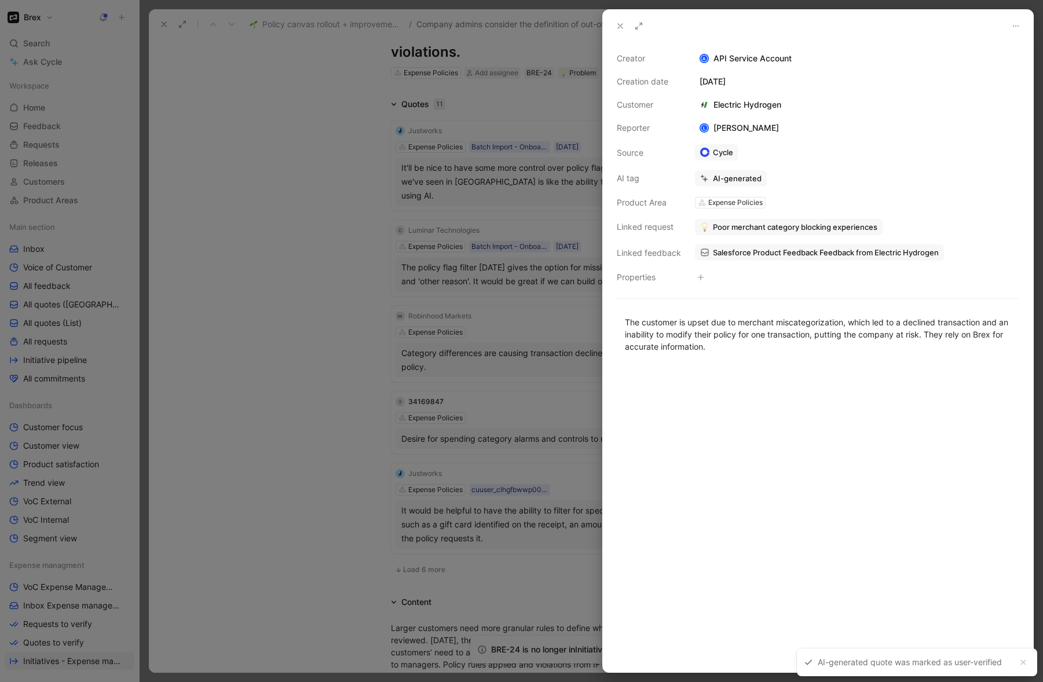
click at [345, 345] on div at bounding box center [521, 341] width 1043 height 682
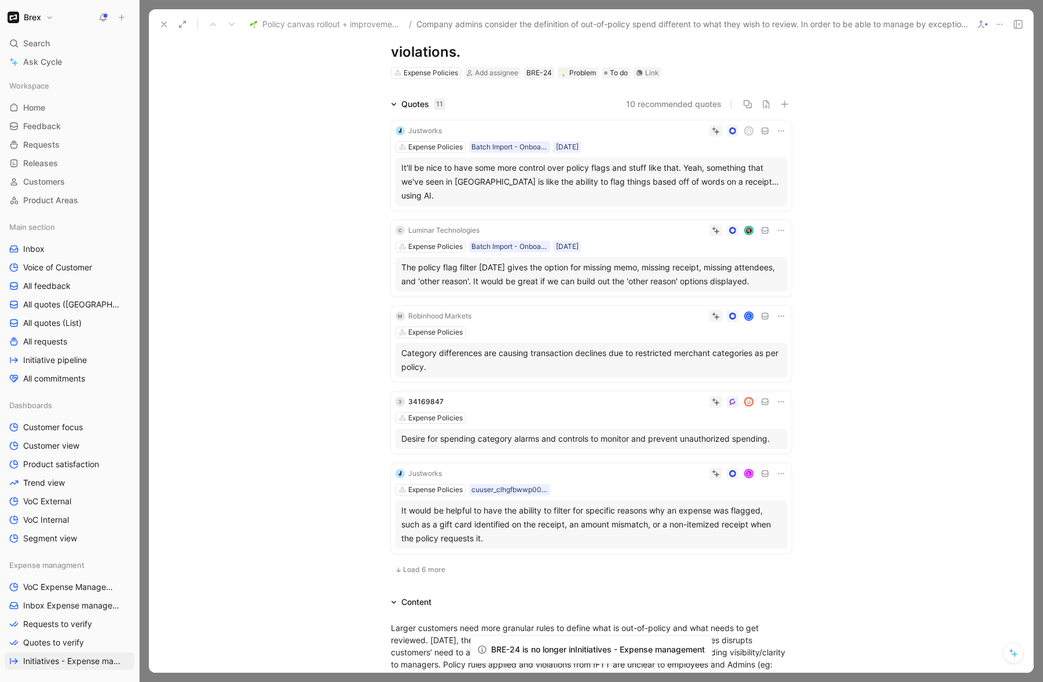
click at [654, 311] on div "M Robinhood Markets C Expense Policies Category differences are causing transac…" at bounding box center [591, 344] width 401 height 76
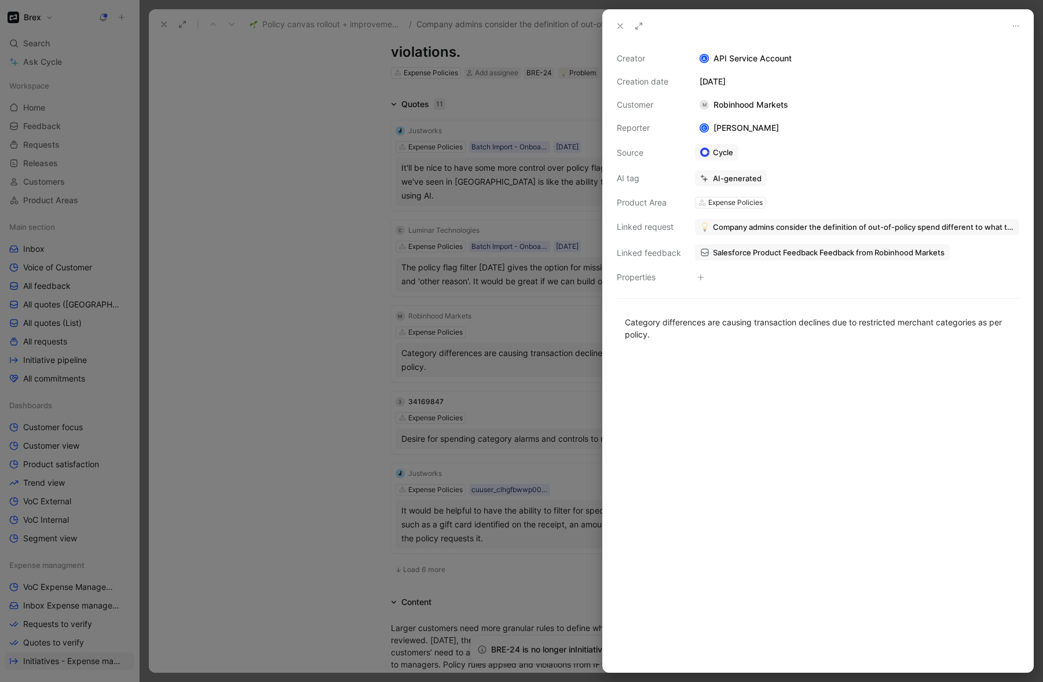
click at [769, 226] on span "Company admins consider the definition of out-of-policy spend different to what…" at bounding box center [863, 227] width 301 height 10
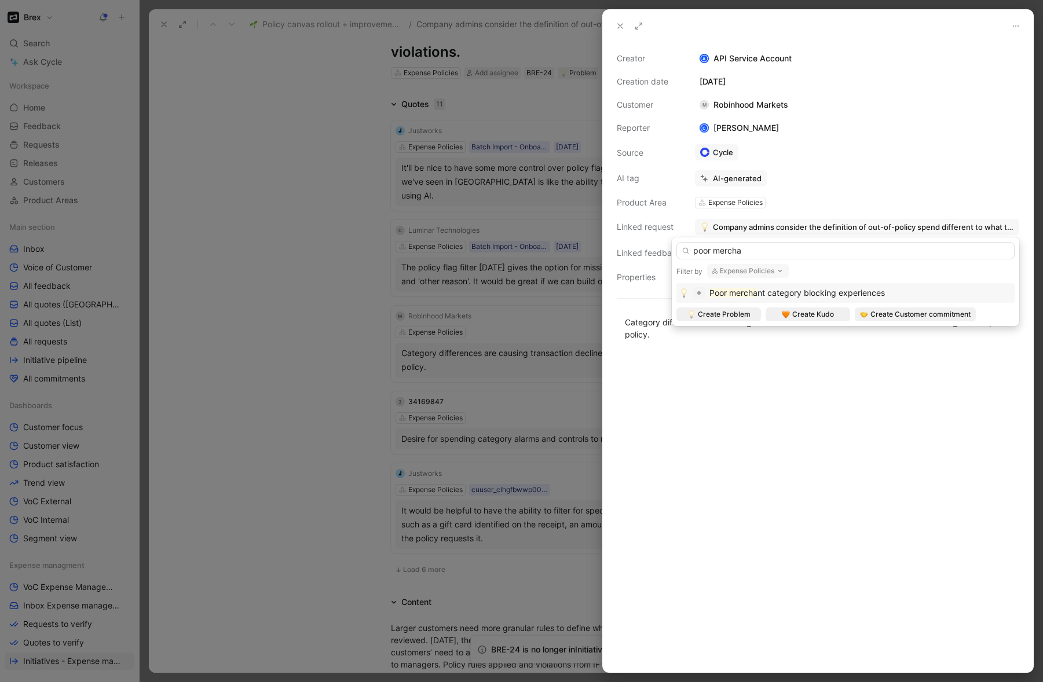
type input "poor mercha"
click at [785, 293] on span "nt category blocking experiences" at bounding box center [821, 293] width 127 height 10
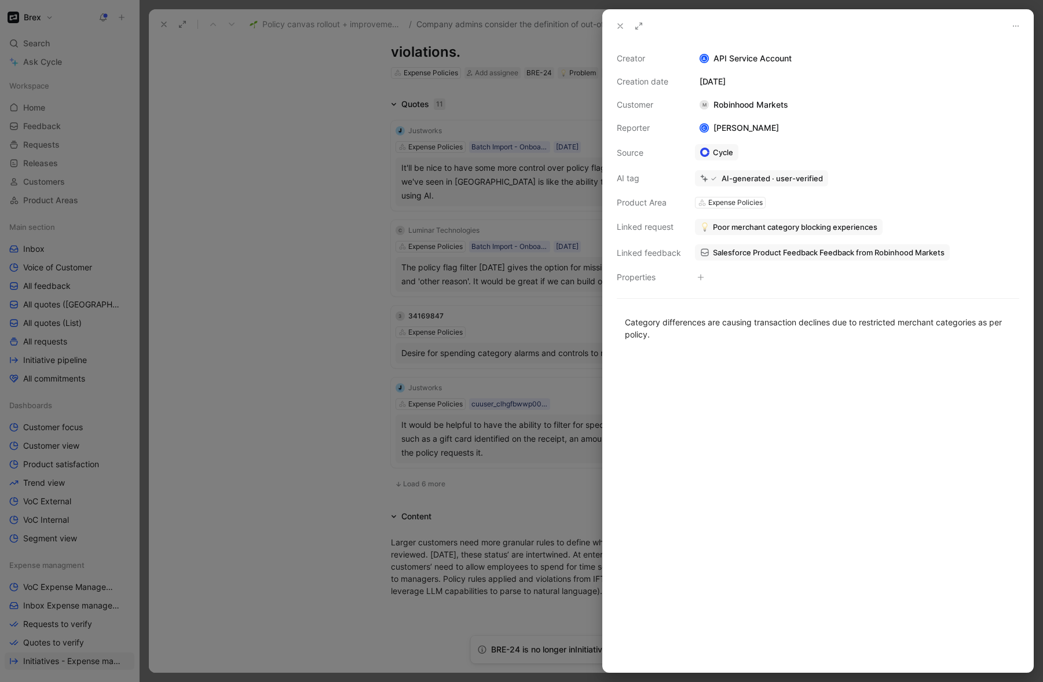
click at [266, 318] on div at bounding box center [521, 341] width 1043 height 682
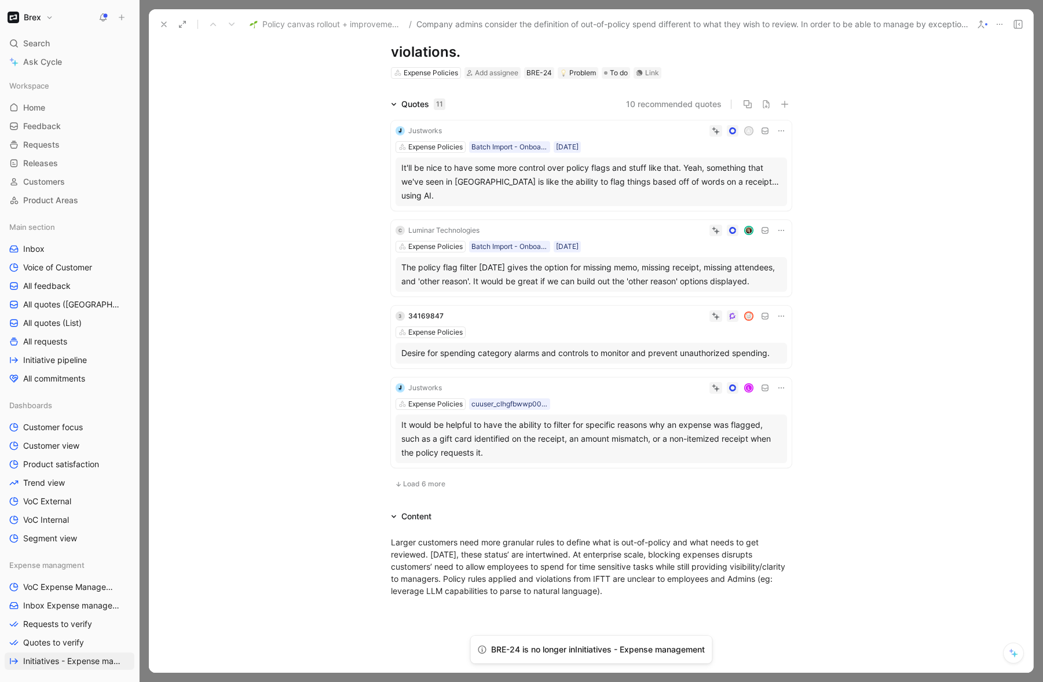
click at [416, 480] on span "Load 6 more" at bounding box center [424, 484] width 42 height 9
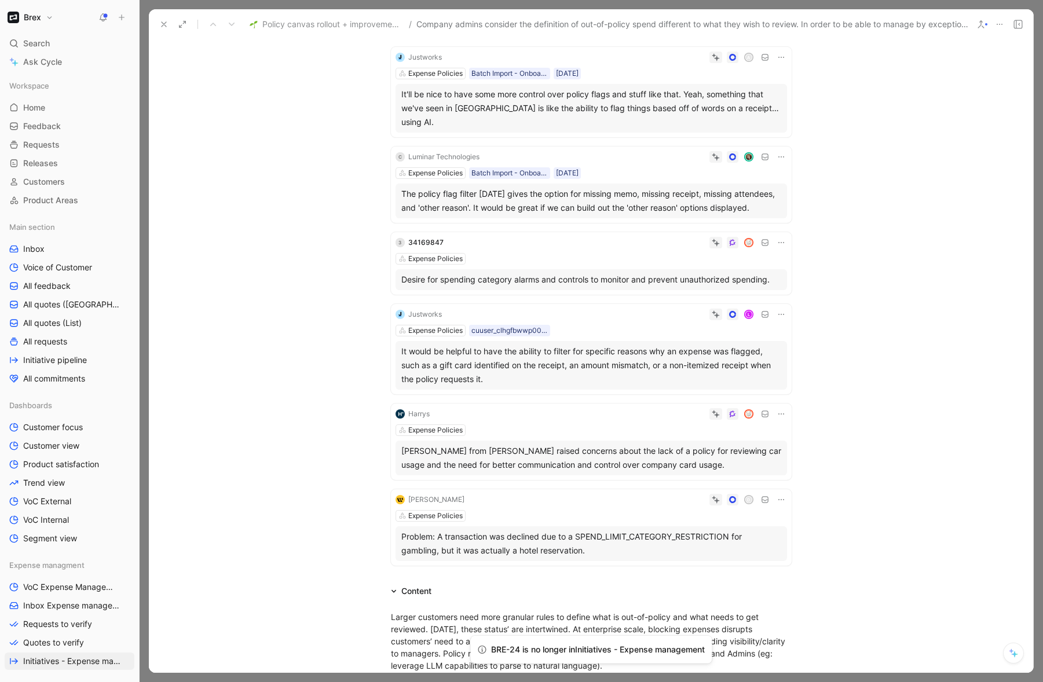
scroll to position [175, 0]
click at [629, 511] on div "Expense Policies" at bounding box center [592, 517] width 392 height 12
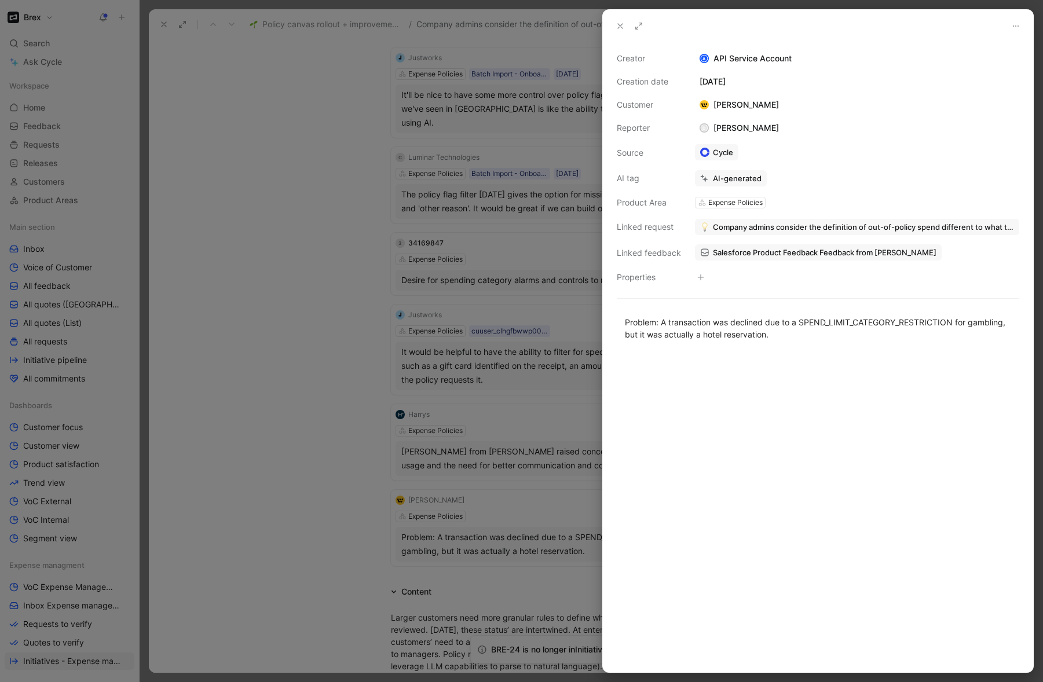
click at [784, 225] on span "Company admins consider the definition of out-of-policy spend different to what…" at bounding box center [863, 227] width 301 height 10
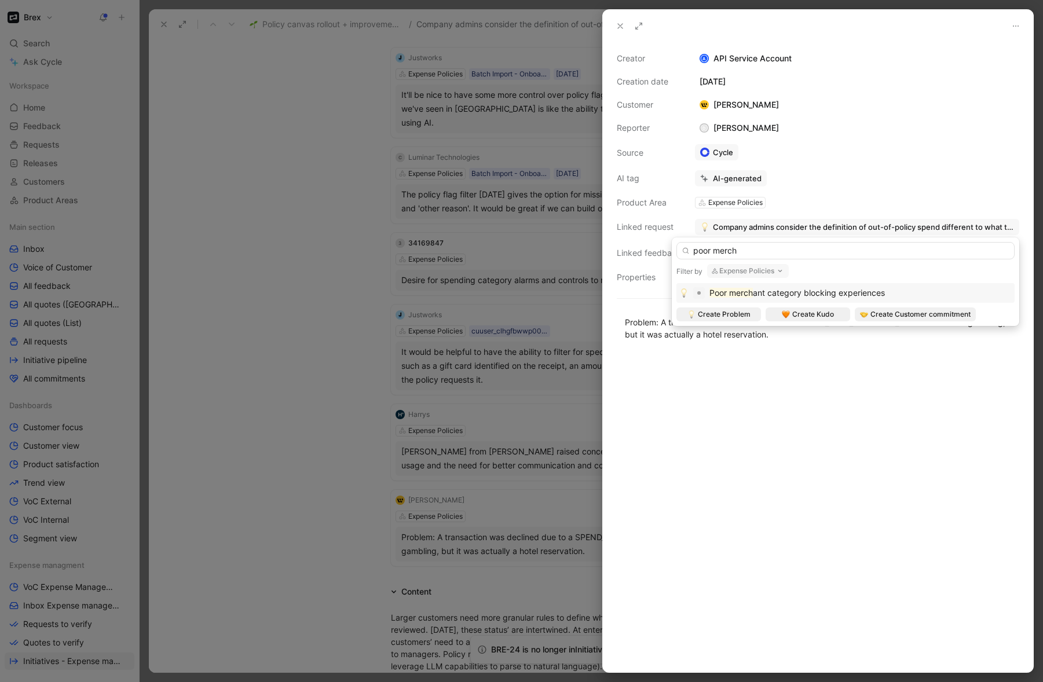
type input "poor merch"
click at [834, 293] on span "ant category blocking experiences" at bounding box center [819, 293] width 132 height 10
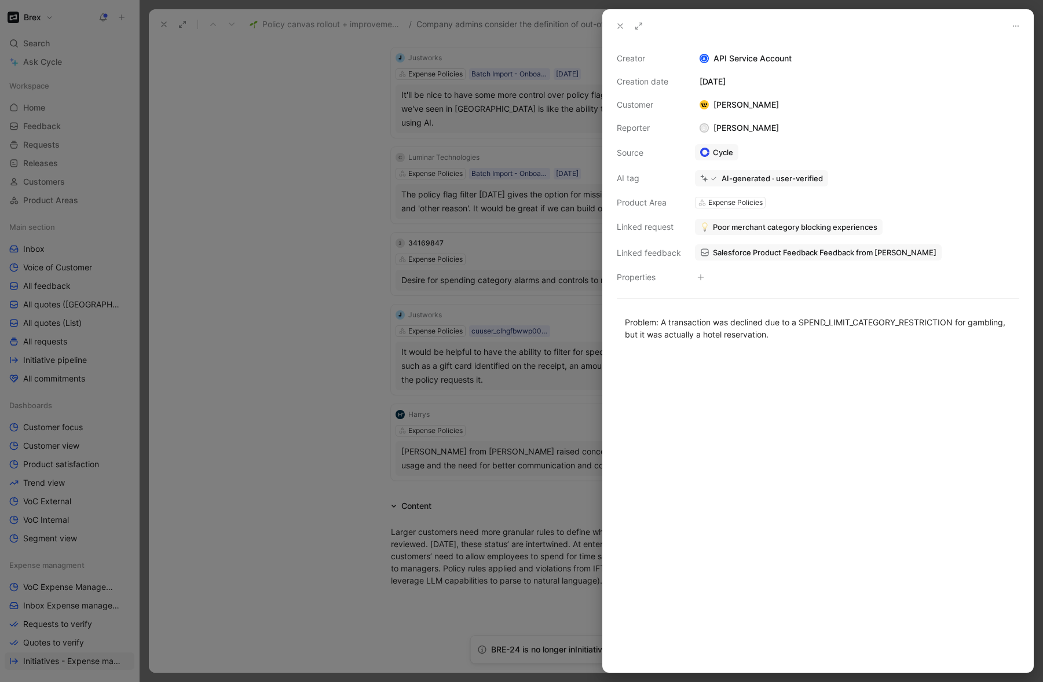
click at [328, 438] on div at bounding box center [521, 341] width 1043 height 682
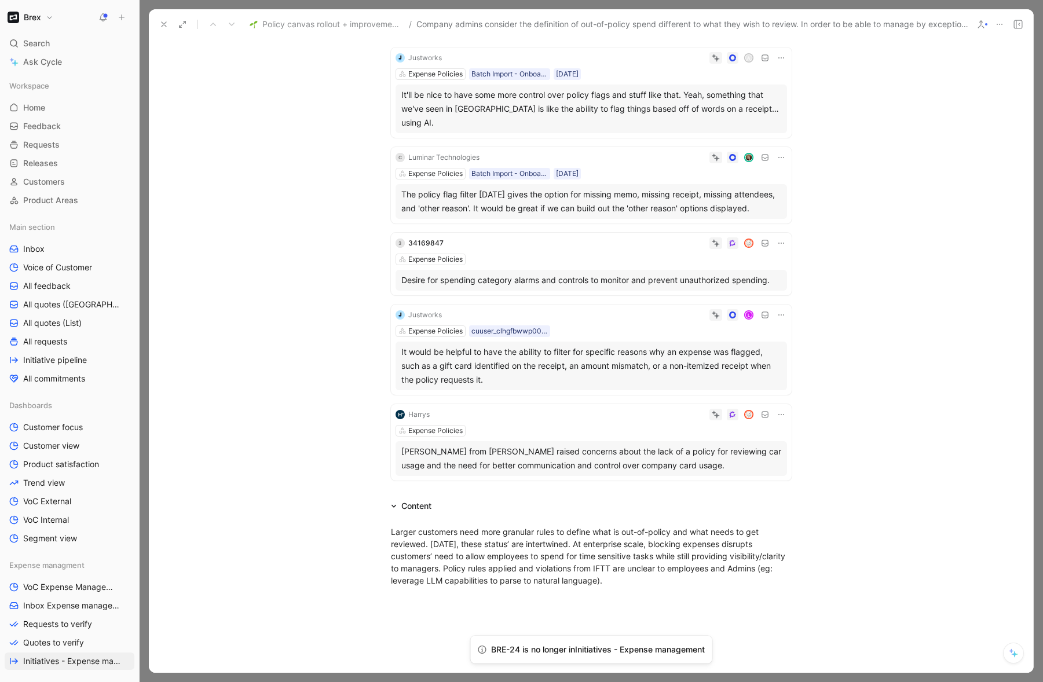
click at [758, 422] on div "Harrys Expense Policies Regina from Lume Deodorant raised concerns about the la…" at bounding box center [591, 442] width 401 height 76
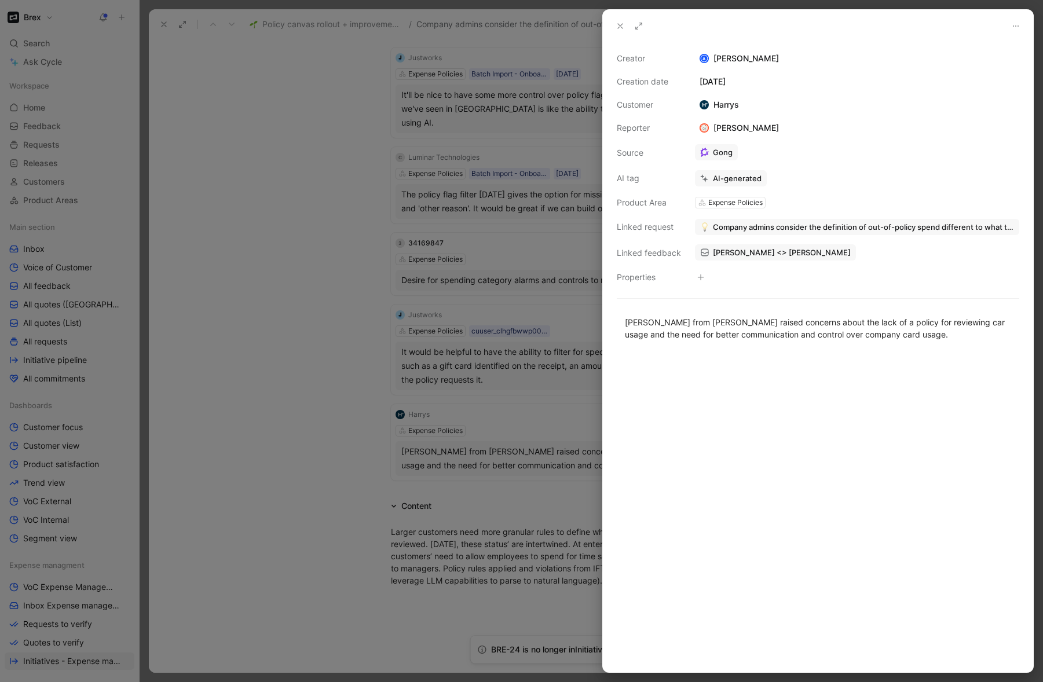
click at [832, 228] on span "Company admins consider the definition of out-of-policy spend different to what…" at bounding box center [863, 227] width 301 height 10
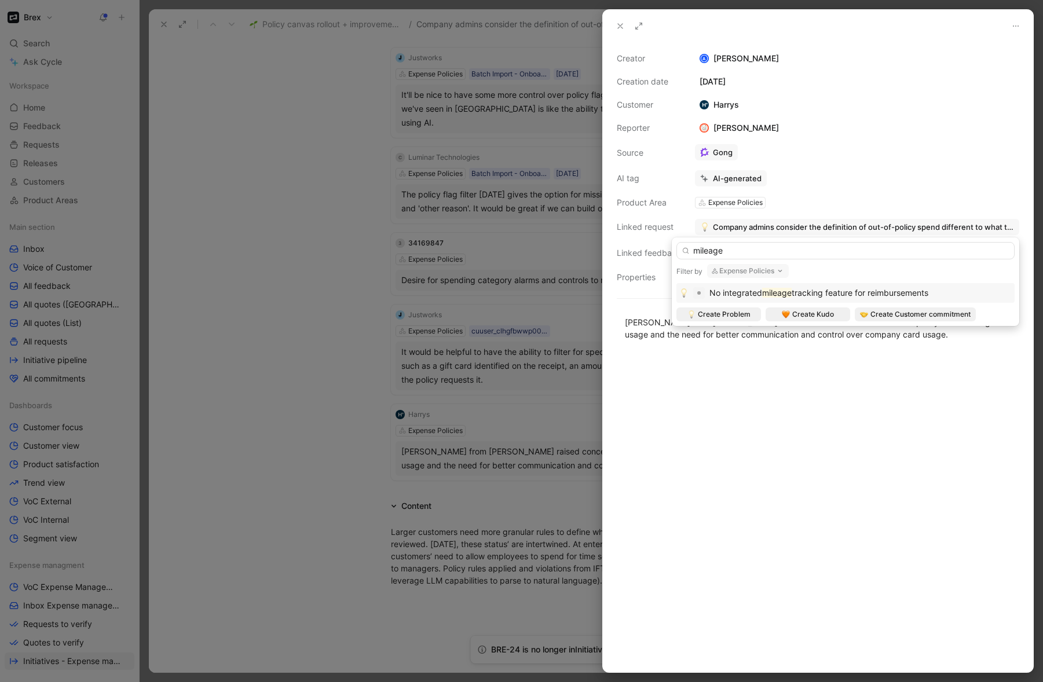
type input "mileage"
click at [800, 291] on span "tracking feature for reimbursements" at bounding box center [860, 293] width 137 height 10
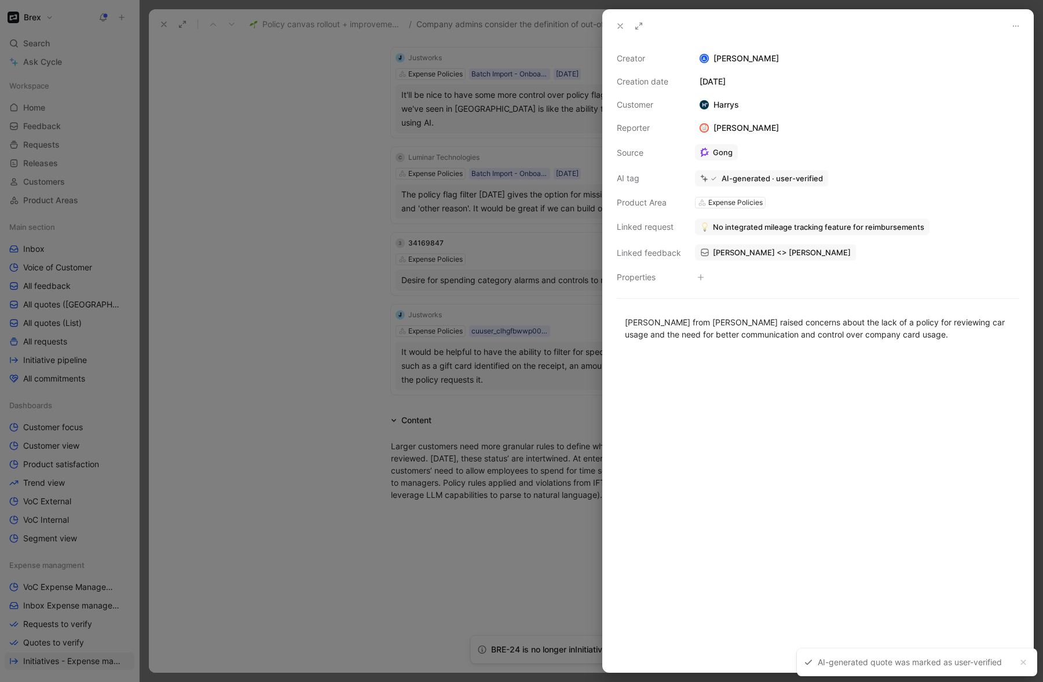
click at [315, 370] on div at bounding box center [521, 341] width 1043 height 682
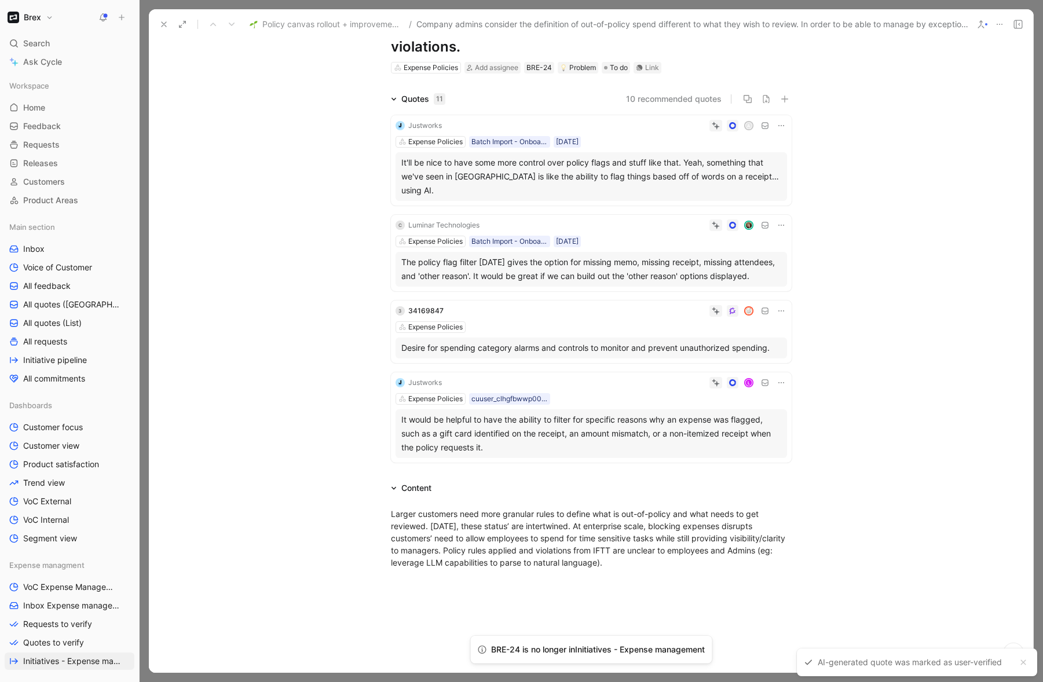
scroll to position [106, 0]
click at [596, 306] on div at bounding box center [617, 312] width 339 height 12
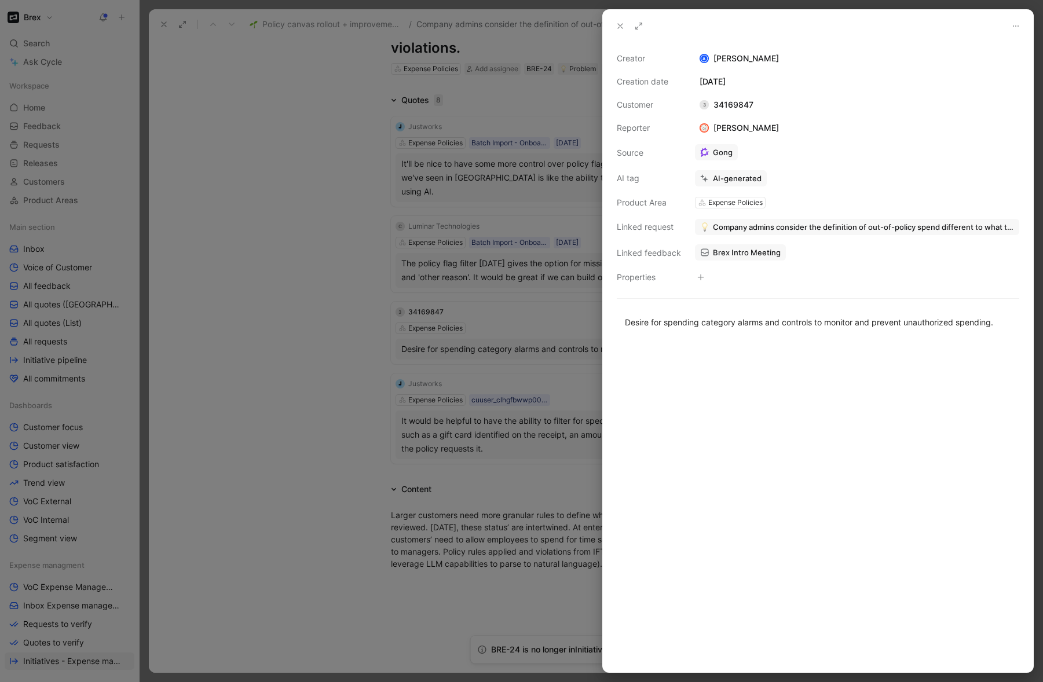
click at [330, 323] on div at bounding box center [521, 341] width 1043 height 682
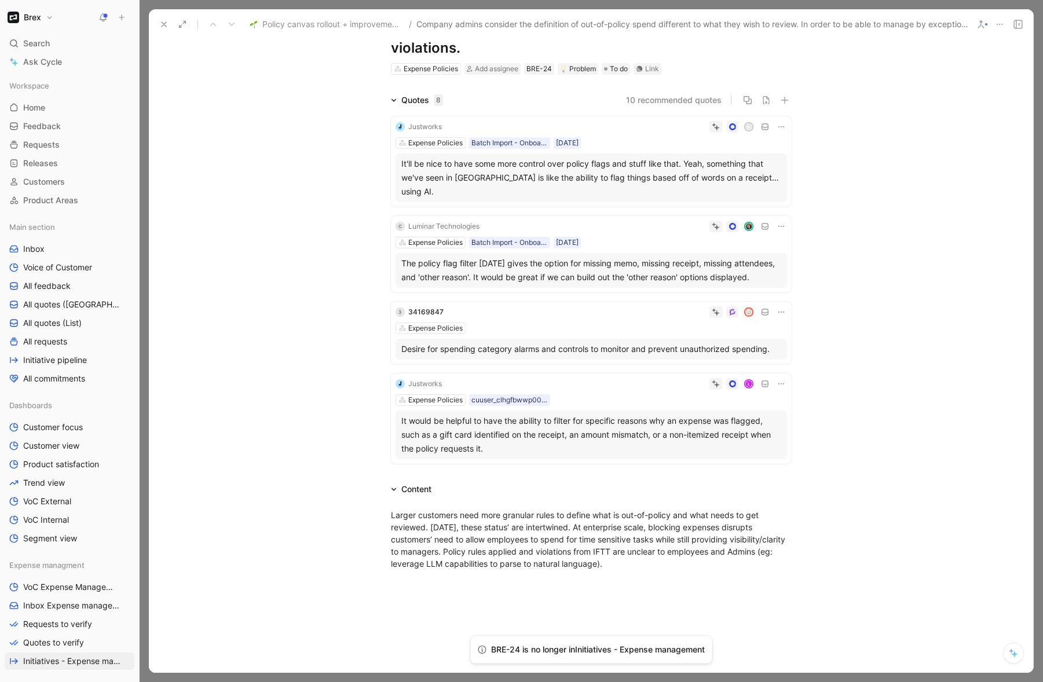
click at [780, 308] on icon at bounding box center [781, 312] width 9 height 9
click at [743, 374] on span "Delete quote" at bounding box center [742, 372] width 49 height 10
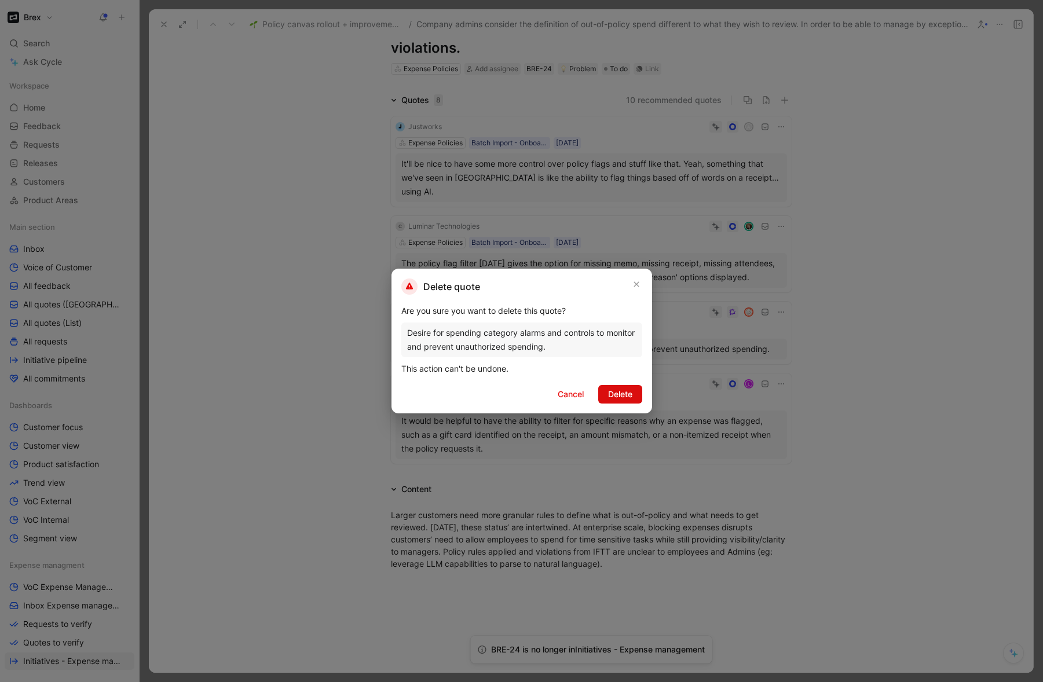
click at [626, 393] on span "Delete" at bounding box center [620, 395] width 24 height 14
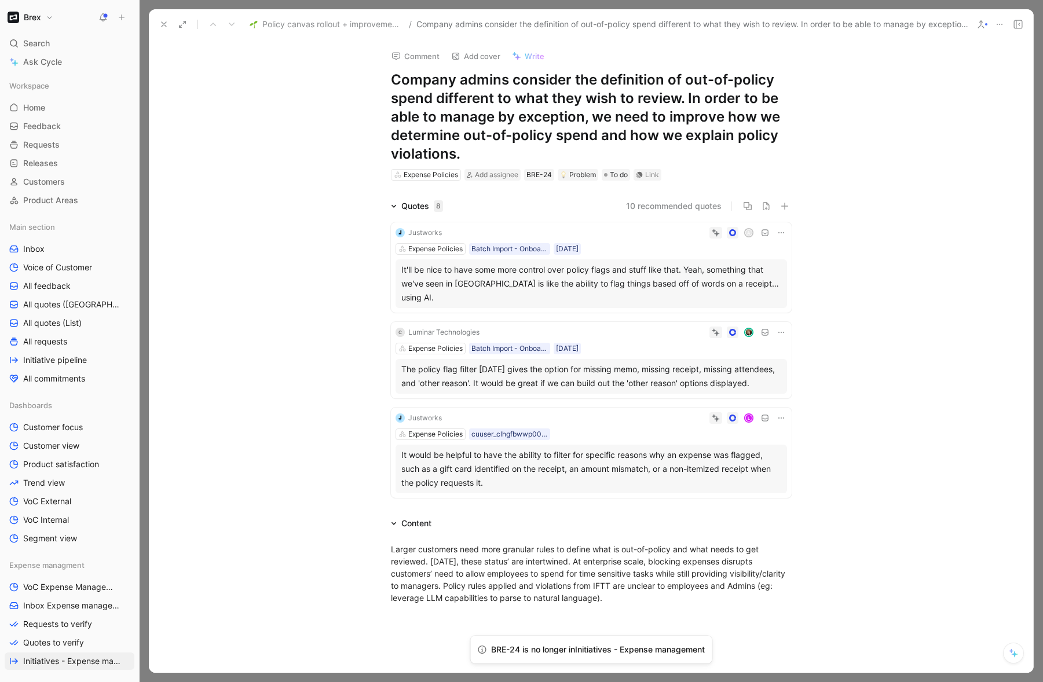
click at [394, 207] on div "Quotes 8" at bounding box center [416, 206] width 61 height 14
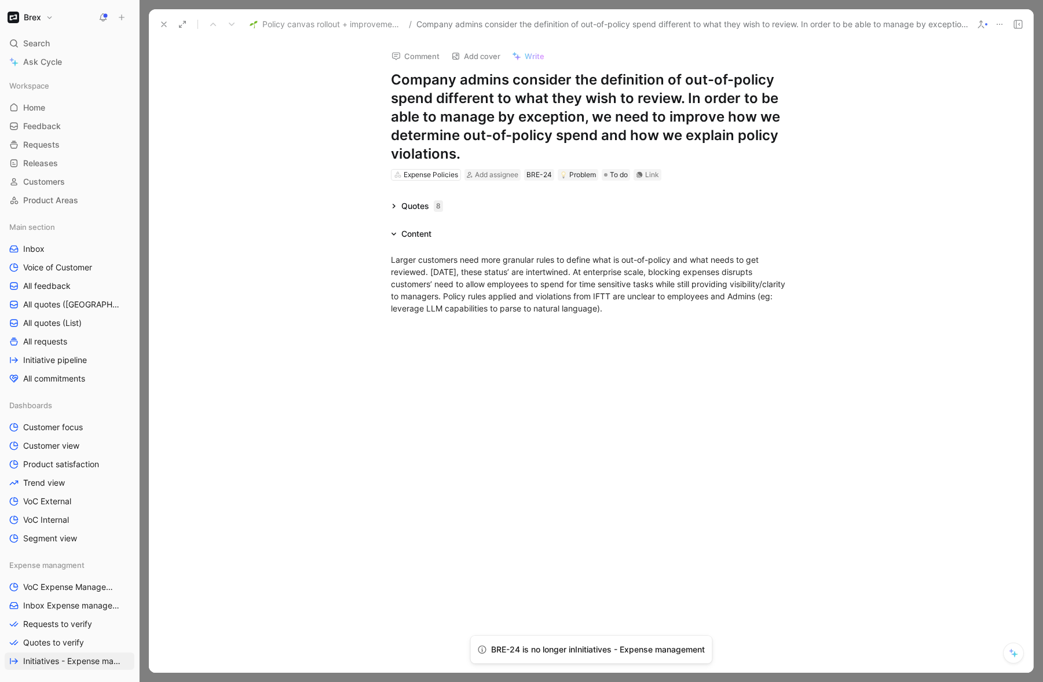
click at [394, 207] on icon at bounding box center [393, 206] width 3 height 5
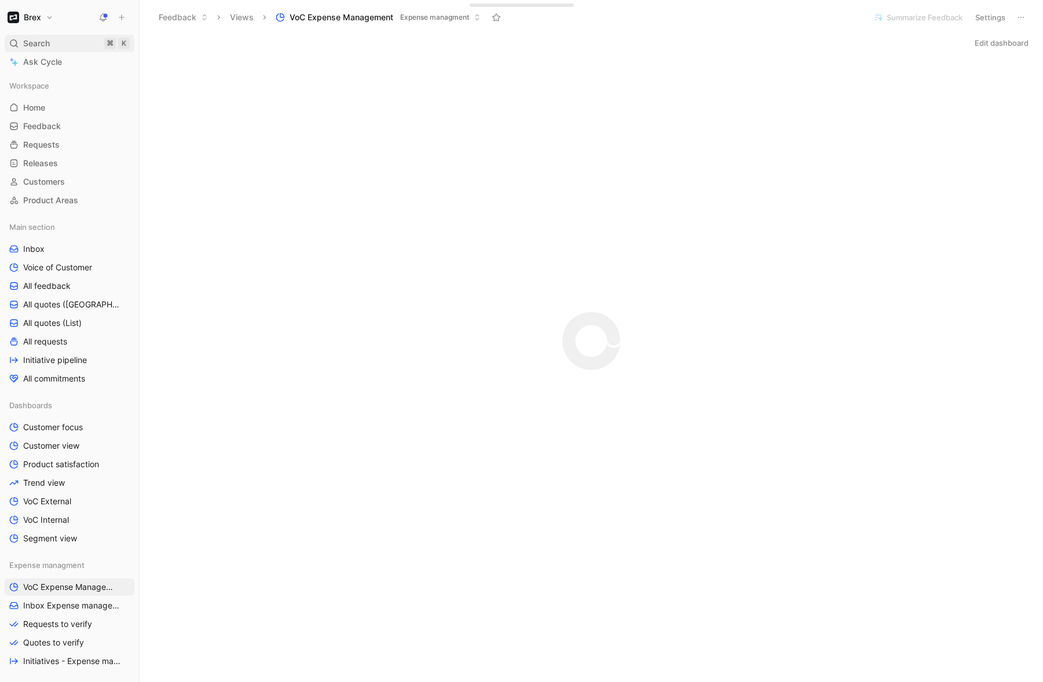
click at [41, 41] on span "Search" at bounding box center [36, 43] width 27 height 14
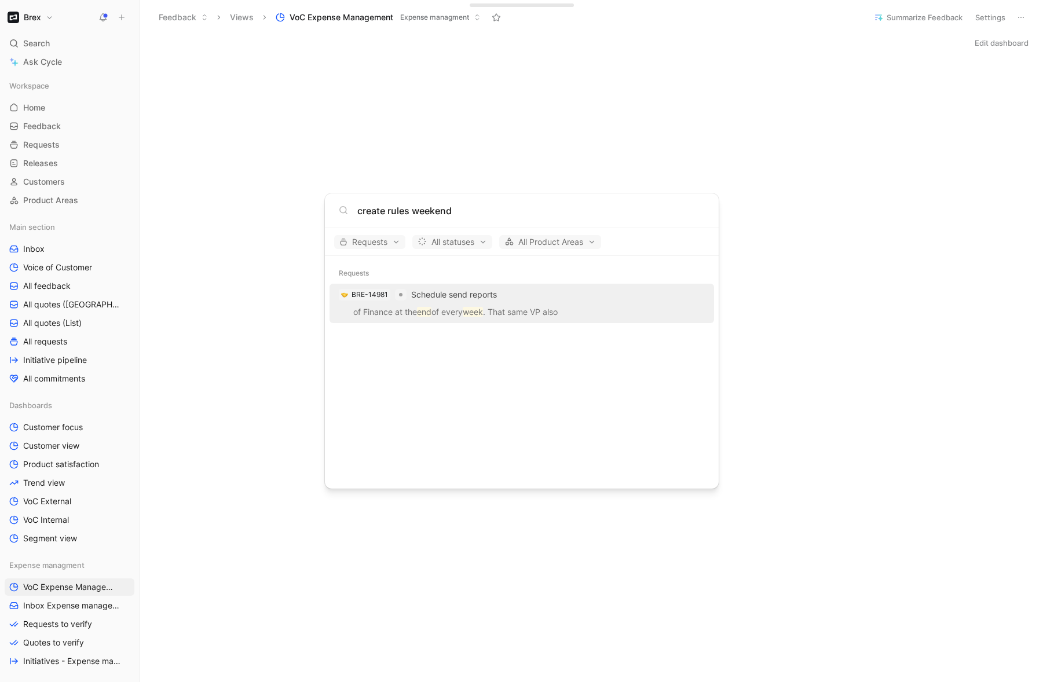
type input "create rules weekend"
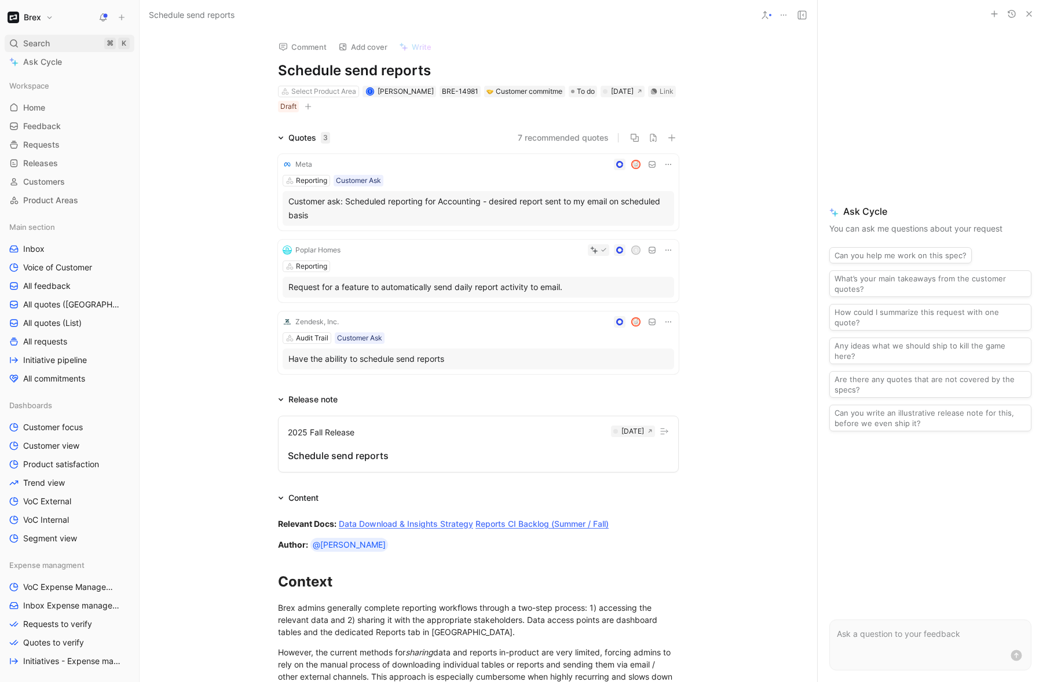
click at [54, 45] on div "Search ⌘ K" at bounding box center [70, 43] width 130 height 17
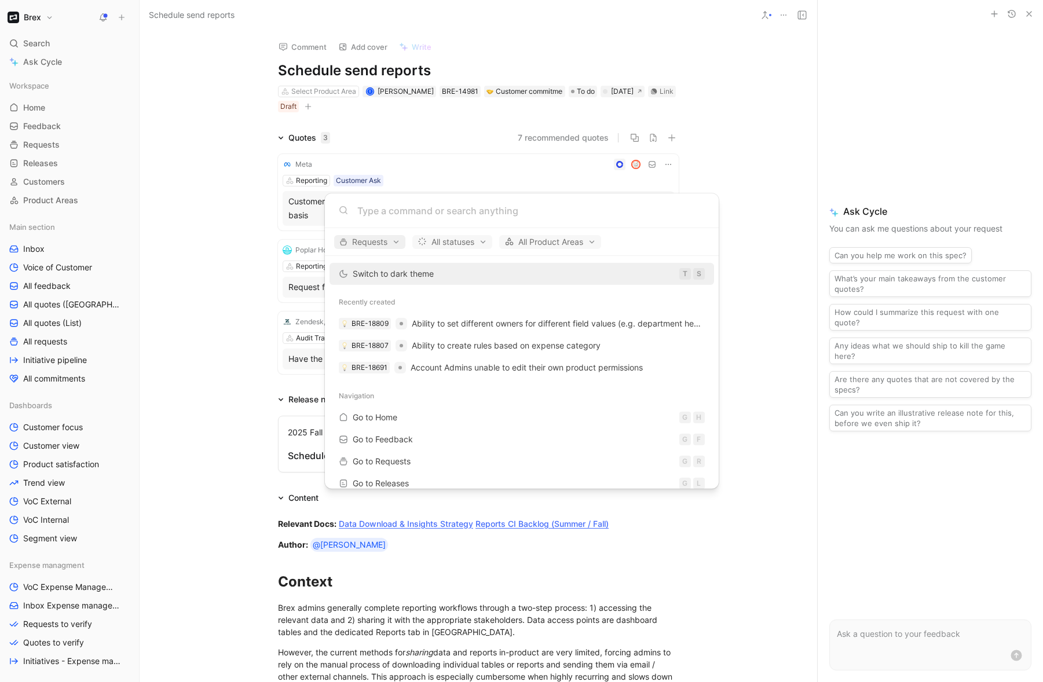
click at [382, 244] on span "Requests" at bounding box center [369, 242] width 61 height 14
click at [421, 209] on div at bounding box center [521, 341] width 1043 height 682
click at [421, 209] on input at bounding box center [531, 211] width 348 height 14
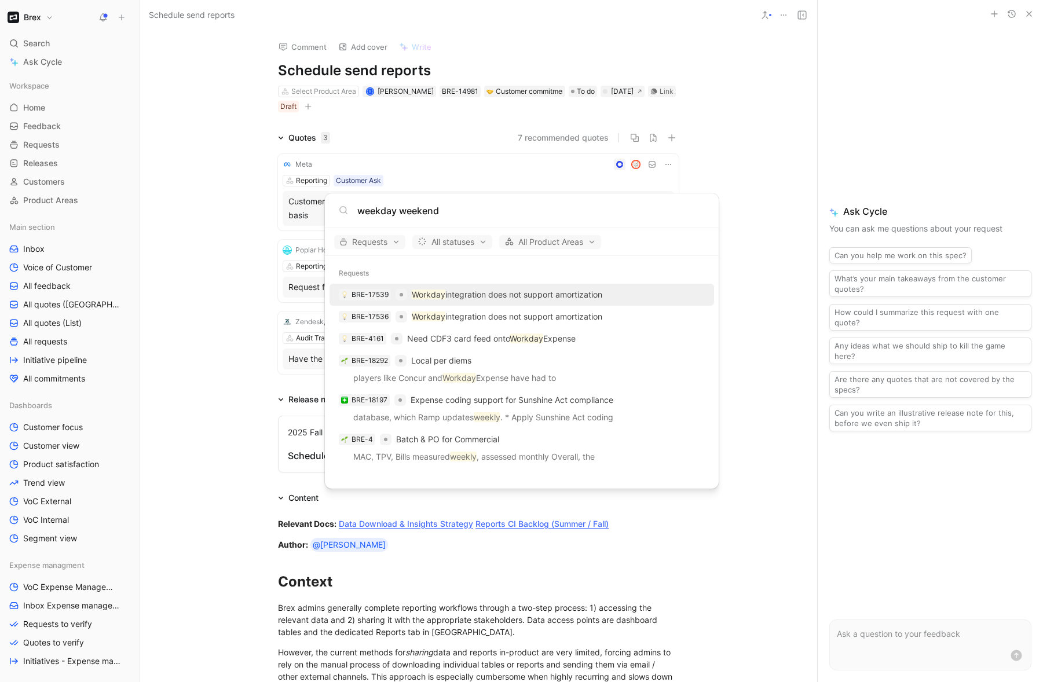
type input "weekday weekend"
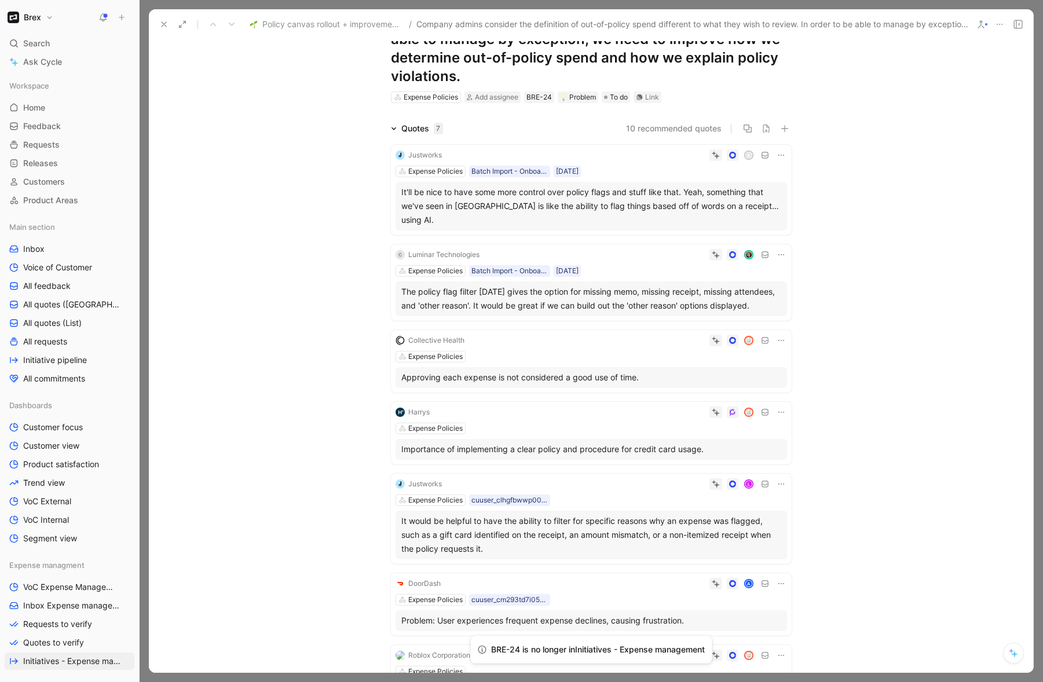
scroll to position [75, 0]
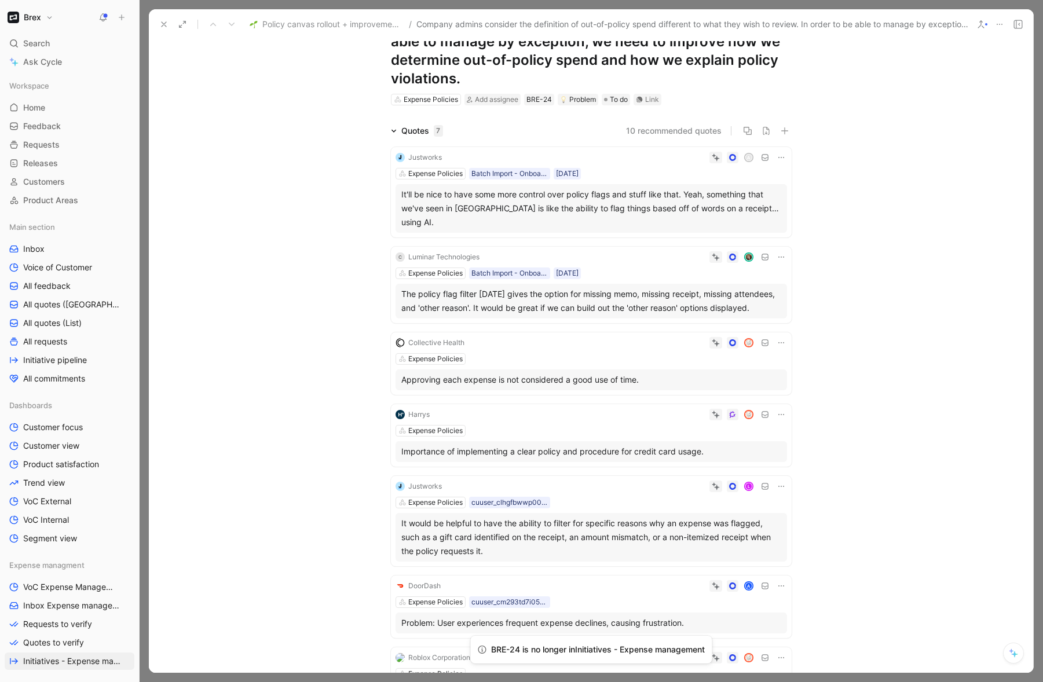
click at [778, 410] on icon at bounding box center [781, 414] width 9 height 9
click at [751, 474] on span "Delete quote" at bounding box center [742, 474] width 49 height 10
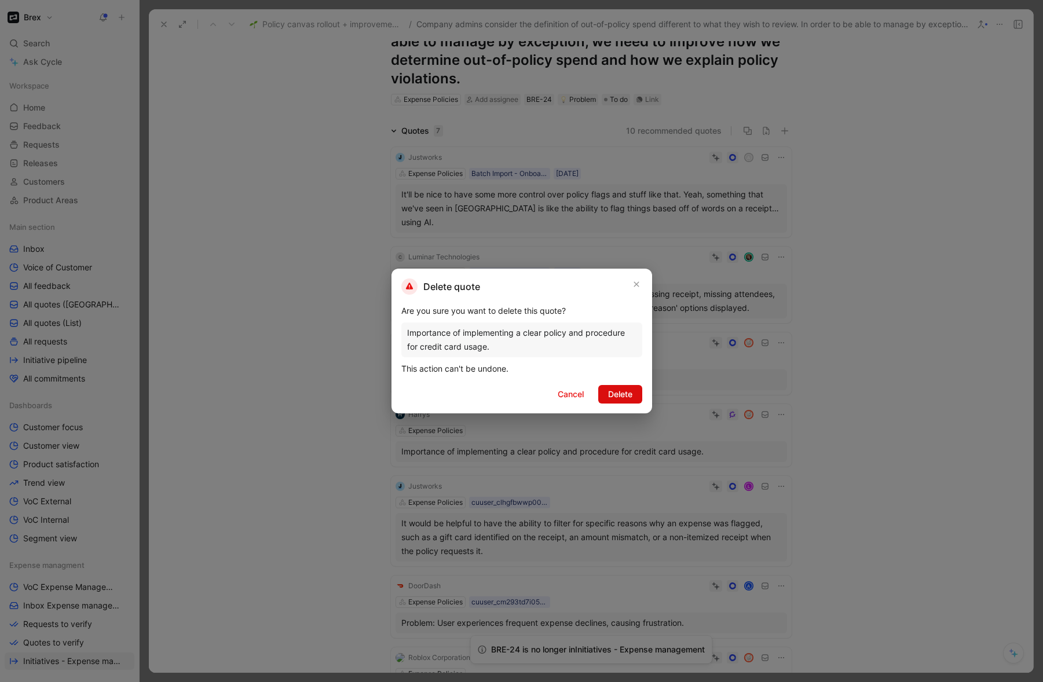
click at [622, 400] on span "Delete" at bounding box center [620, 395] width 24 height 14
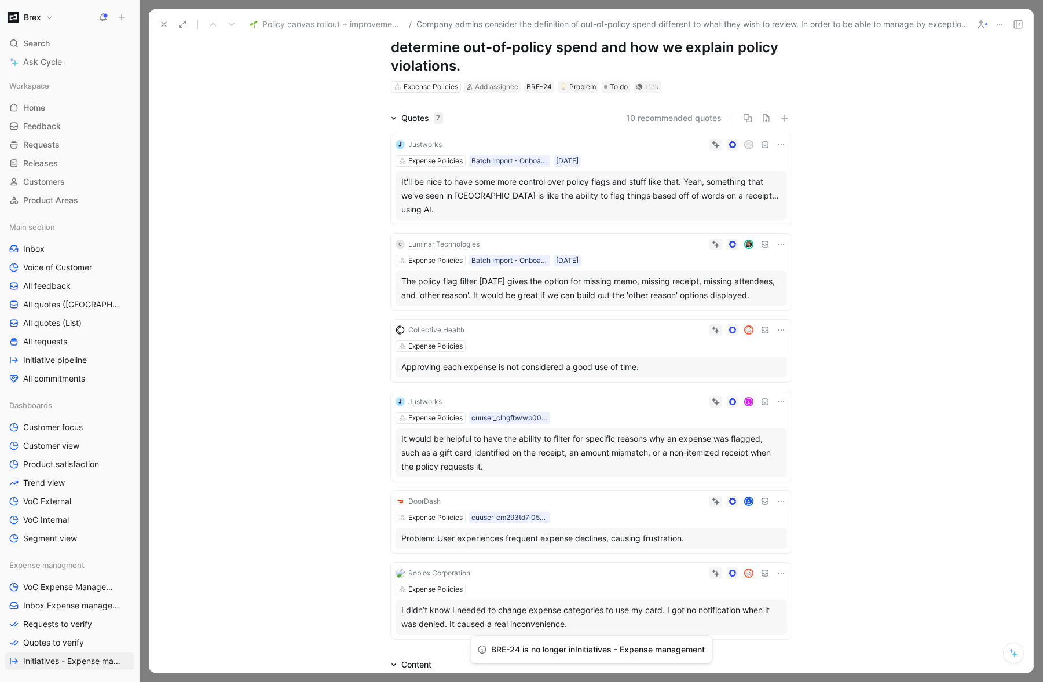
scroll to position [105, 0]
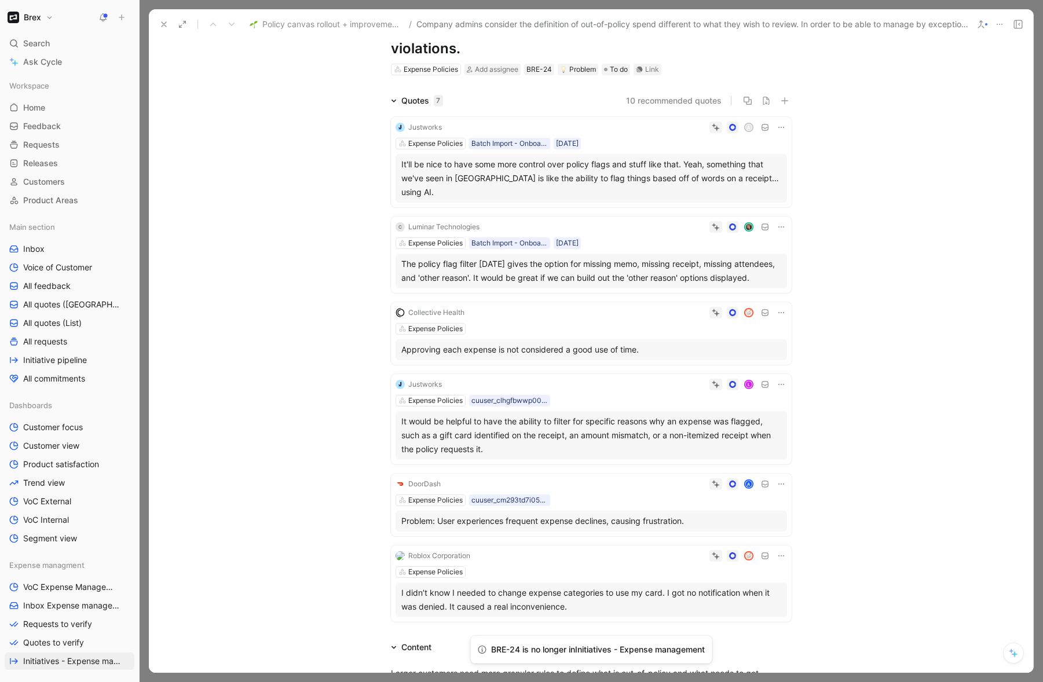
click at [569, 514] on div "Problem: User experiences frequent expense declines, causing frustration." at bounding box center [591, 521] width 380 height 14
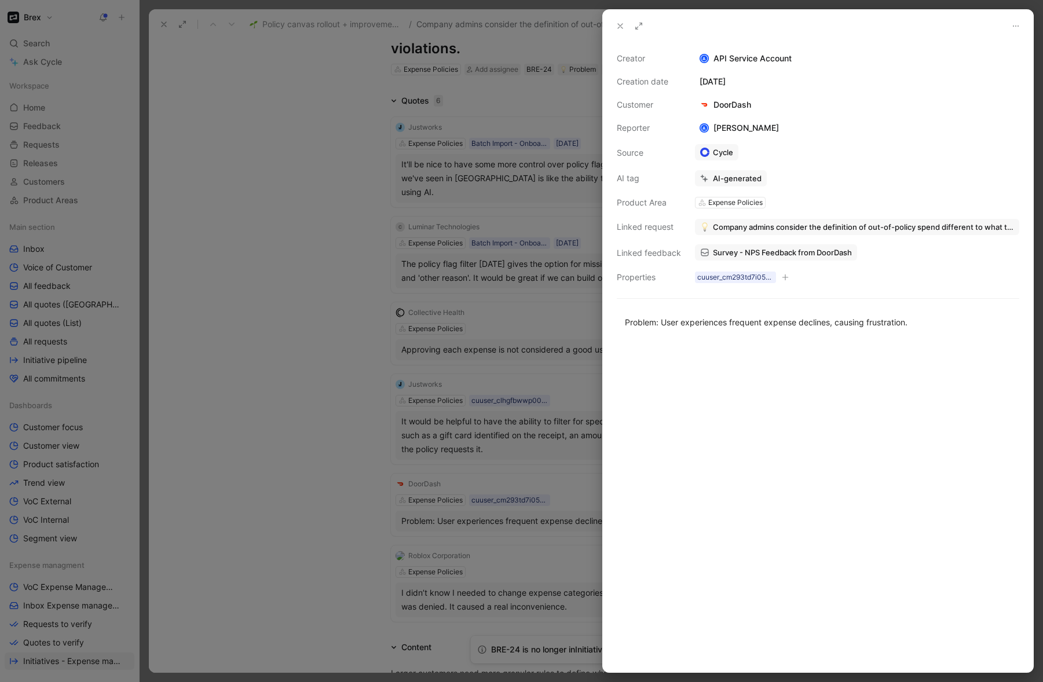
click at [331, 500] on div at bounding box center [521, 341] width 1043 height 682
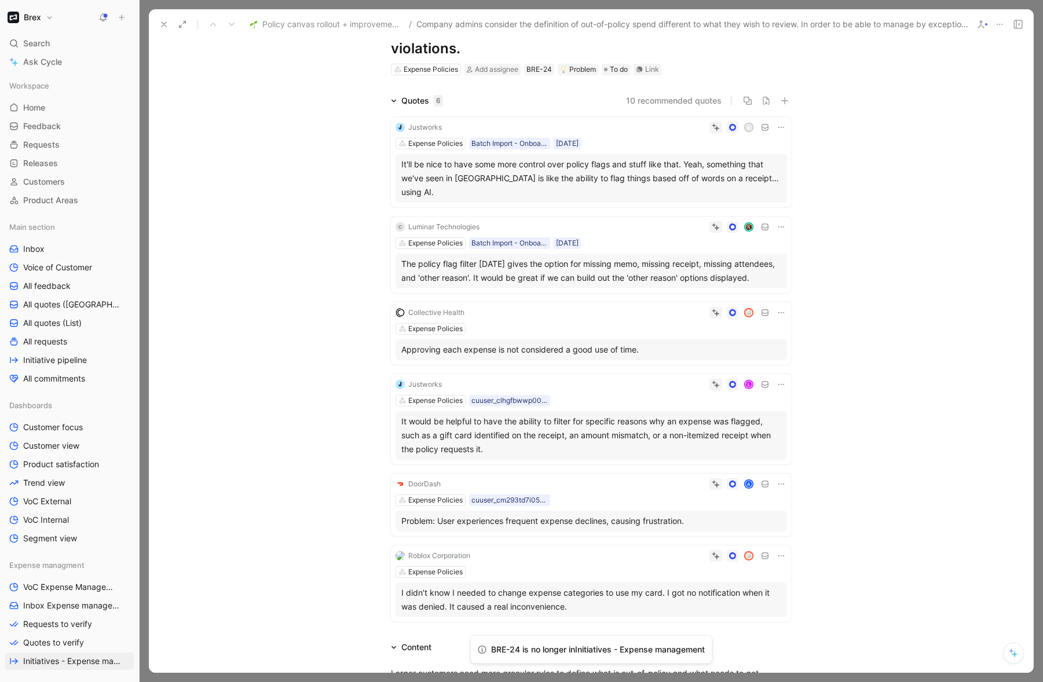
click at [777, 480] on icon at bounding box center [781, 484] width 9 height 9
click at [722, 509] on span "Change request" at bounding box center [748, 509] width 61 height 10
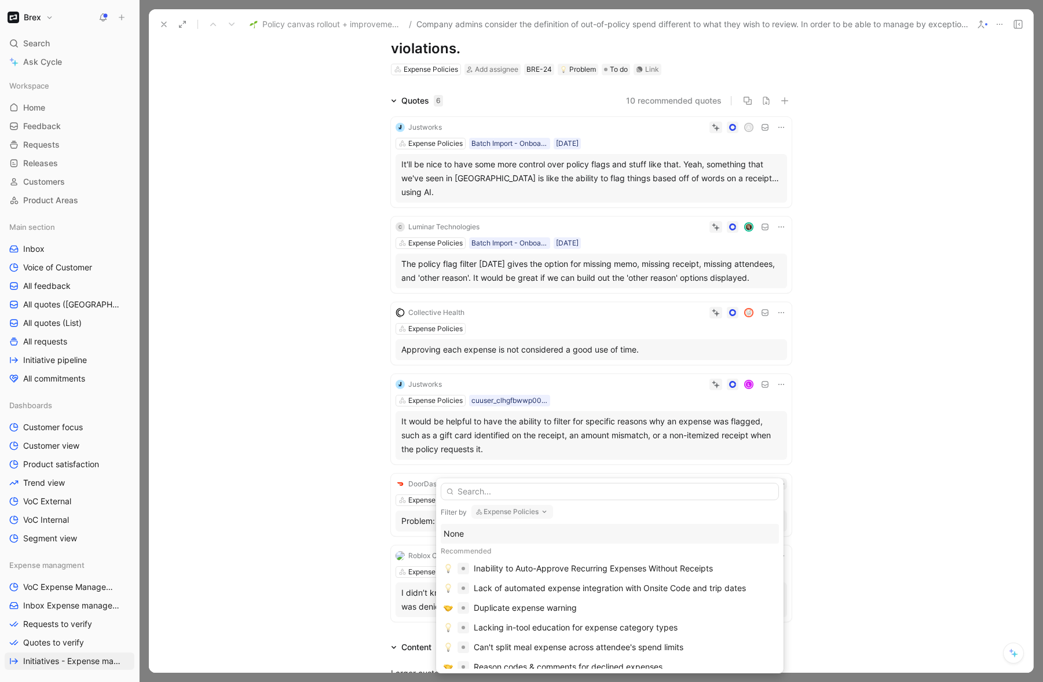
click at [509, 533] on div "None" at bounding box center [610, 534] width 332 height 14
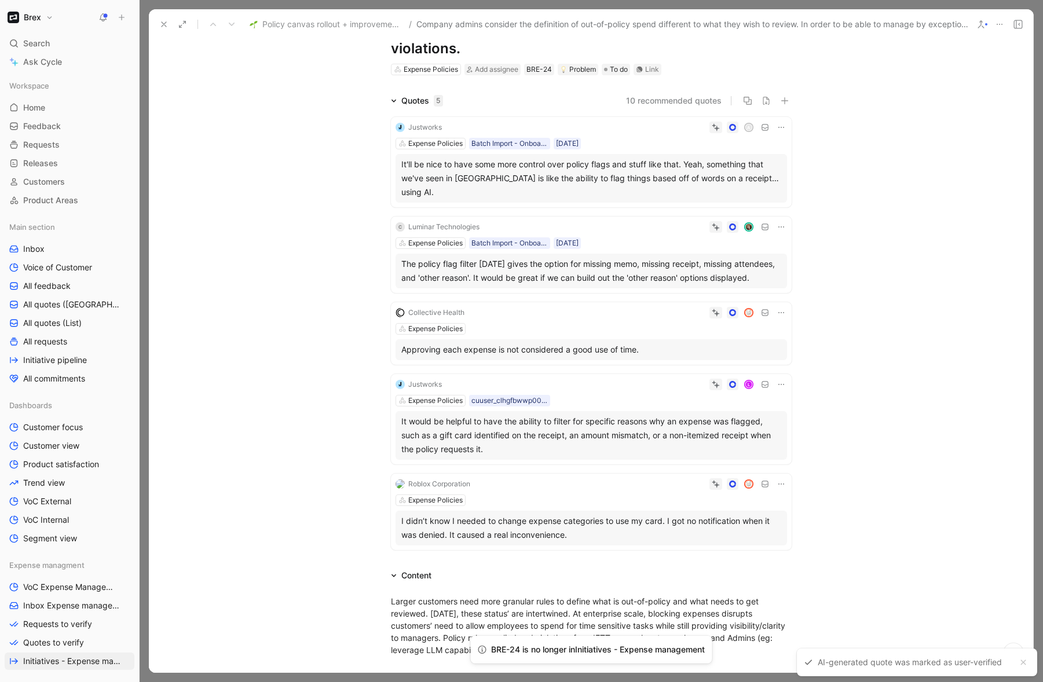
click at [779, 480] on icon at bounding box center [781, 484] width 9 height 9
click at [742, 506] on span "Change request" at bounding box center [748, 509] width 61 height 10
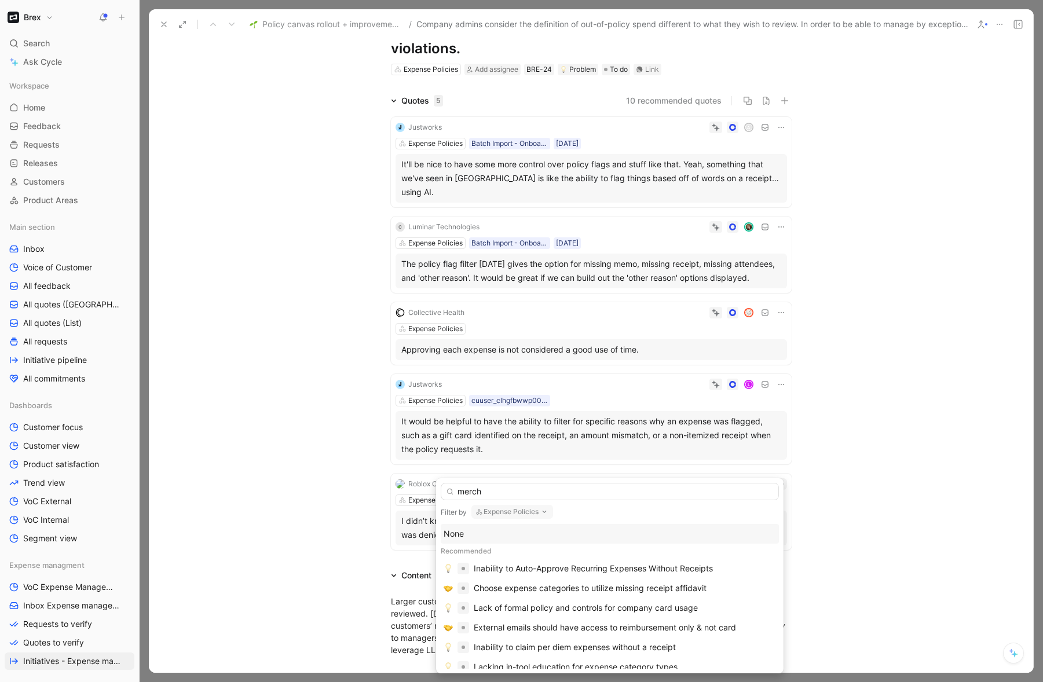
type input "mercha"
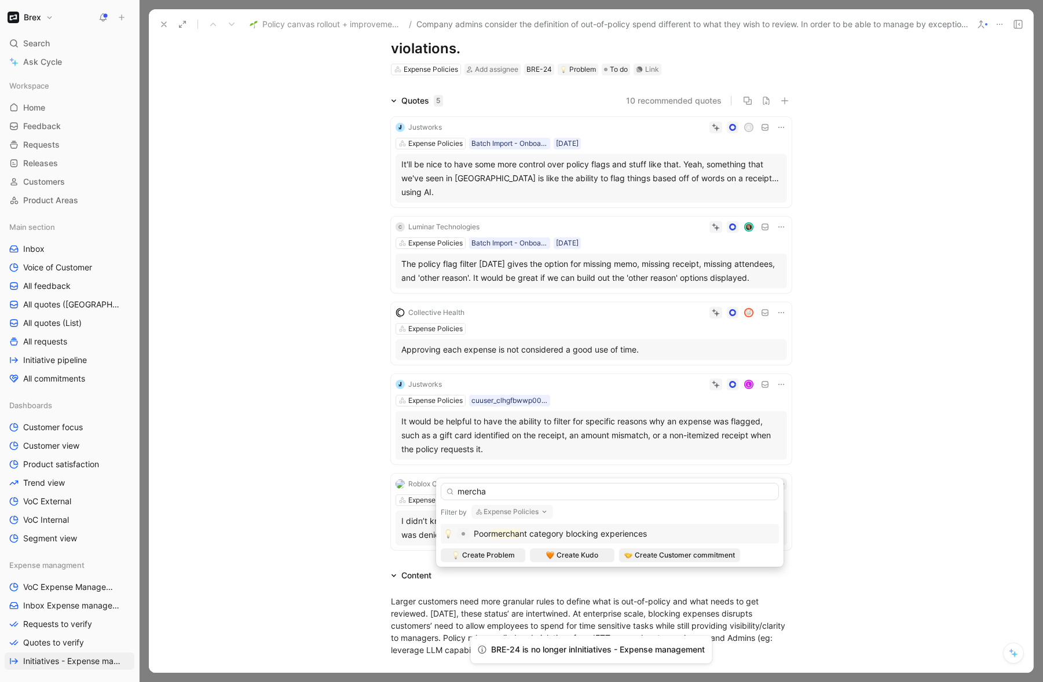
click at [613, 537] on span "nt category blocking experiences" at bounding box center [583, 534] width 127 height 10
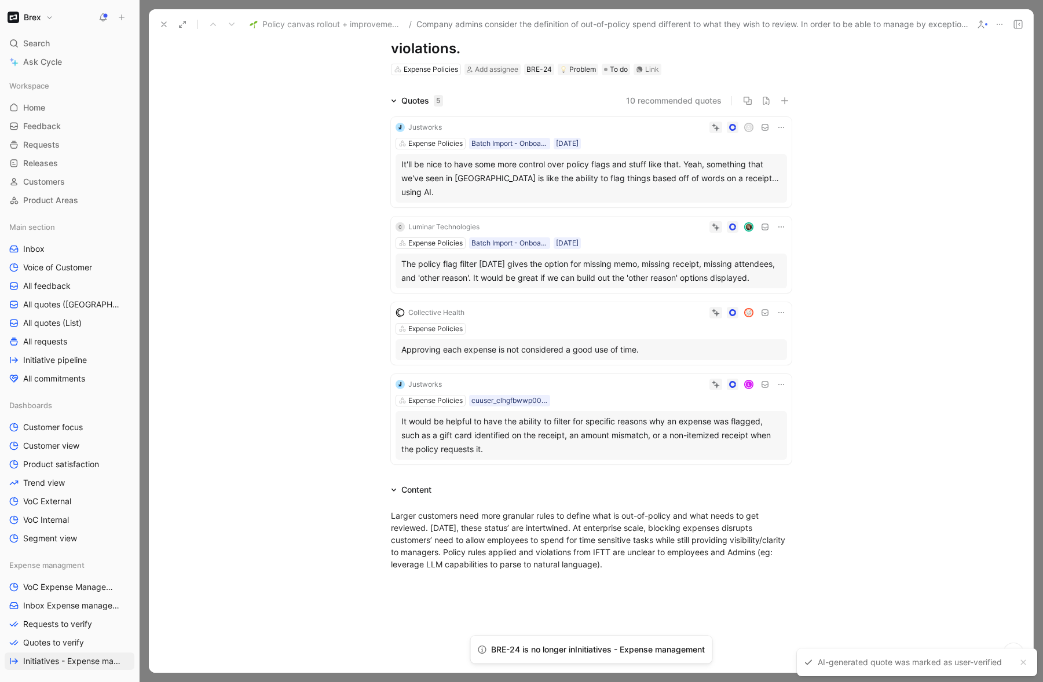
click at [330, 413] on div "Quotes 5 10 recommended quotes Justworks A Expense Policies Batch Import - Onbo…" at bounding box center [591, 281] width 885 height 375
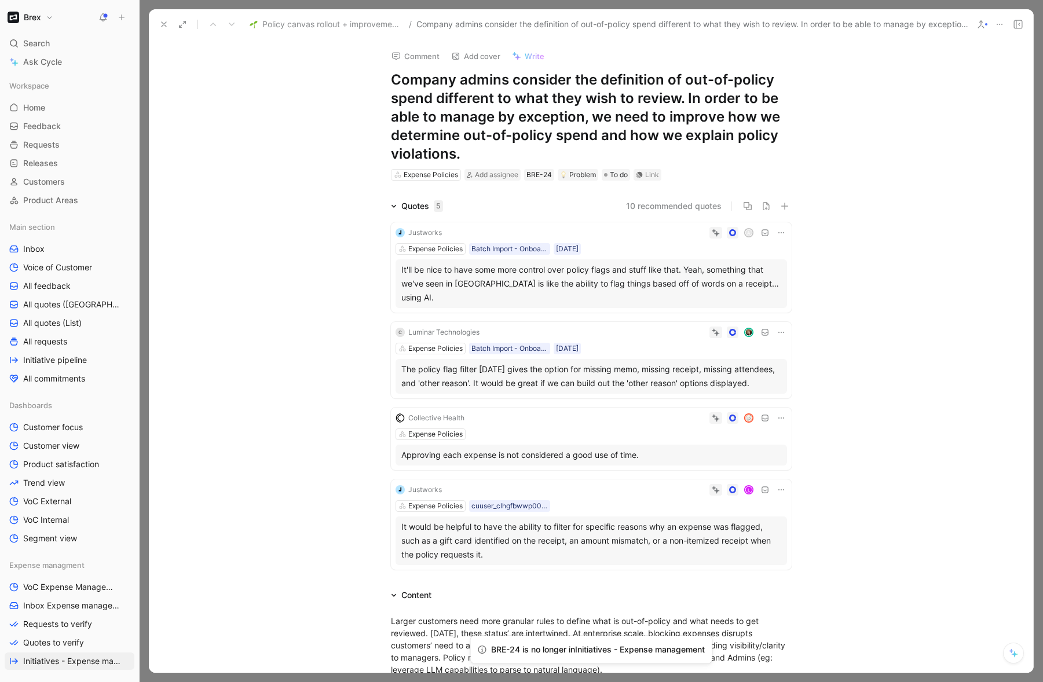
click at [538, 123] on h1 "Company admins consider the definition of out-of-policy spend different to what…" at bounding box center [591, 117] width 401 height 93
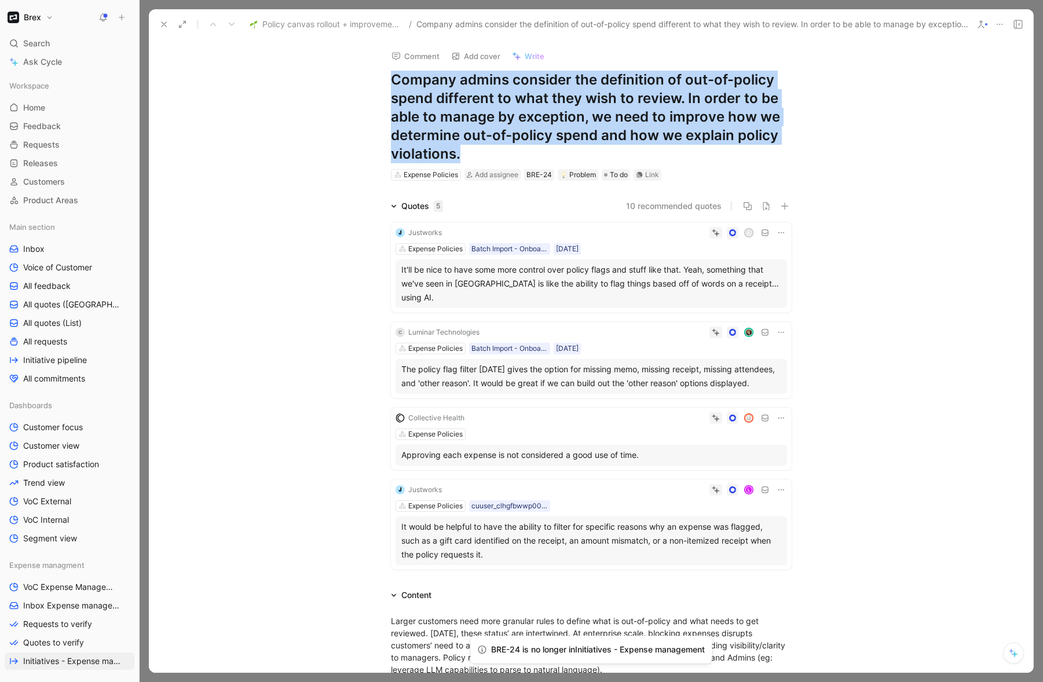
click at [538, 123] on h1 "Company admins consider the definition of out-of-policy spend different to what…" at bounding box center [591, 117] width 401 height 93
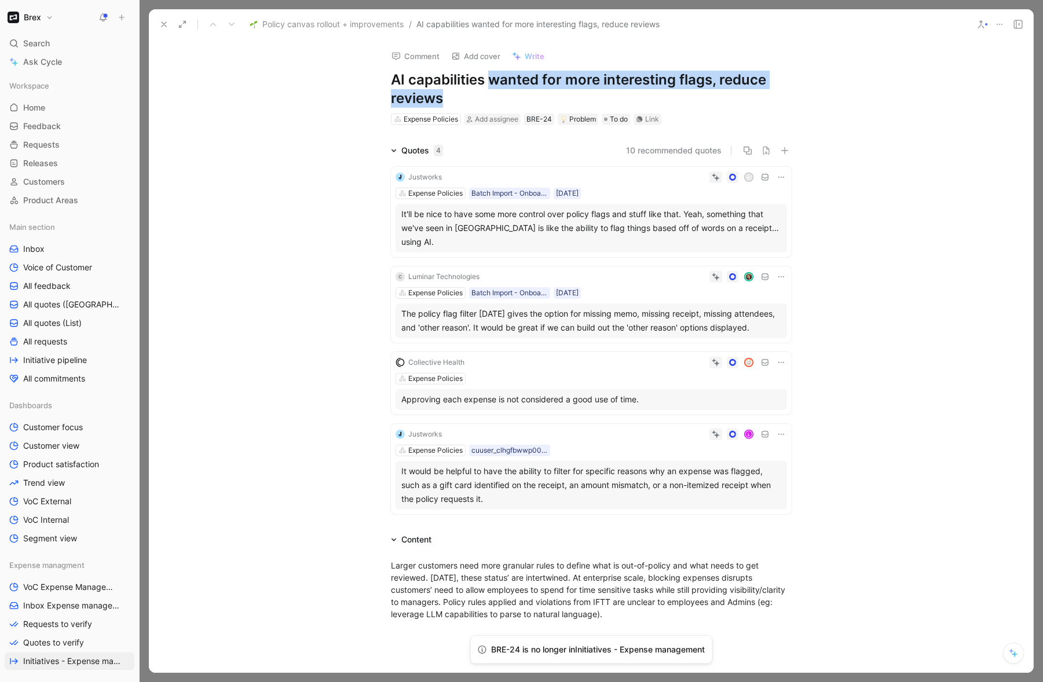
drag, startPoint x: 470, startPoint y: 100, endPoint x: 485, endPoint y: 81, distance: 23.9
click at [485, 81] on h1 "AI capabilities wanted for more interesting flags, reduce reviews" at bounding box center [591, 89] width 401 height 37
click at [391, 79] on h1 "AI capabilities wanted for more interesting flags, reduce reviews" at bounding box center [591, 89] width 401 height 37
drag, startPoint x: 519, startPoint y: 96, endPoint x: 538, endPoint y: 76, distance: 27.4
click at [538, 76] on h1 "Enable AI capabilities wanted for more interesting flags, reduce reviews" at bounding box center [591, 89] width 401 height 37
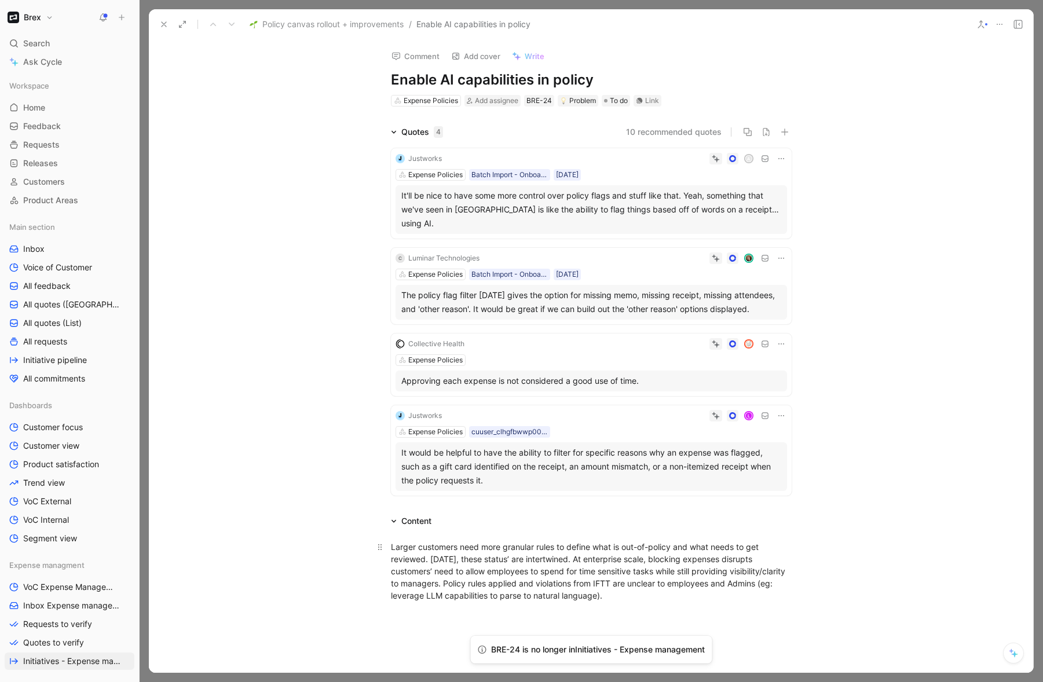
click at [443, 541] on div "Larger customers need more granular rules to define what is out-of-policy and w…" at bounding box center [591, 571] width 401 height 61
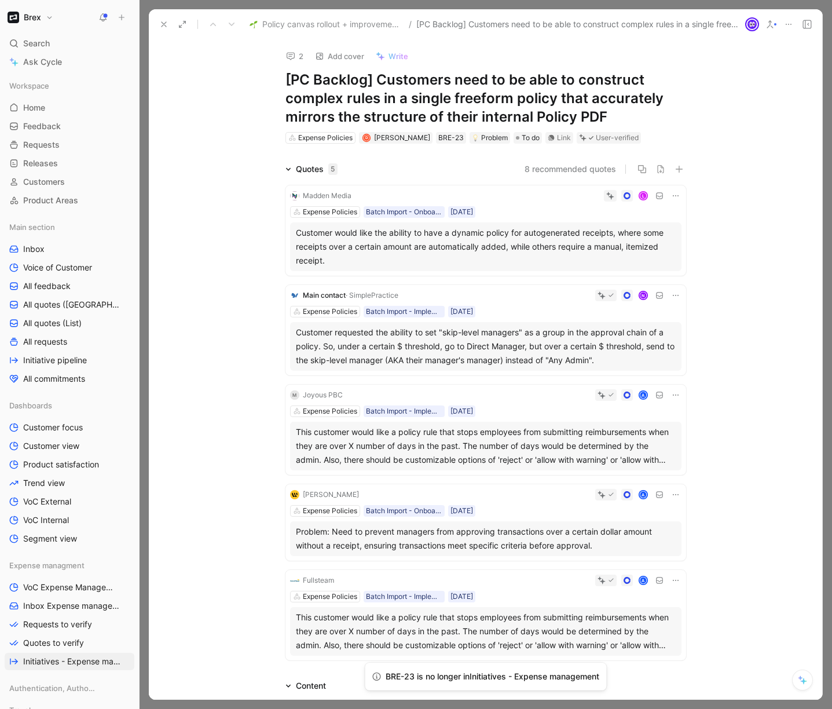
click at [384, 248] on div "Customer would like the ability to have a dynamic policy for autogenerated rece…" at bounding box center [486, 247] width 380 height 42
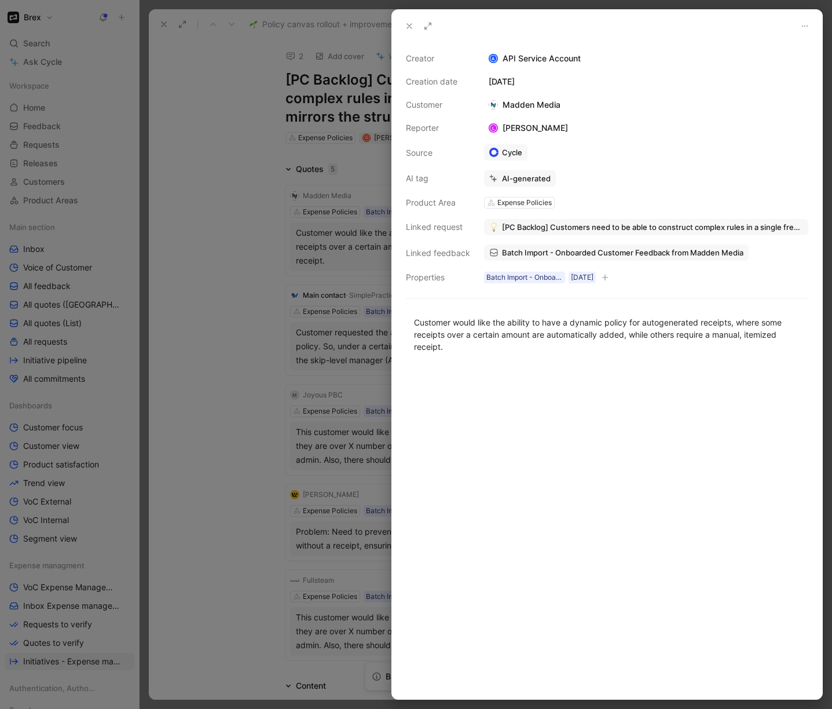
click at [549, 227] on span "[PC Backlog] Customers need to be able to construct complex rules in a single f…" at bounding box center [652, 227] width 301 height 10
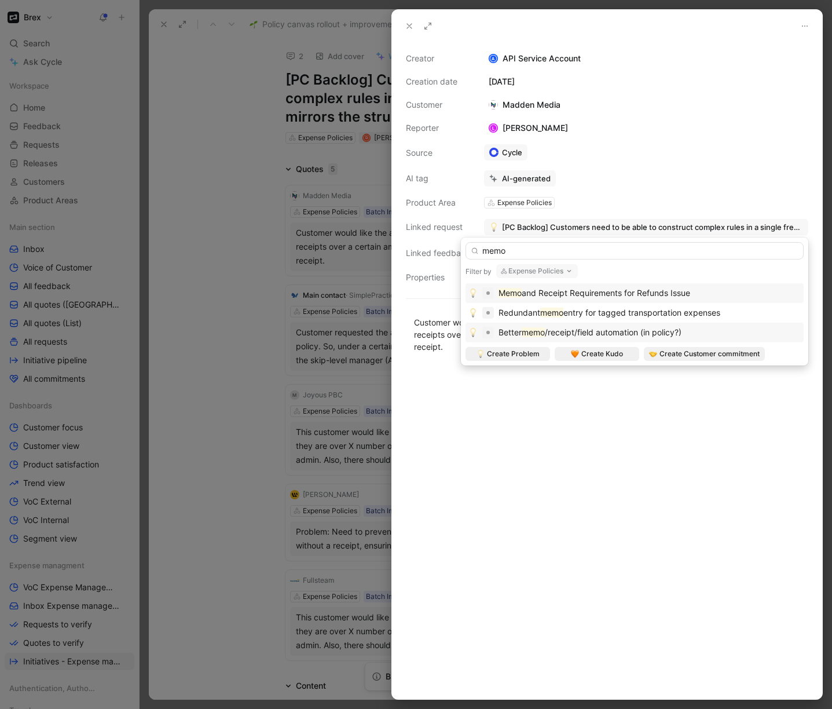
type input "memo"
click at [564, 337] on span "/receipt/field automation (in policy?)" at bounding box center [613, 332] width 137 height 10
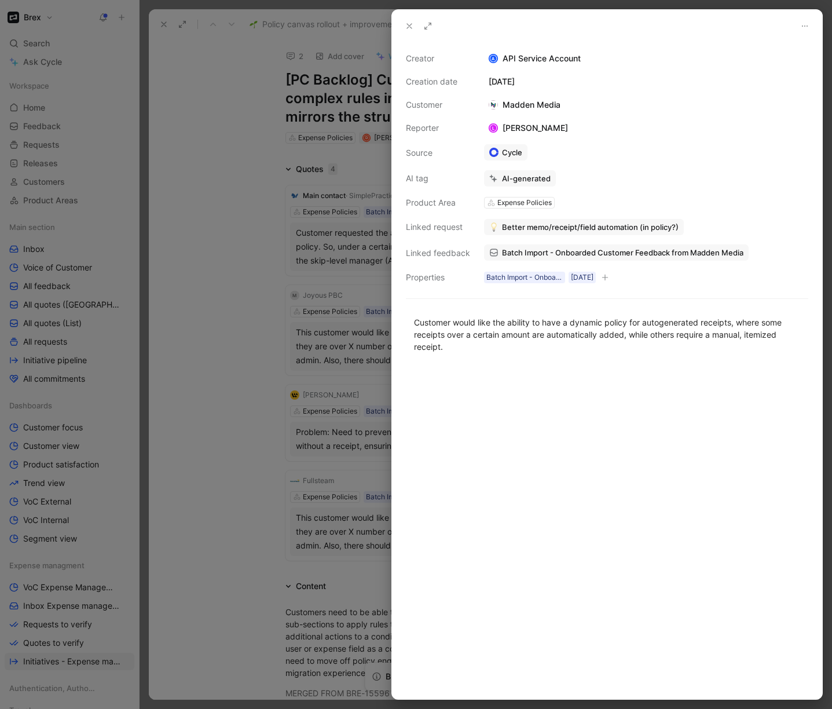
click at [150, 292] on div at bounding box center [416, 354] width 832 height 709
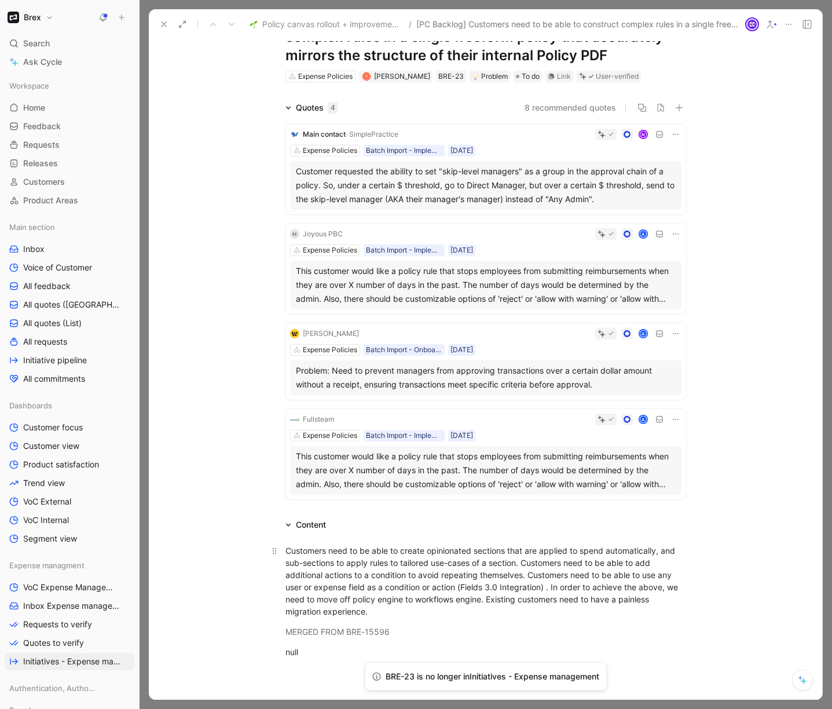
scroll to position [88, 0]
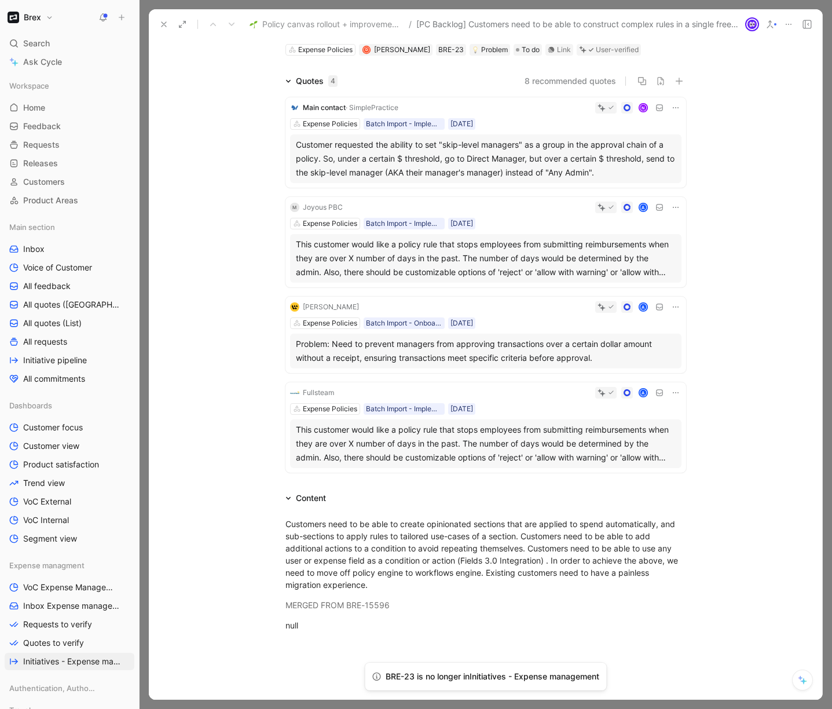
click at [241, 525] on div "Customers need to be able to create opinionated sections that are applied to sp…" at bounding box center [486, 574] width 674 height 139
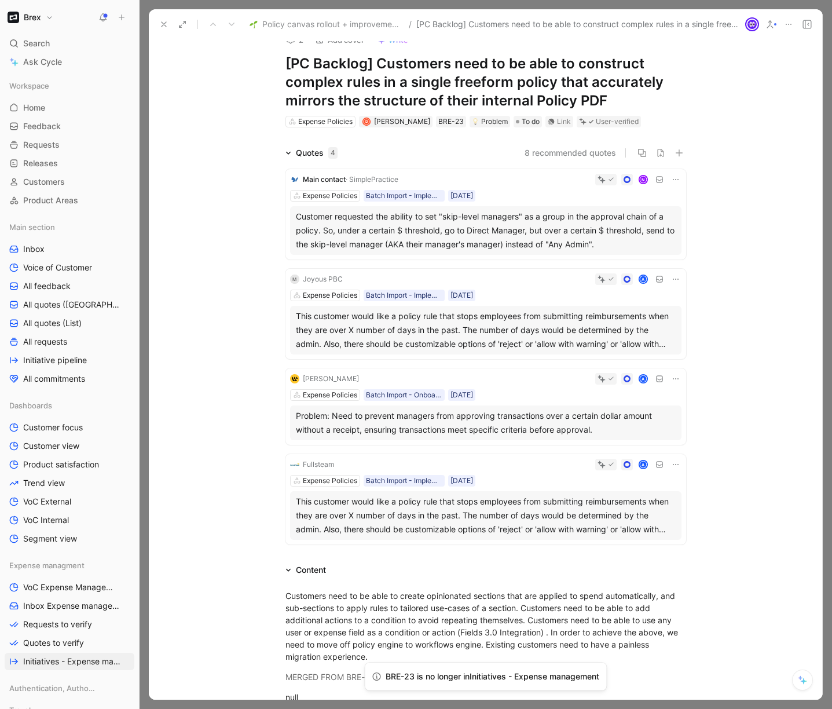
scroll to position [0, 0]
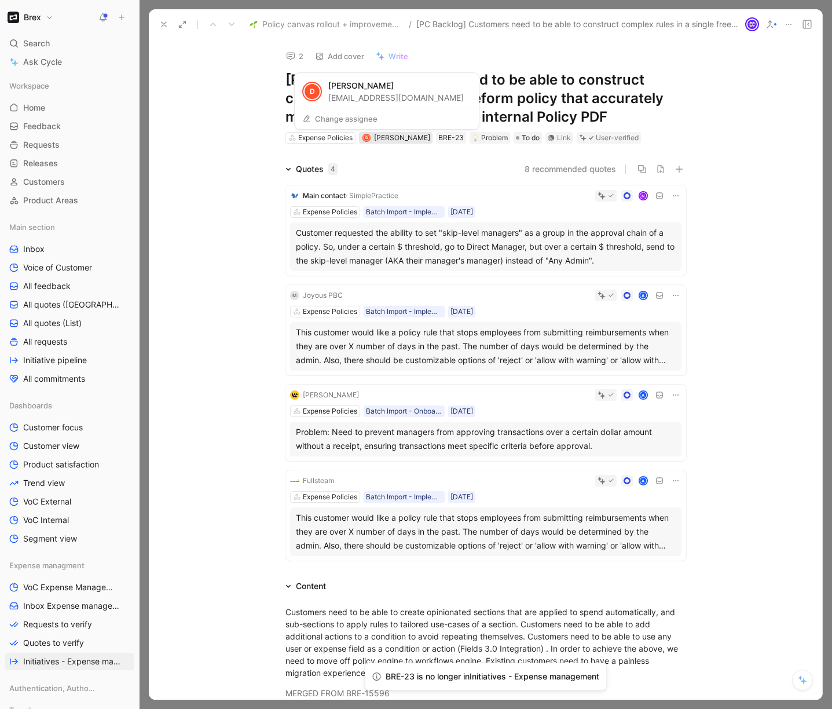
click at [397, 137] on span "[PERSON_NAME]" at bounding box center [402, 137] width 56 height 9
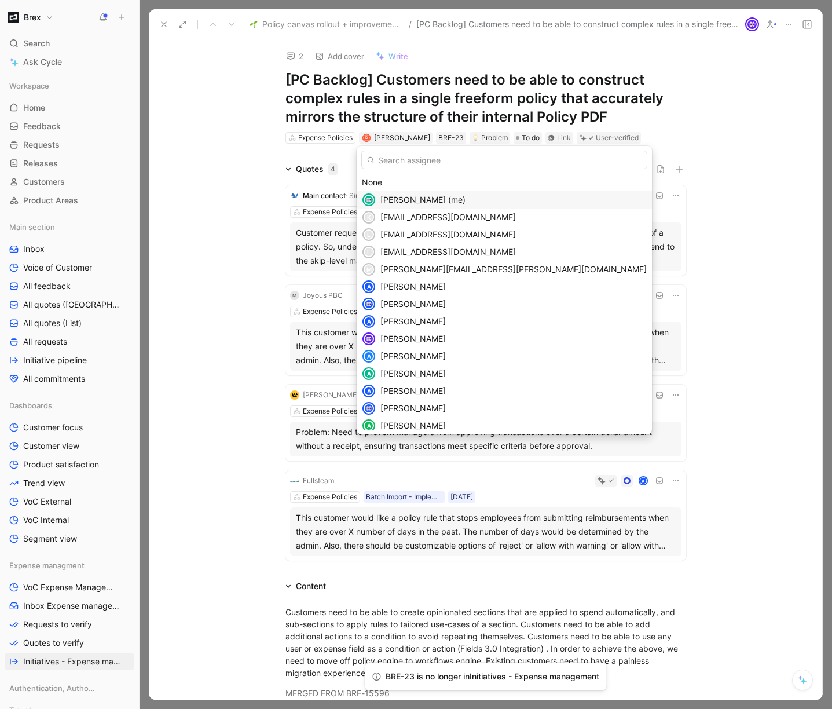
click at [403, 196] on span "[PERSON_NAME] (me)" at bounding box center [423, 200] width 85 height 10
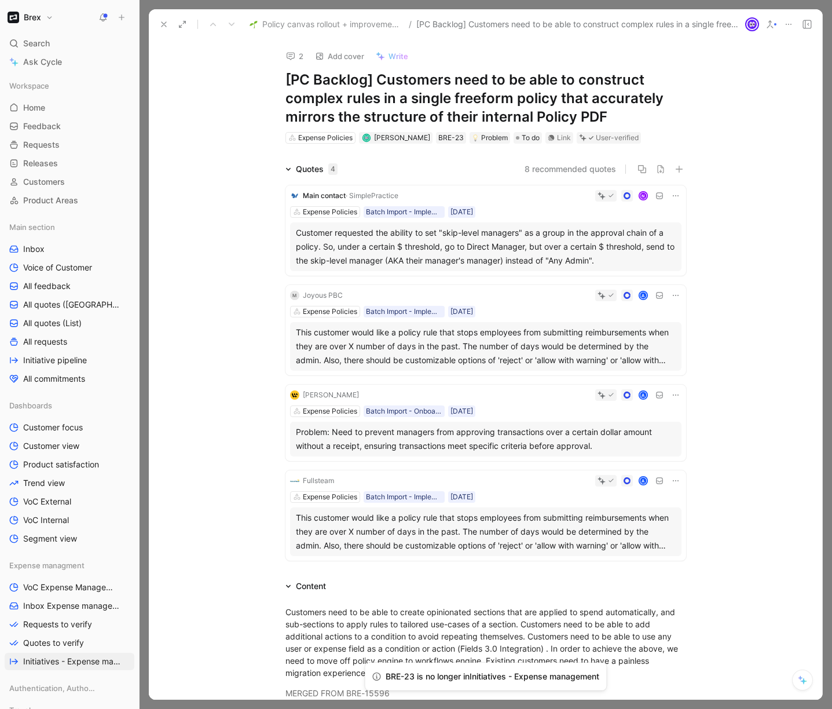
click at [211, 203] on div "Quotes 4 8 recommended quotes Main contact · SimplePractice N Expense Policies …" at bounding box center [486, 363] width 674 height 403
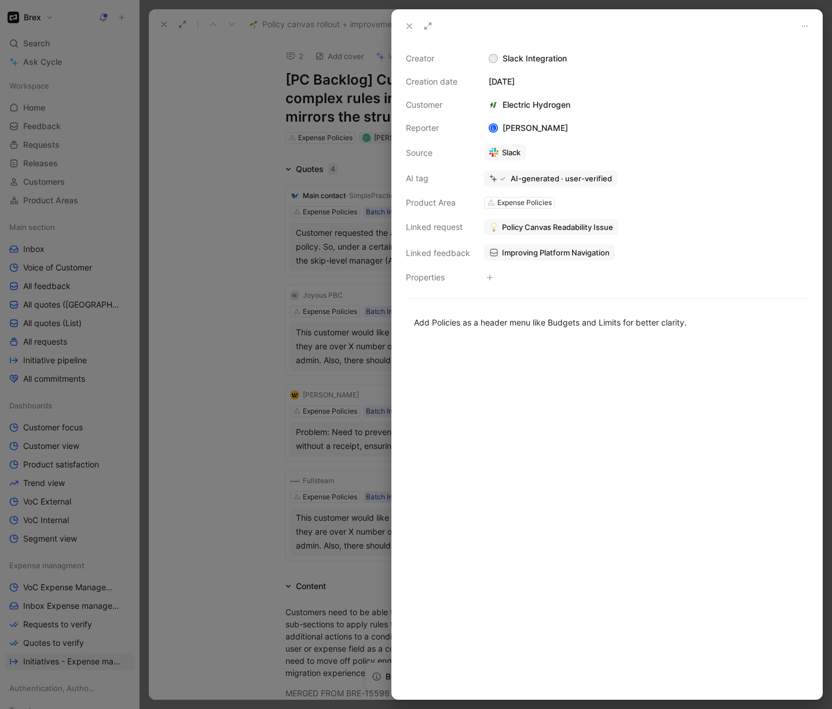
click at [209, 107] on div at bounding box center [416, 354] width 832 height 709
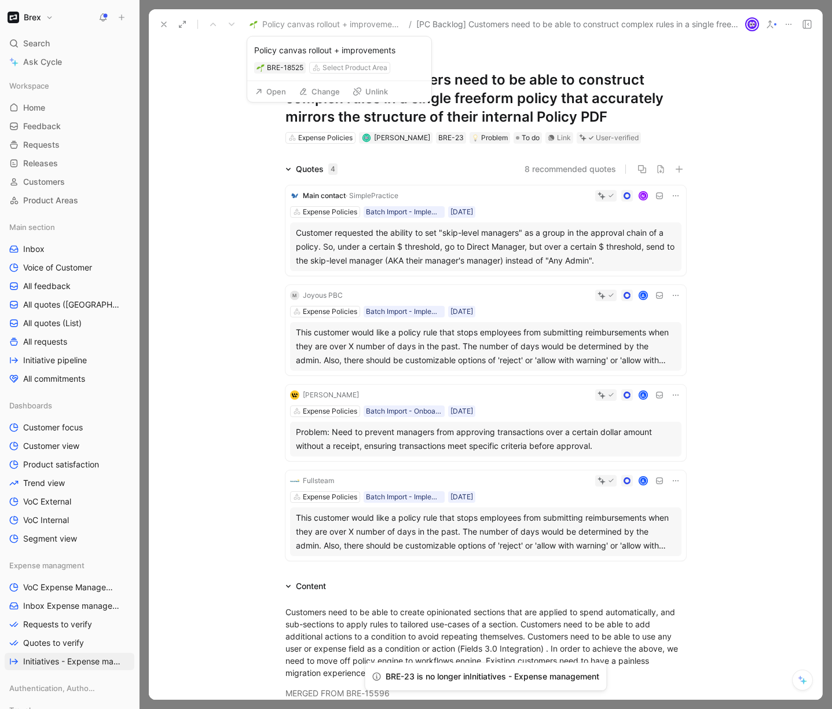
click at [310, 22] on span "Policy canvas rollout + improvements" at bounding box center [332, 24] width 141 height 14
click at [315, 23] on span "Policy canvas rollout + improvements" at bounding box center [332, 24] width 141 height 14
click at [282, 95] on button "Open" at bounding box center [271, 91] width 42 height 16
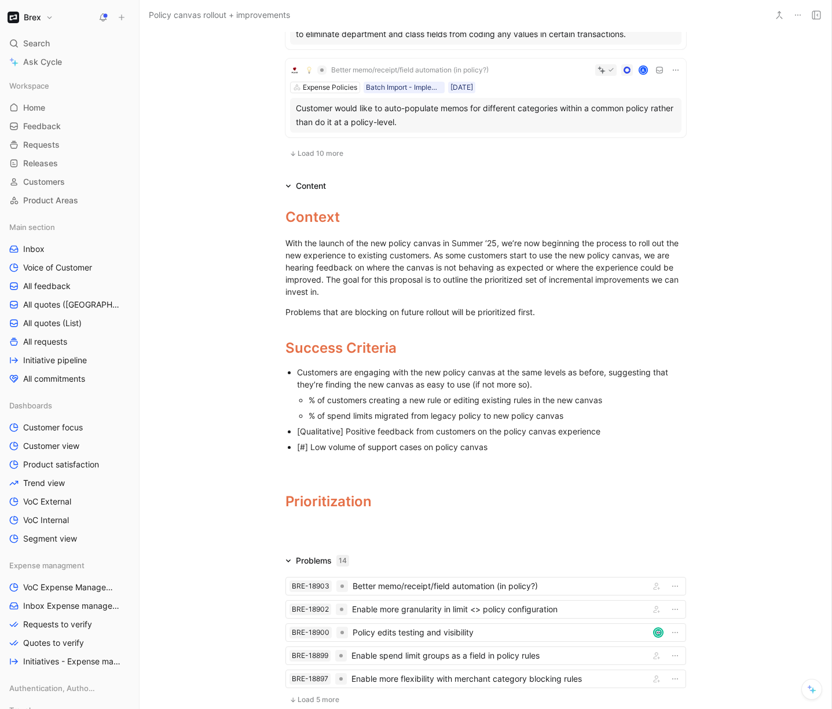
scroll to position [1085, 0]
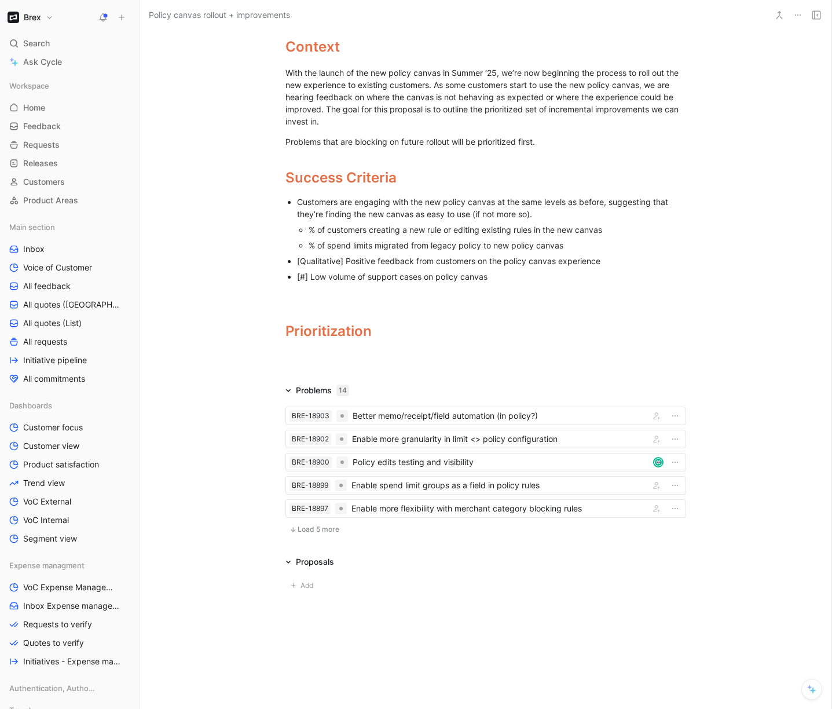
click at [301, 532] on span "Load 5 more" at bounding box center [319, 529] width 42 height 9
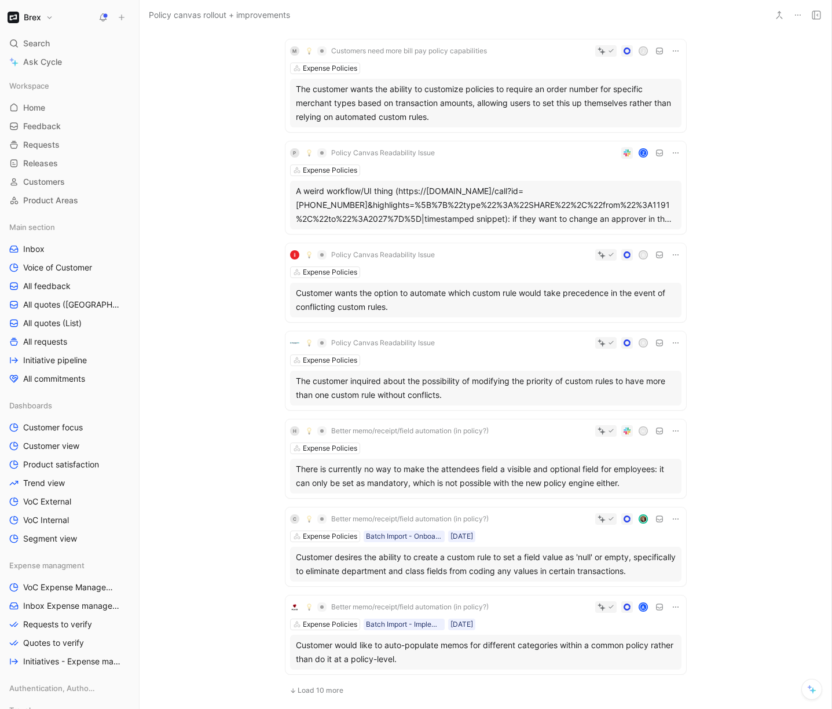
scroll to position [0, 0]
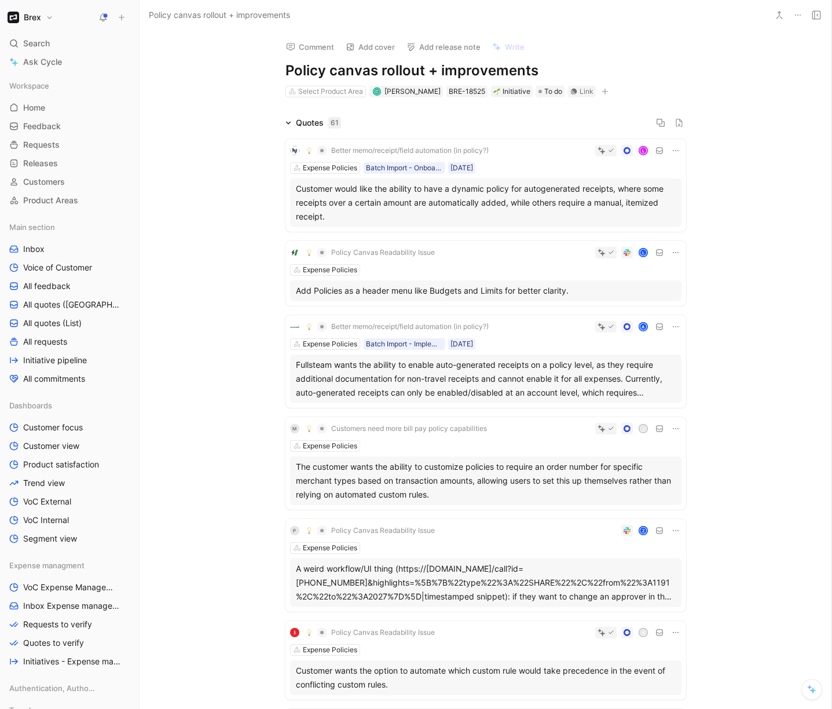
click at [287, 123] on icon at bounding box center [289, 123] width 6 height 6
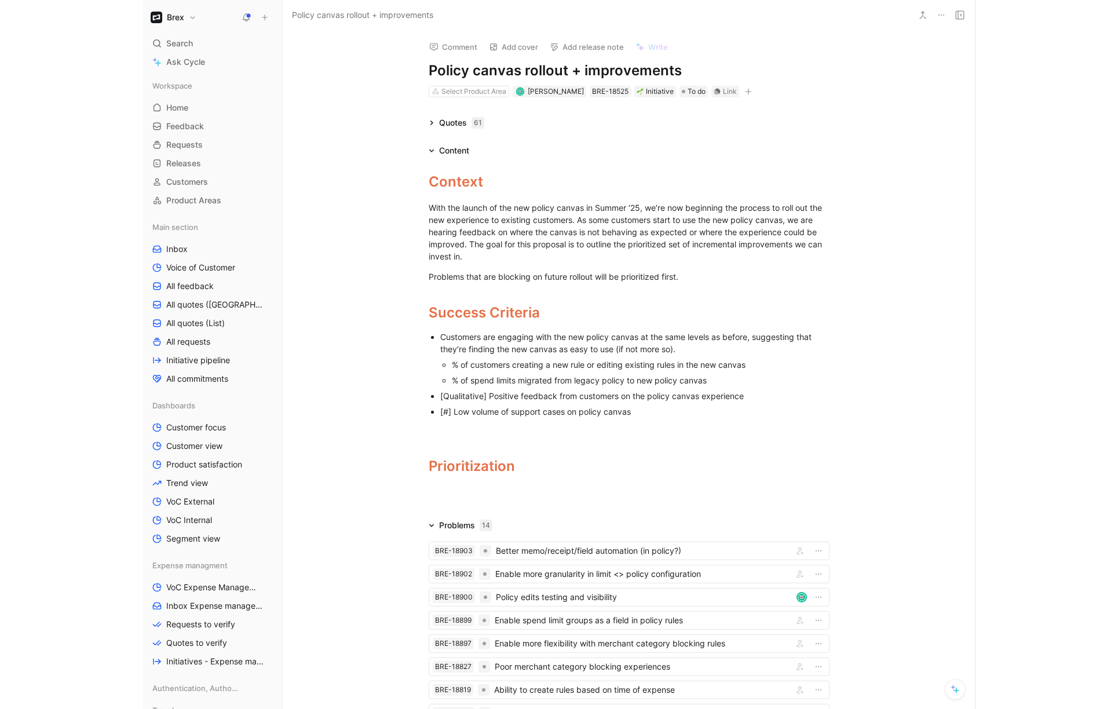
scroll to position [251, 0]
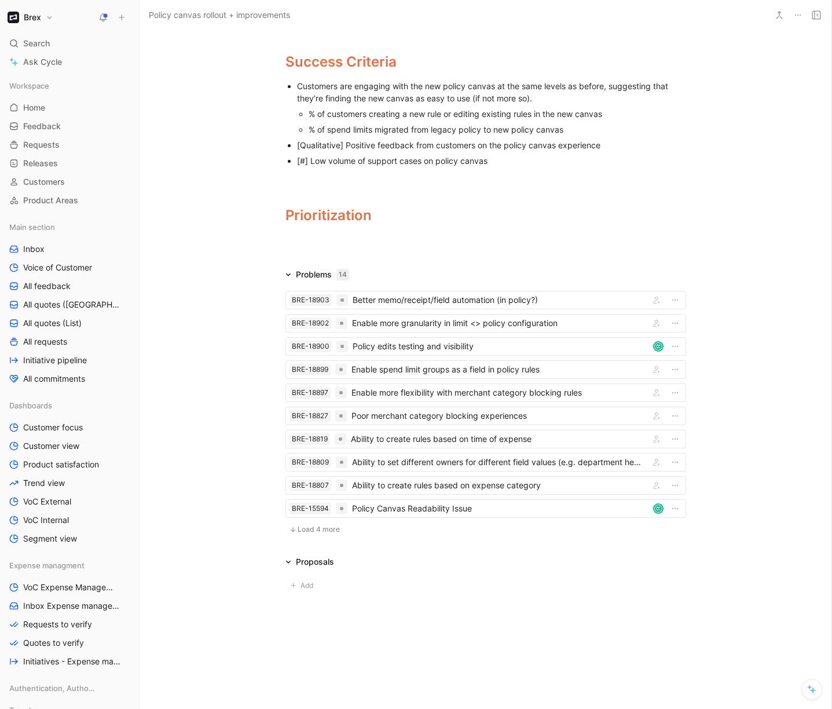
click at [317, 530] on span "Load 4 more" at bounding box center [319, 529] width 42 height 9
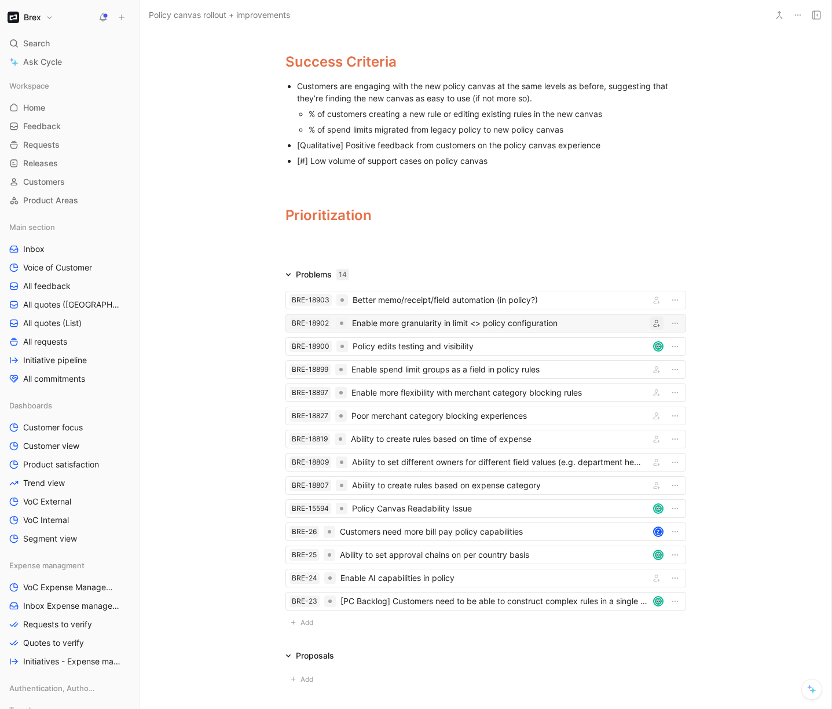
click at [653, 325] on icon "button" at bounding box center [656, 323] width 7 height 7
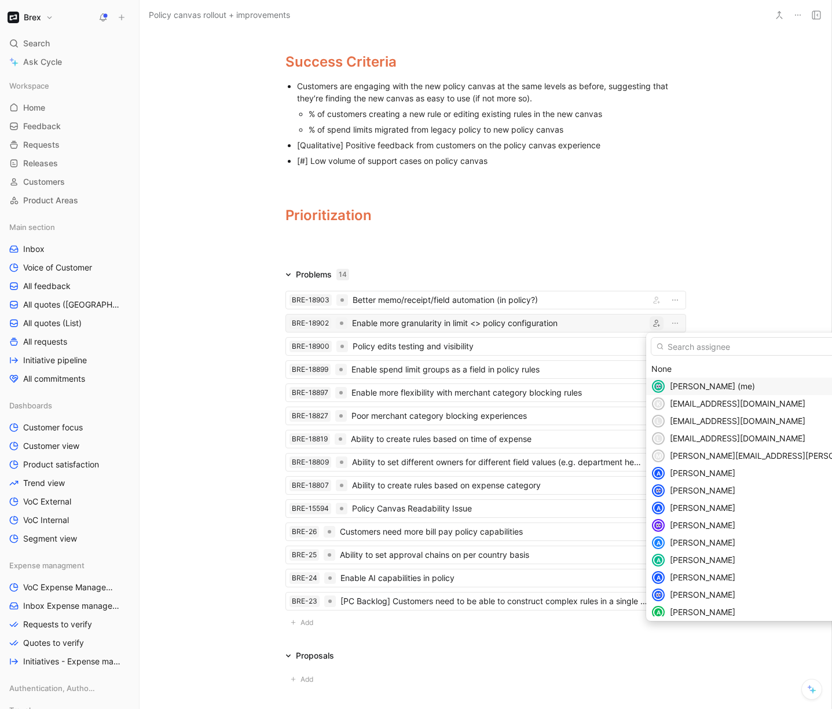
click at [690, 388] on span "[PERSON_NAME] (me)" at bounding box center [712, 386] width 85 height 10
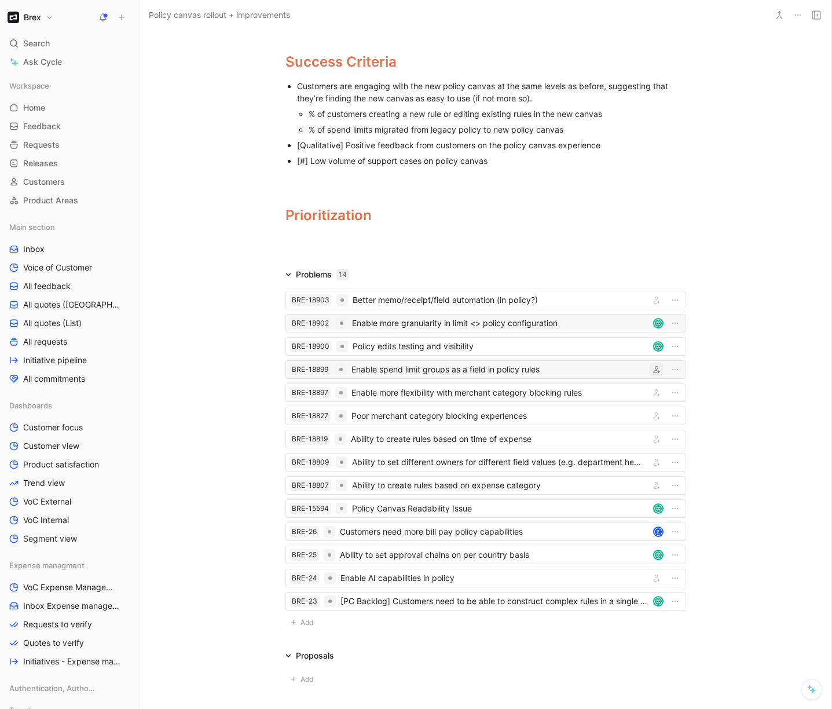
click at [653, 371] on icon "button" at bounding box center [656, 369] width 7 height 7
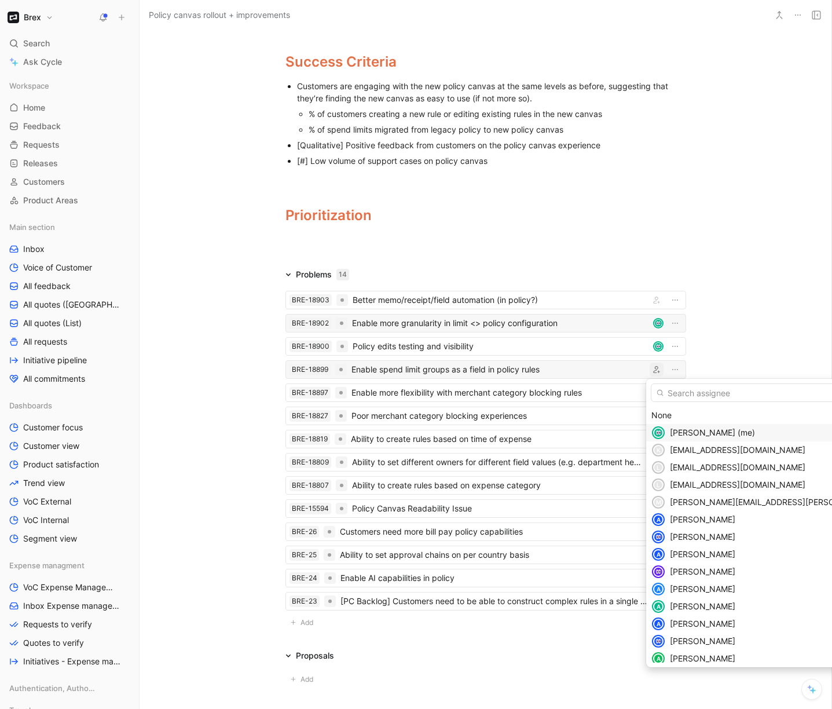
click at [688, 432] on span "[PERSON_NAME] (me)" at bounding box center [712, 432] width 85 height 10
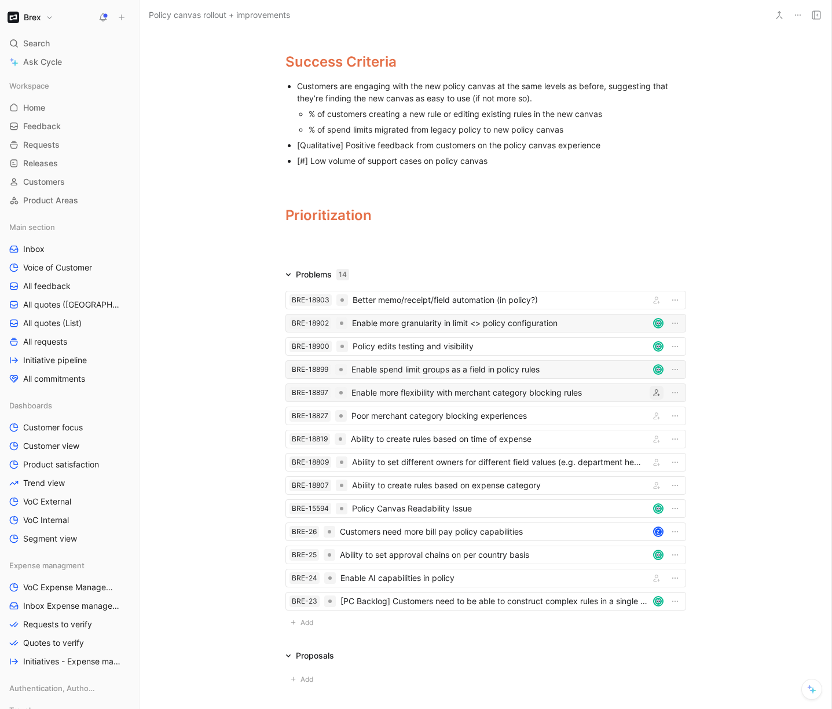
click at [653, 393] on icon "button" at bounding box center [656, 392] width 7 height 7
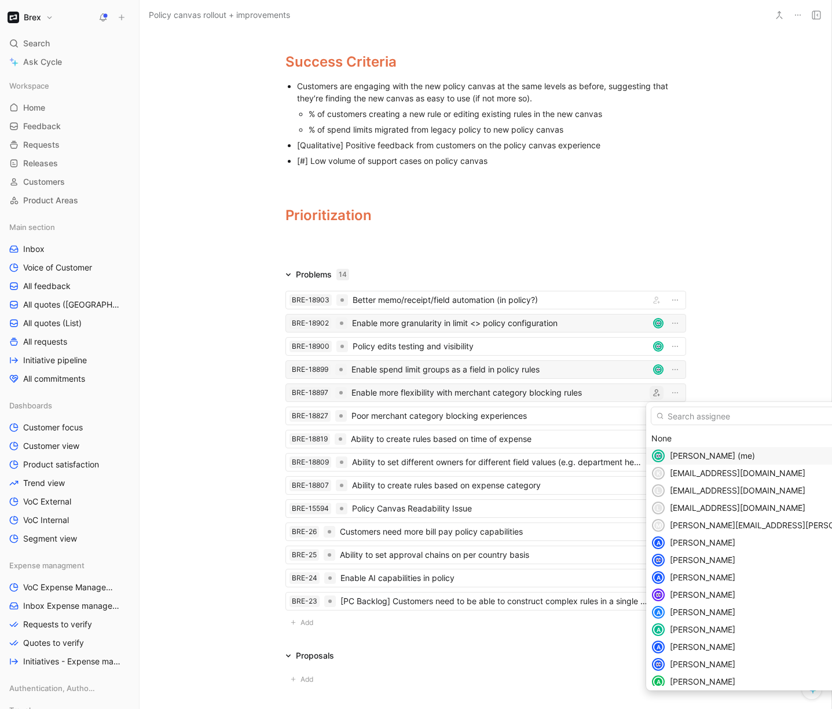
click at [681, 459] on span "[PERSON_NAME] (me)" at bounding box center [712, 456] width 85 height 10
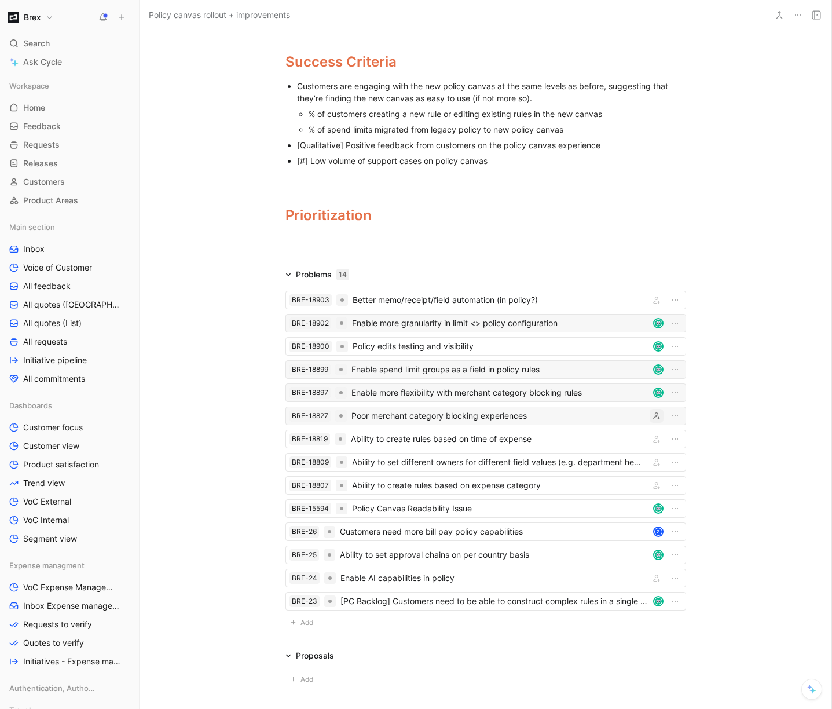
click at [653, 418] on icon "button" at bounding box center [656, 415] width 7 height 7
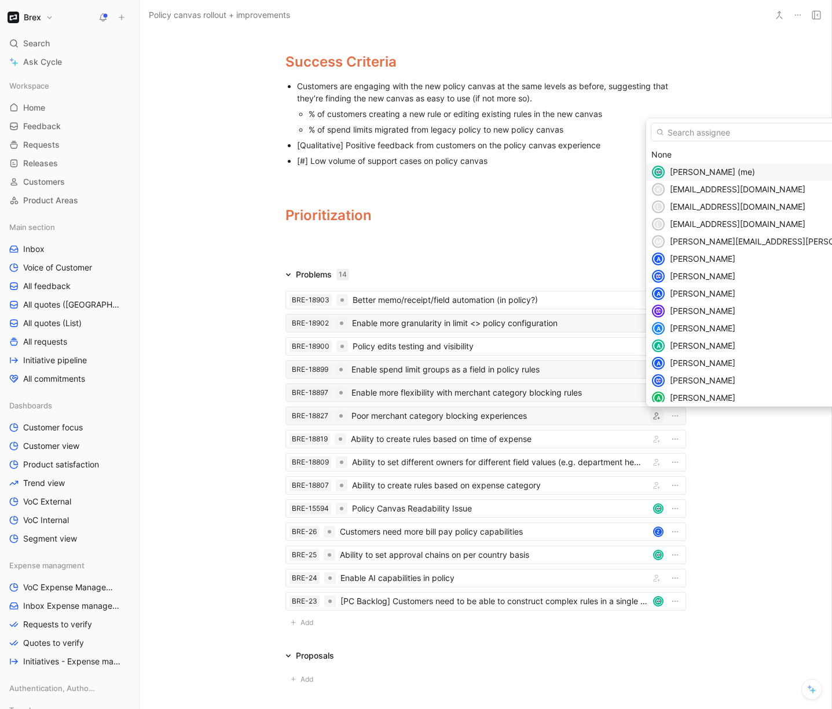
click at [700, 172] on span "[PERSON_NAME] (me)" at bounding box center [712, 172] width 85 height 10
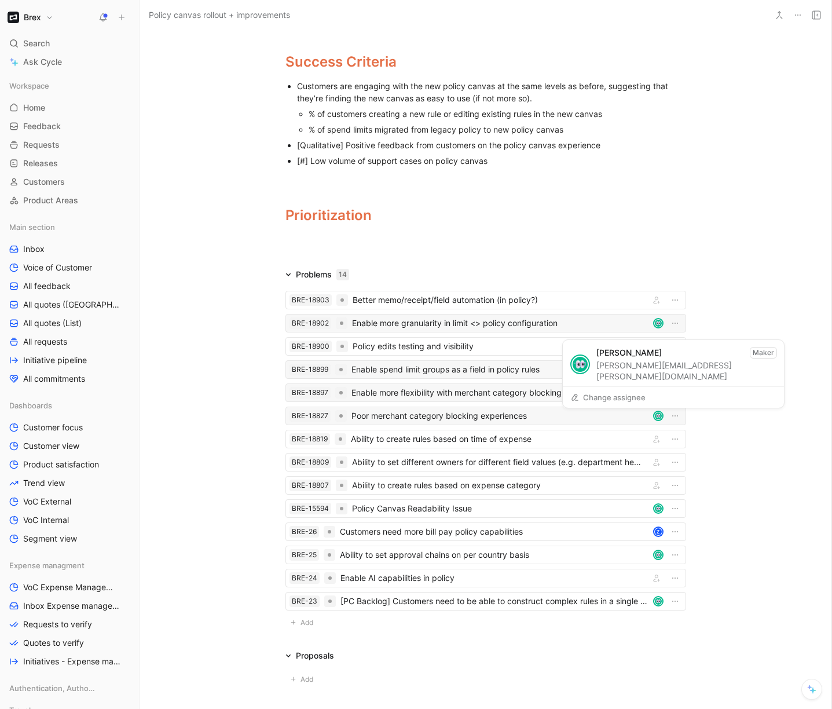
click at [659, 417] on img at bounding box center [659, 416] width 8 height 8
click at [671, 415] on icon "button" at bounding box center [675, 415] width 9 height 9
click at [653, 441] on icon "button" at bounding box center [656, 439] width 7 height 7
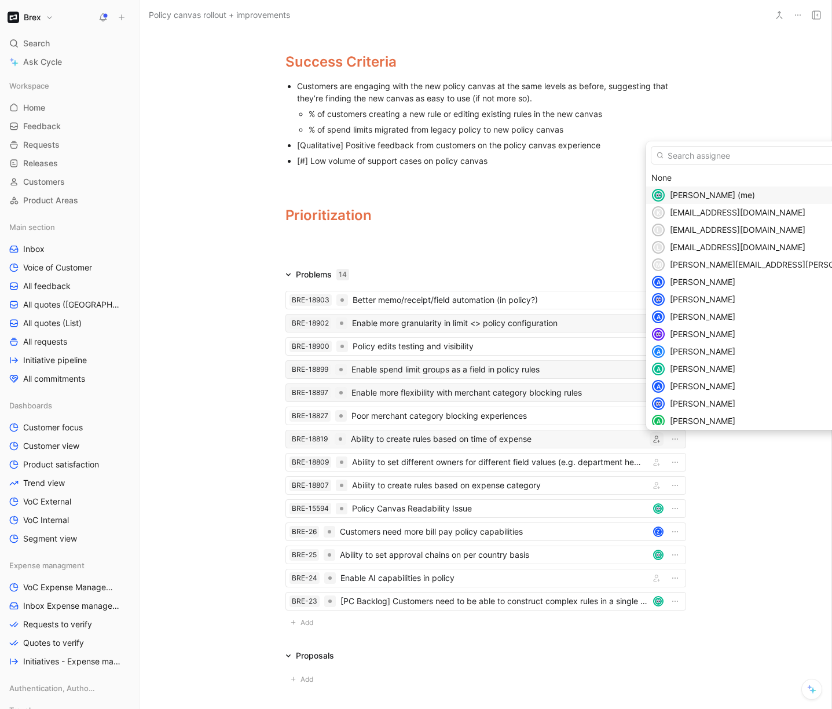
click at [712, 194] on span "[PERSON_NAME] (me)" at bounding box center [712, 195] width 85 height 10
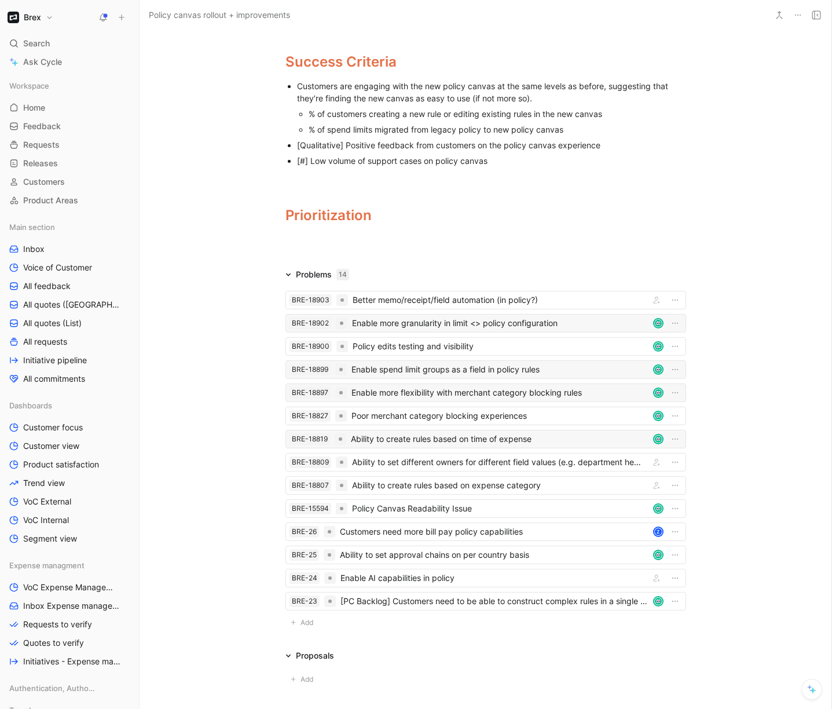
drag, startPoint x: 400, startPoint y: 417, endPoint x: 274, endPoint y: 2, distance: 433.9
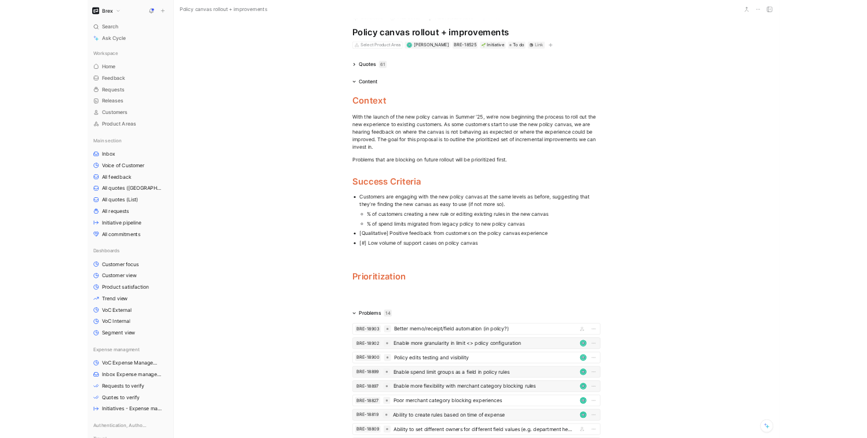
scroll to position [0, 0]
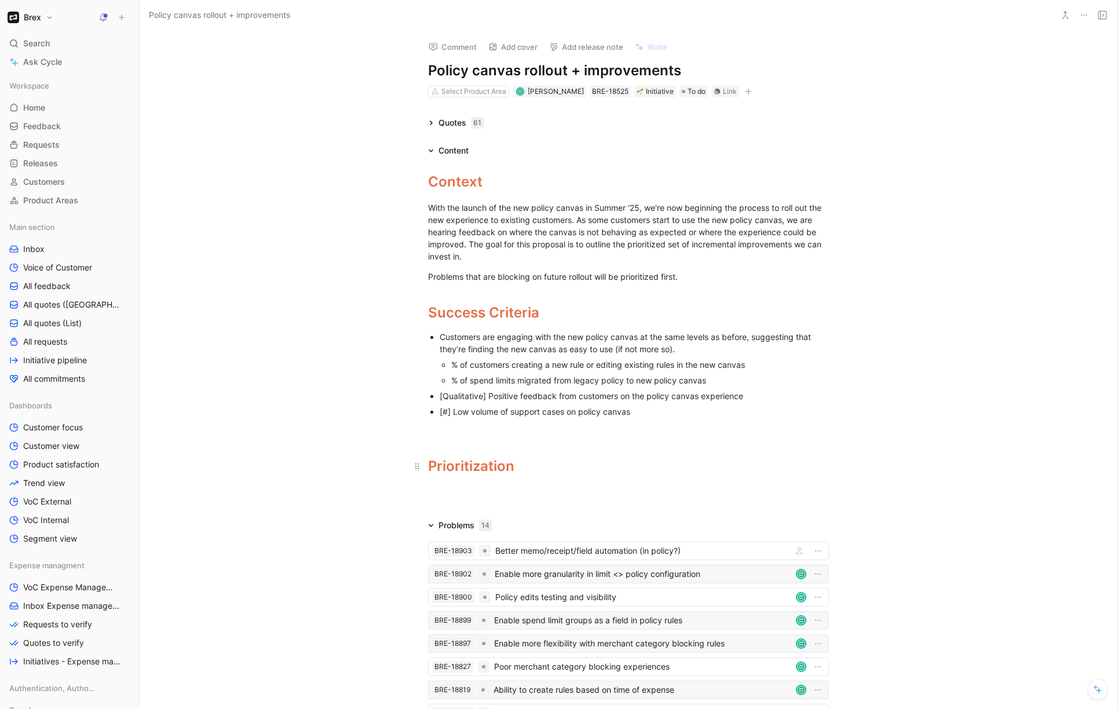
click at [555, 465] on div "Prioritization" at bounding box center [628, 466] width 401 height 21
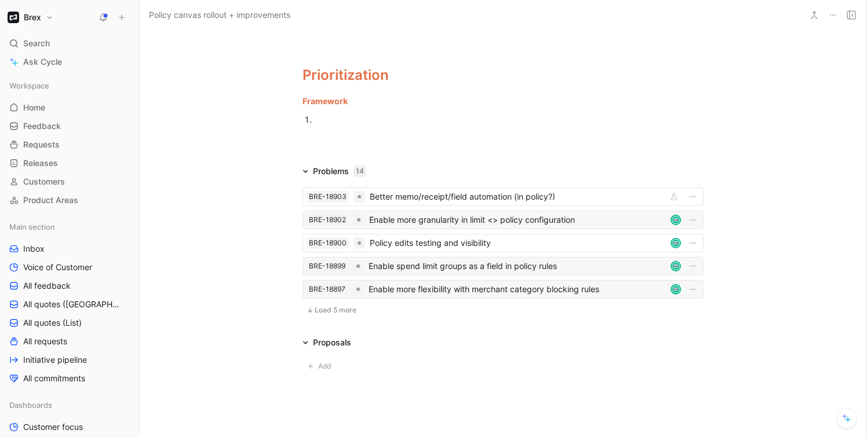
scroll to position [442, 0]
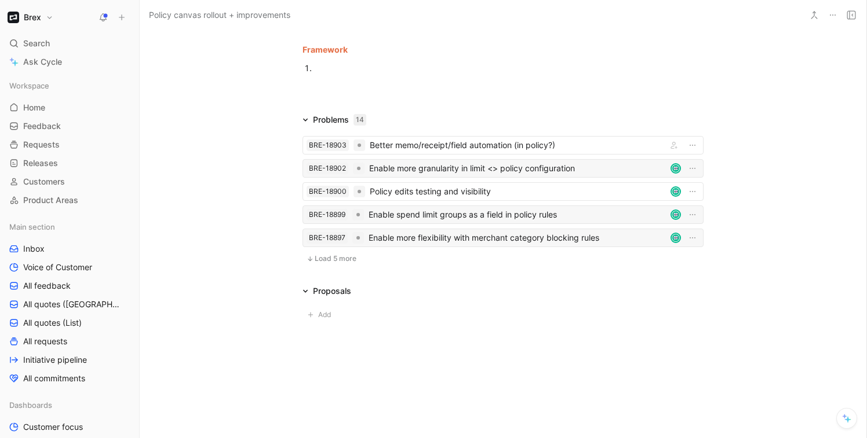
click at [330, 260] on span "Load 5 more" at bounding box center [336, 258] width 42 height 9
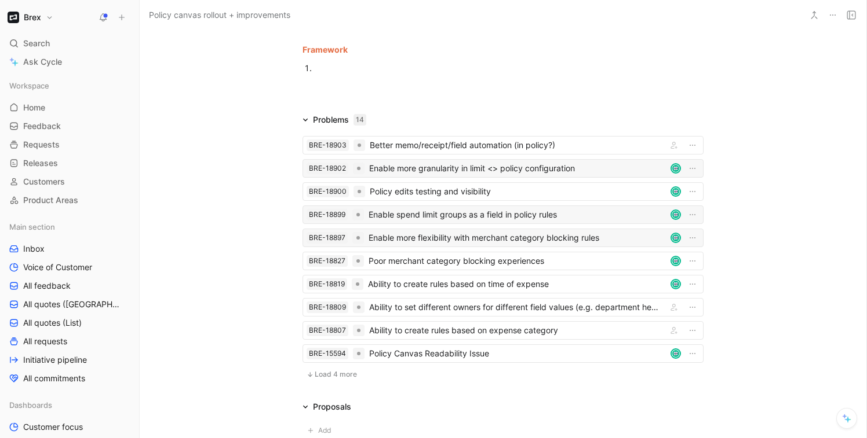
click at [338, 376] on span "Load 4 more" at bounding box center [336, 374] width 42 height 9
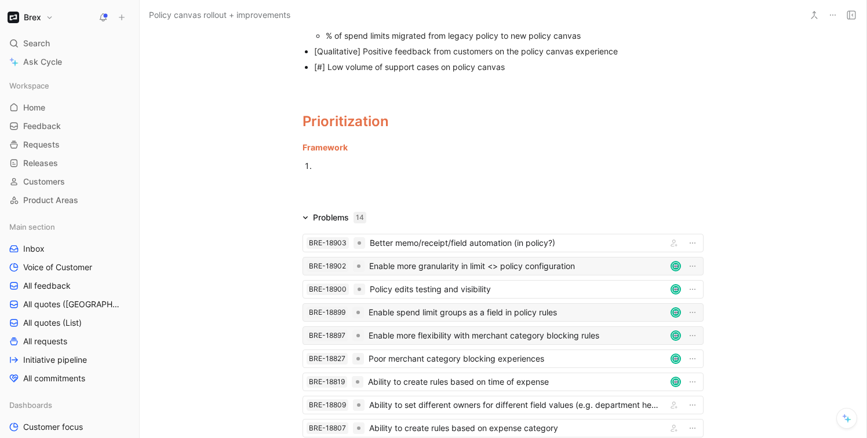
scroll to position [328, 0]
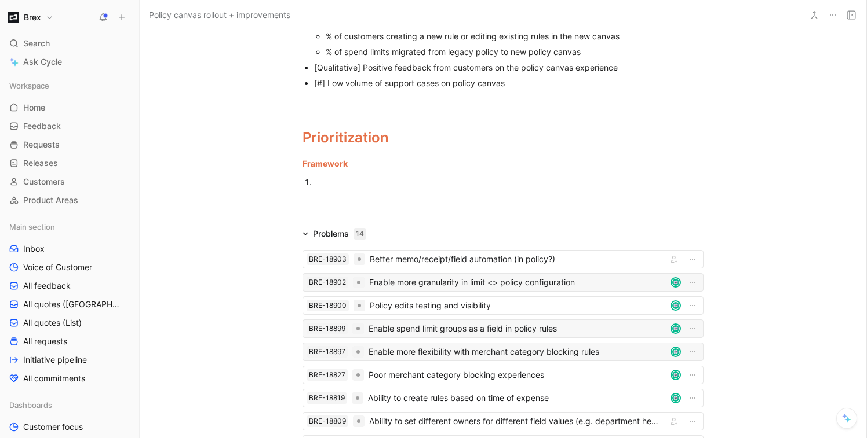
click at [335, 180] on div at bounding box center [508, 182] width 389 height 12
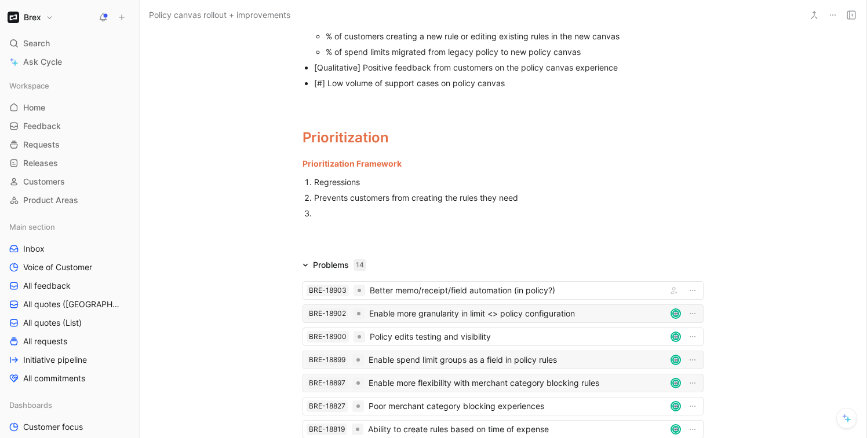
click at [410, 185] on div "Regressions" at bounding box center [508, 182] width 389 height 12
click at [381, 202] on div "Prevents customers from creating the rules they need" at bounding box center [508, 198] width 389 height 12
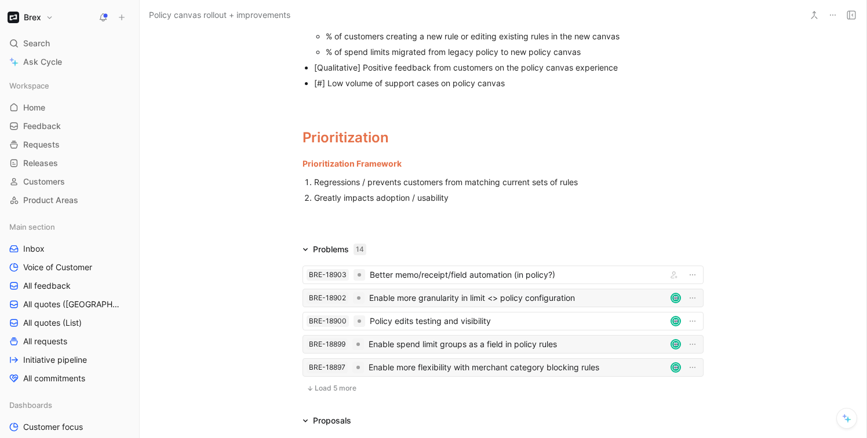
click at [463, 197] on div "Greatly impacts adoption / usability" at bounding box center [508, 198] width 389 height 12
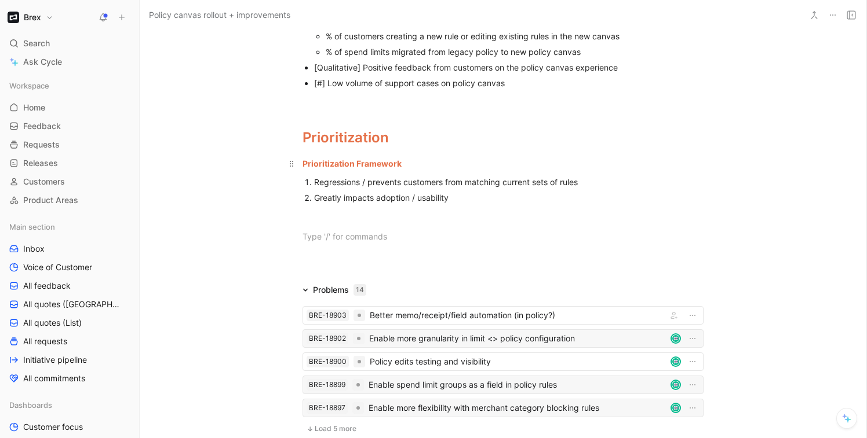
click at [383, 160] on span "Prioritization Framework" at bounding box center [351, 164] width 99 height 10
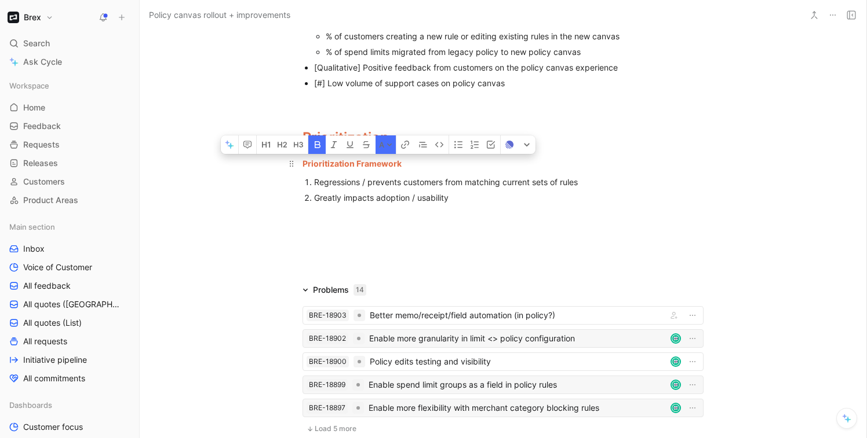
click at [383, 160] on span "Prioritization Framework" at bounding box center [351, 164] width 99 height 10
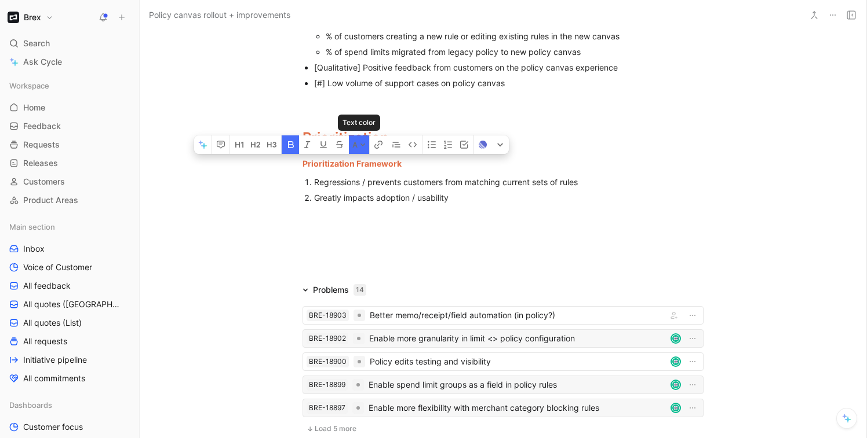
click at [362, 144] on icon at bounding box center [362, 145] width 5 height 3
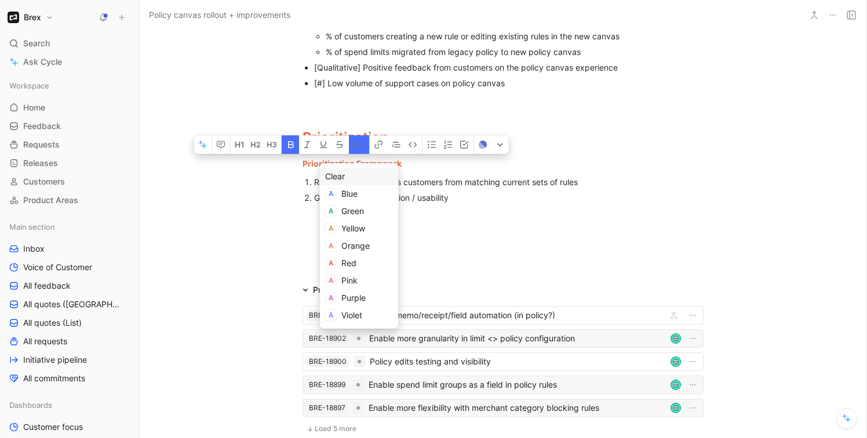
click at [379, 179] on div "Clear" at bounding box center [359, 177] width 68 height 14
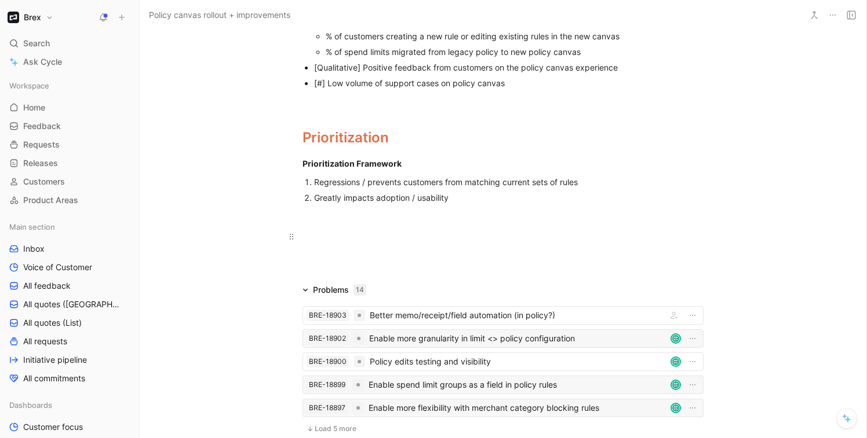
click at [366, 231] on div at bounding box center [502, 237] width 401 height 12
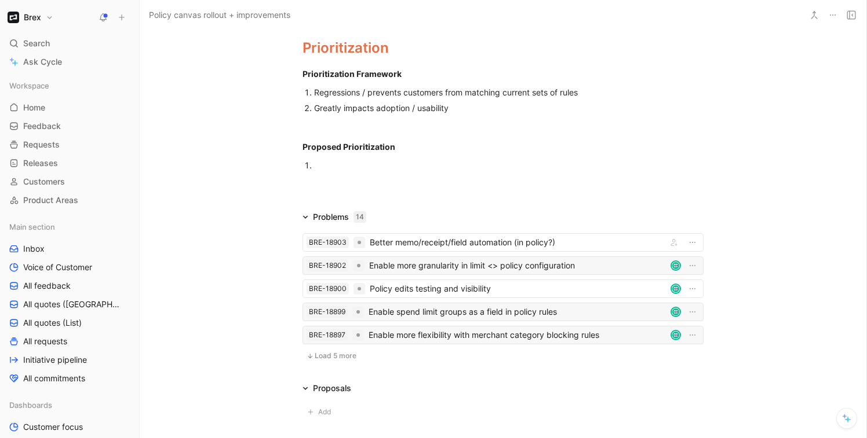
scroll to position [415, 0]
